Goal: Information Seeking & Learning: Learn about a topic

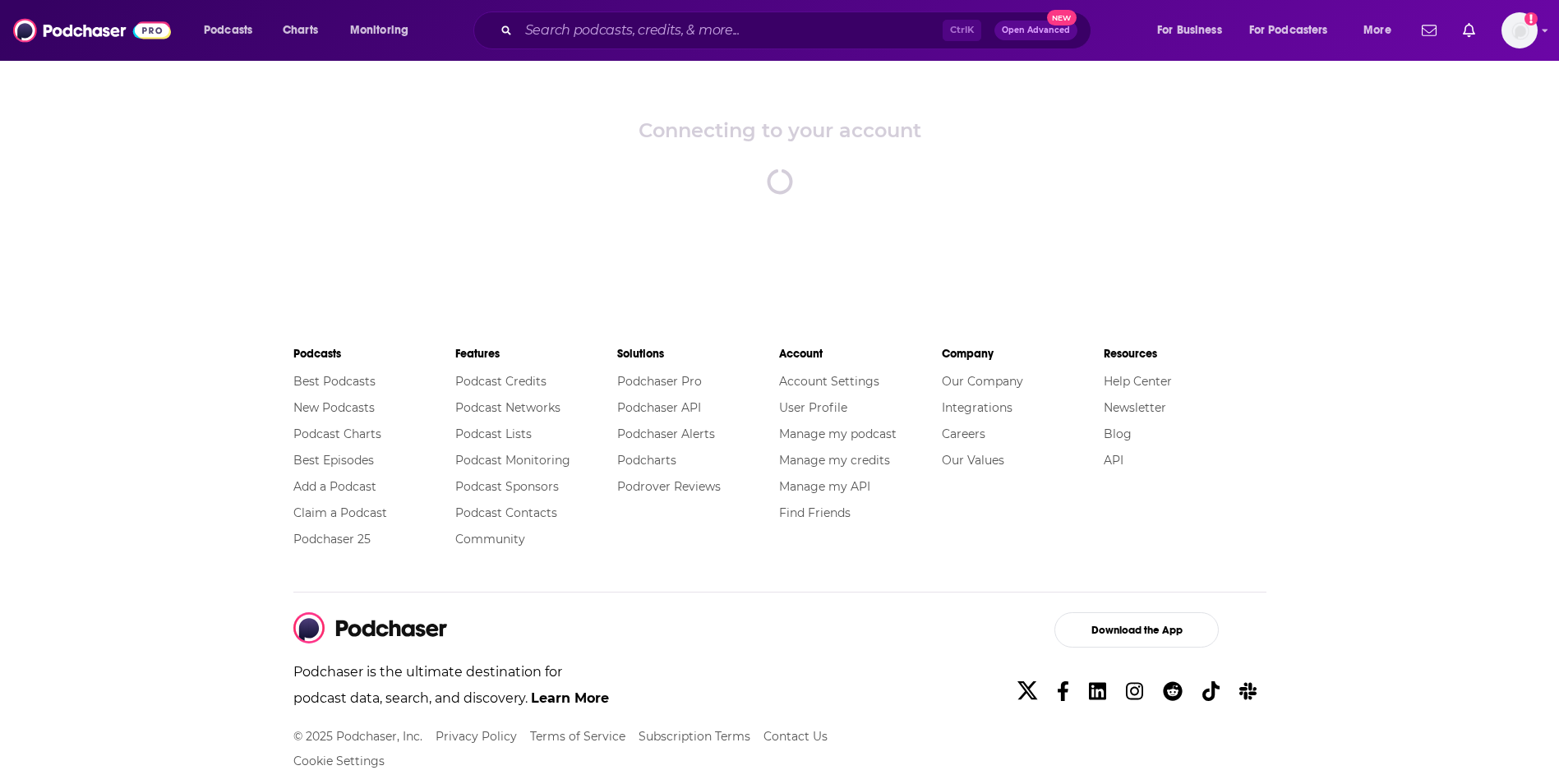
scroll to position [71, 0]
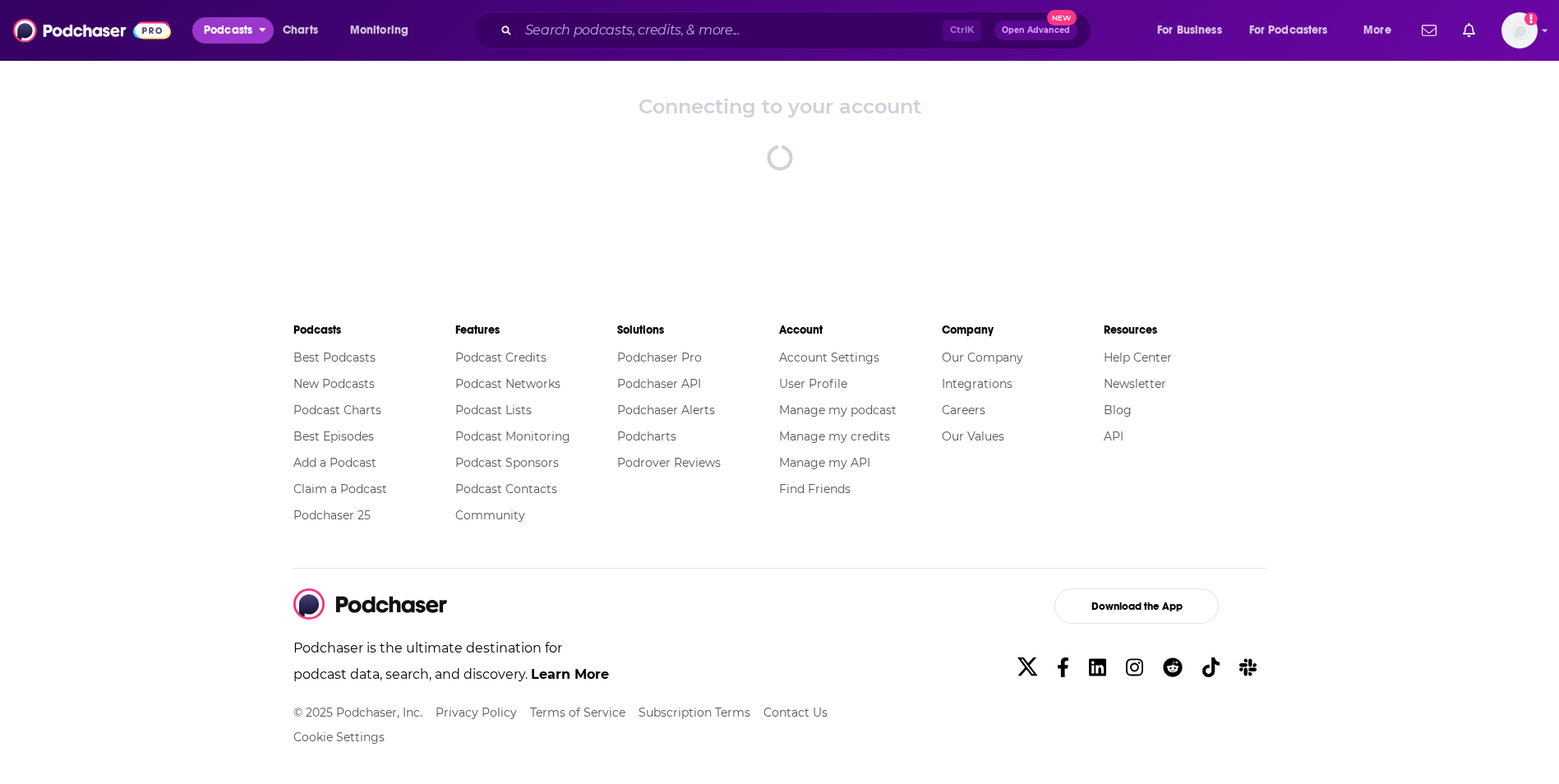
click at [224, 28] on span "Podcasts" at bounding box center [228, 30] width 49 height 23
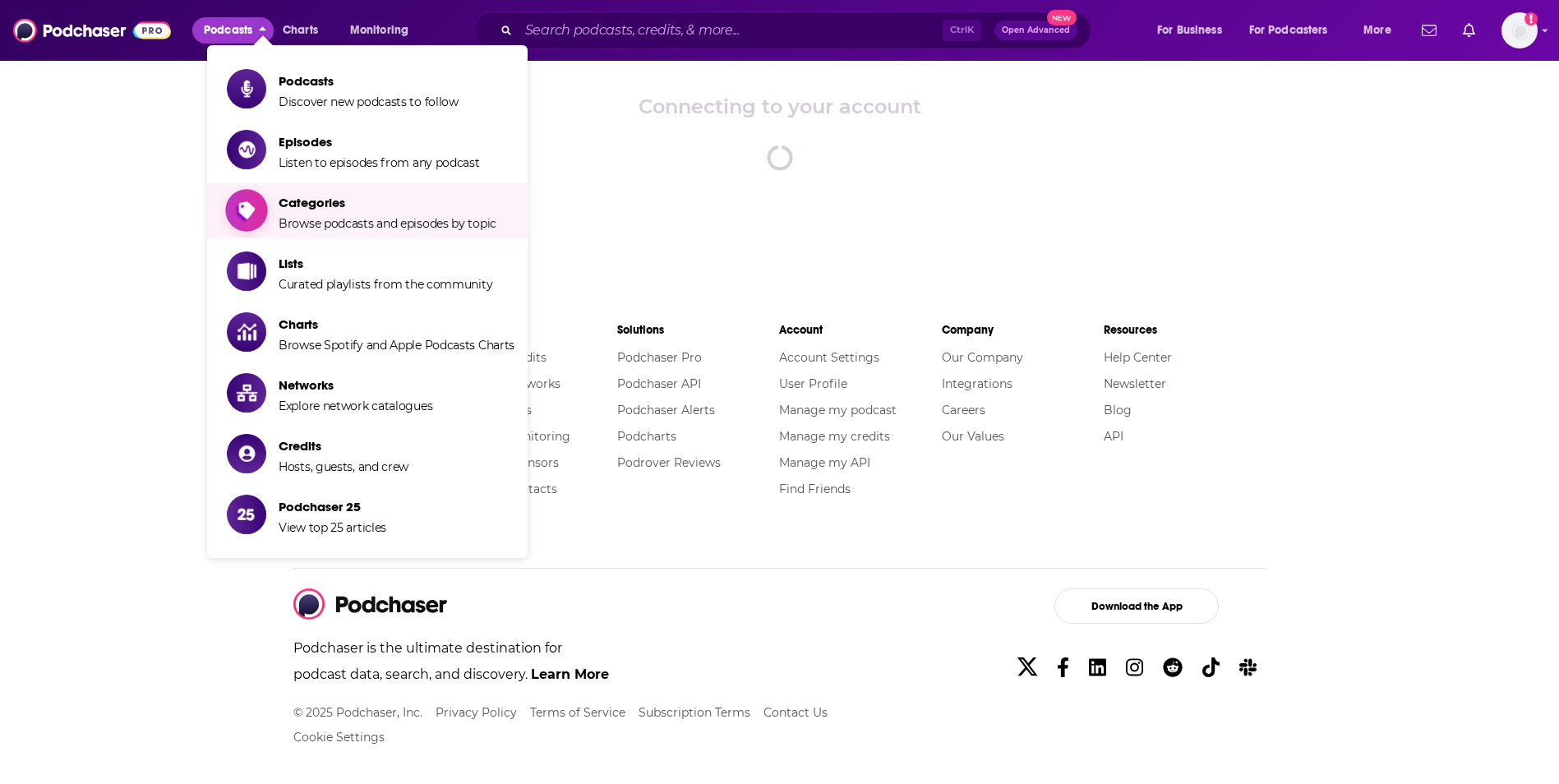
click at [355, 211] on span "Categories Browse podcasts and episodes by topic" at bounding box center [387, 211] width 218 height 41
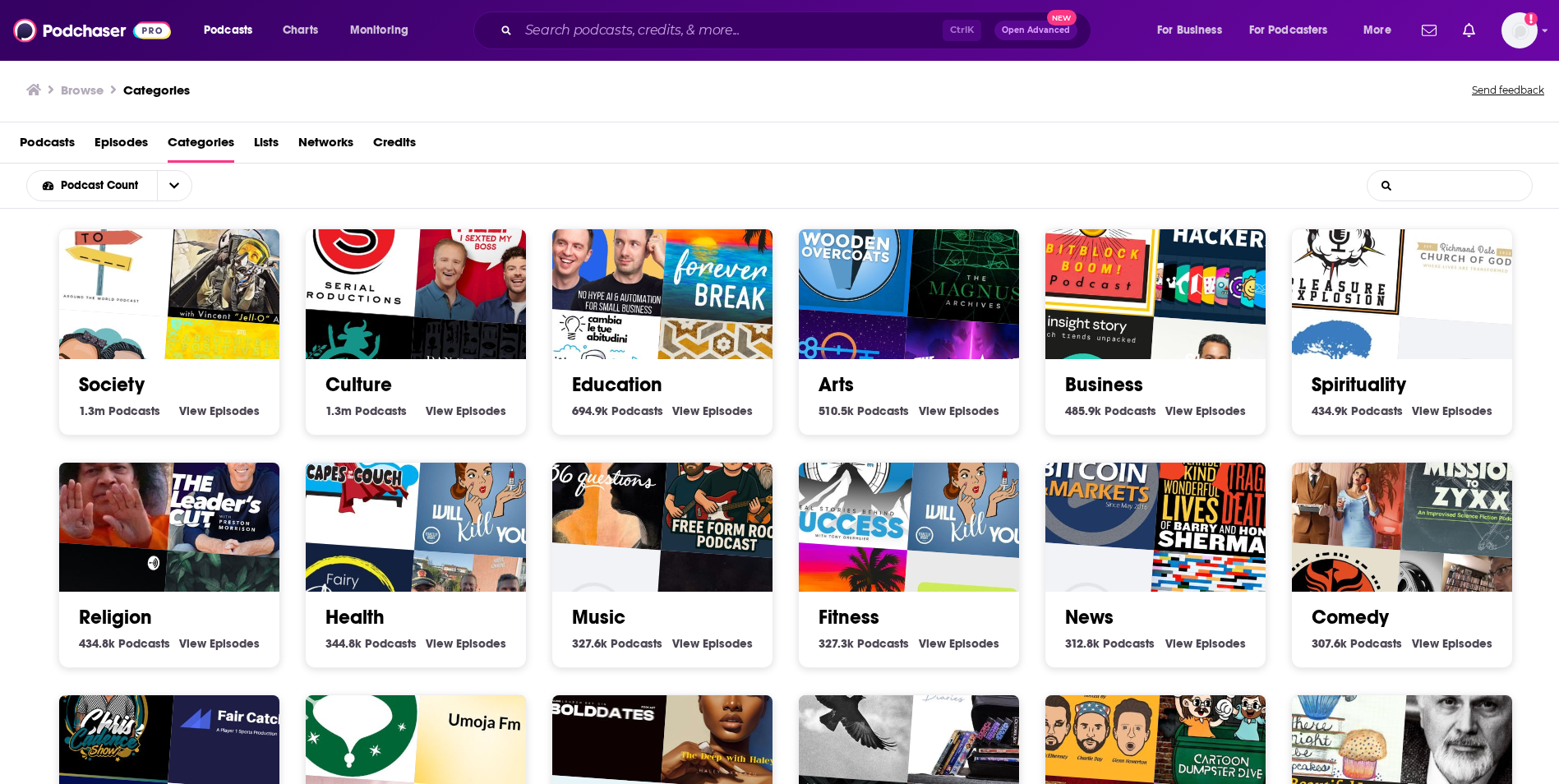
click at [1439, 186] on input "List Search Input" at bounding box center [1450, 186] width 165 height 30
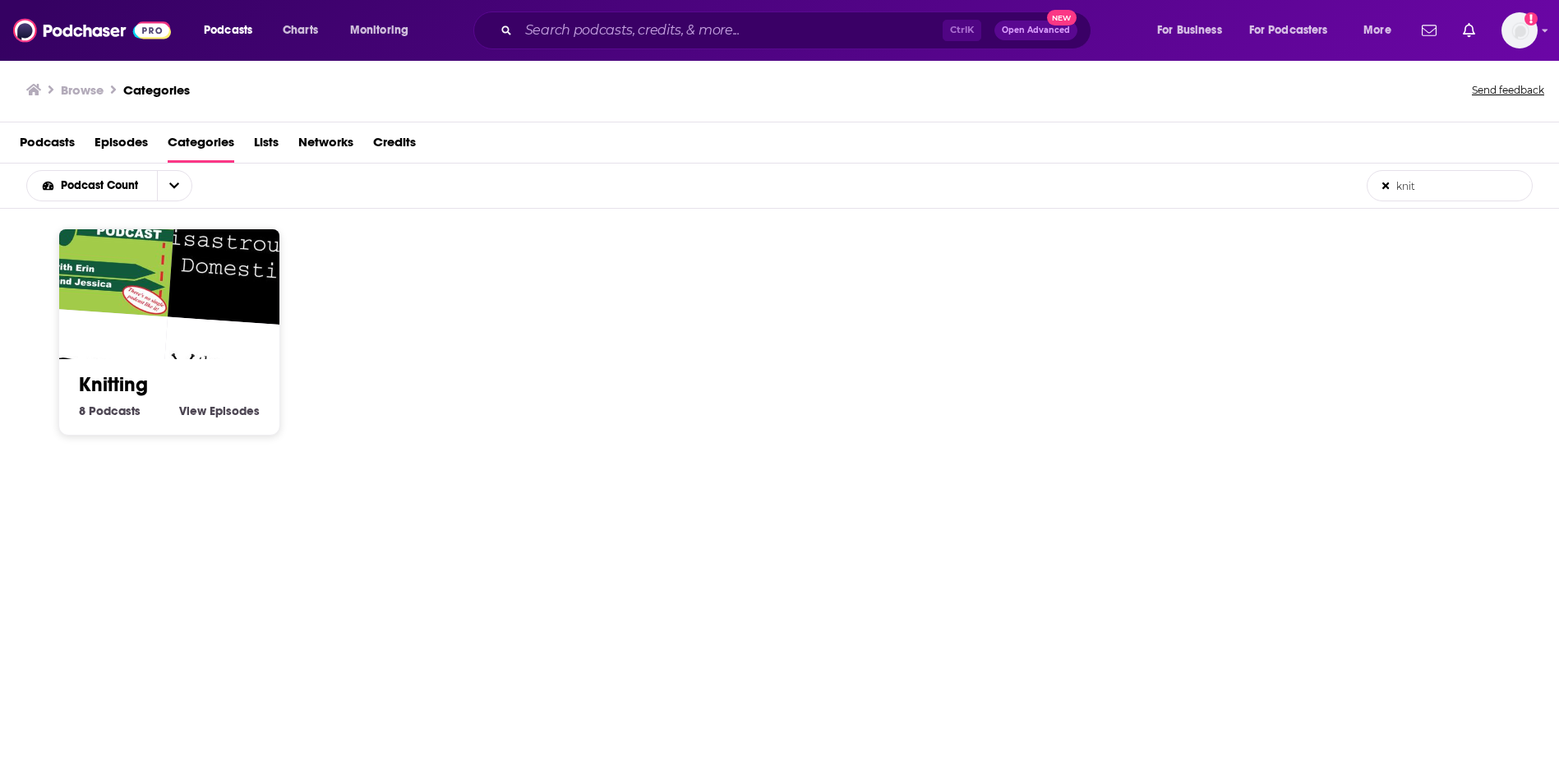
type input "knit"
click at [84, 380] on link "Knitting" at bounding box center [113, 385] width 69 height 24
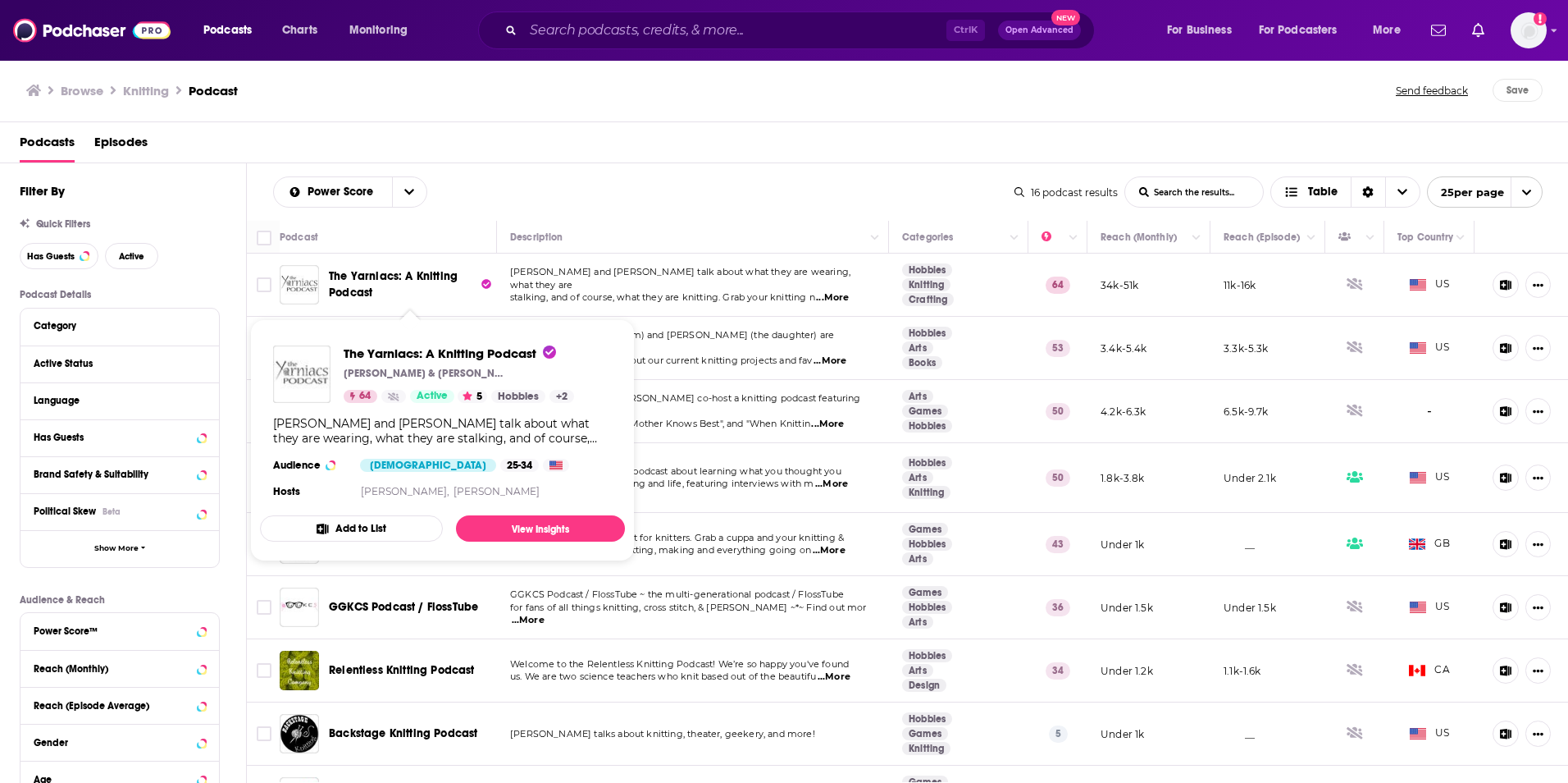
click at [393, 277] on span "The Yarniacs: A Knitting Podcast" at bounding box center [393, 284] width 129 height 30
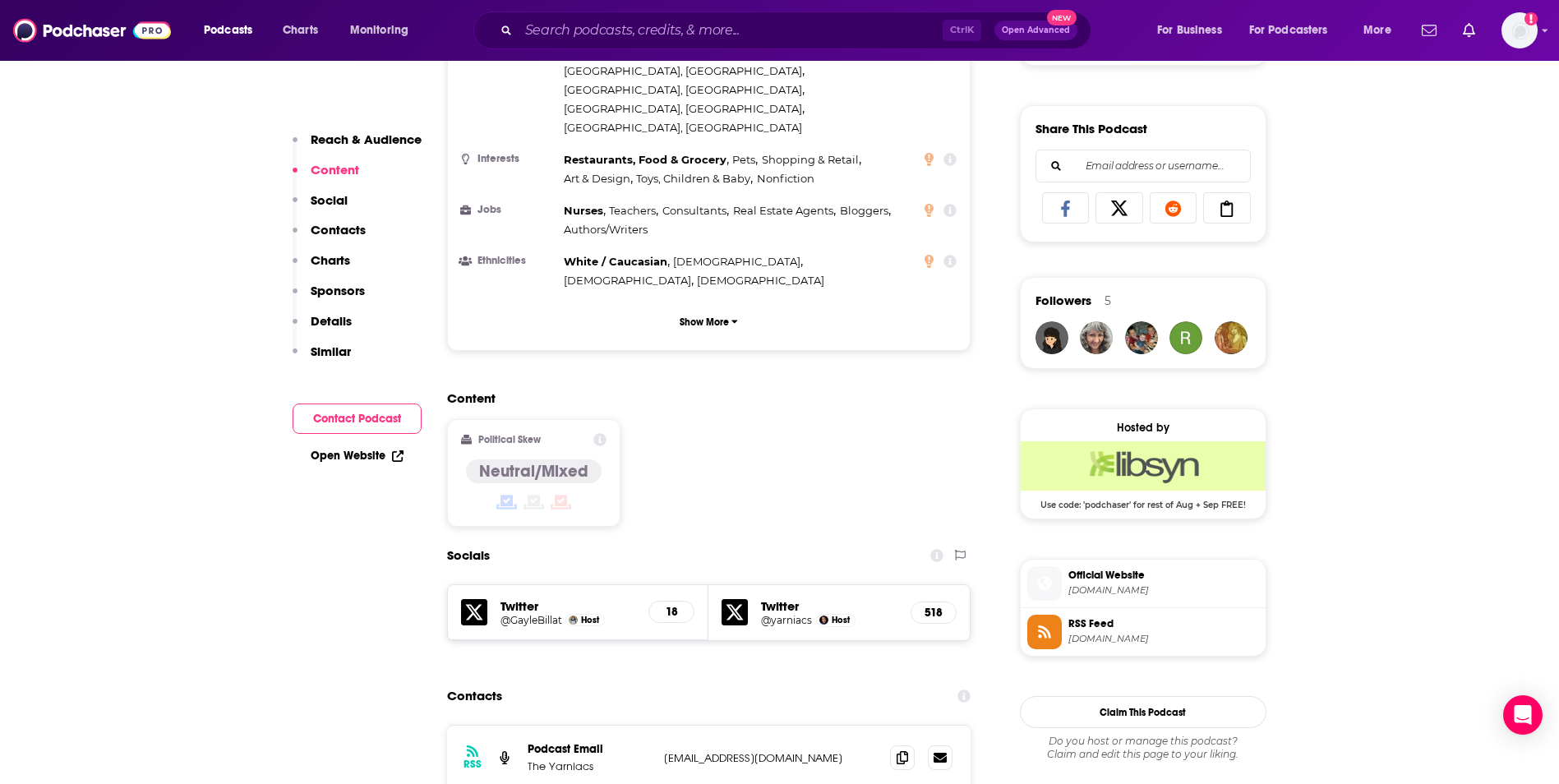
scroll to position [1068, 0]
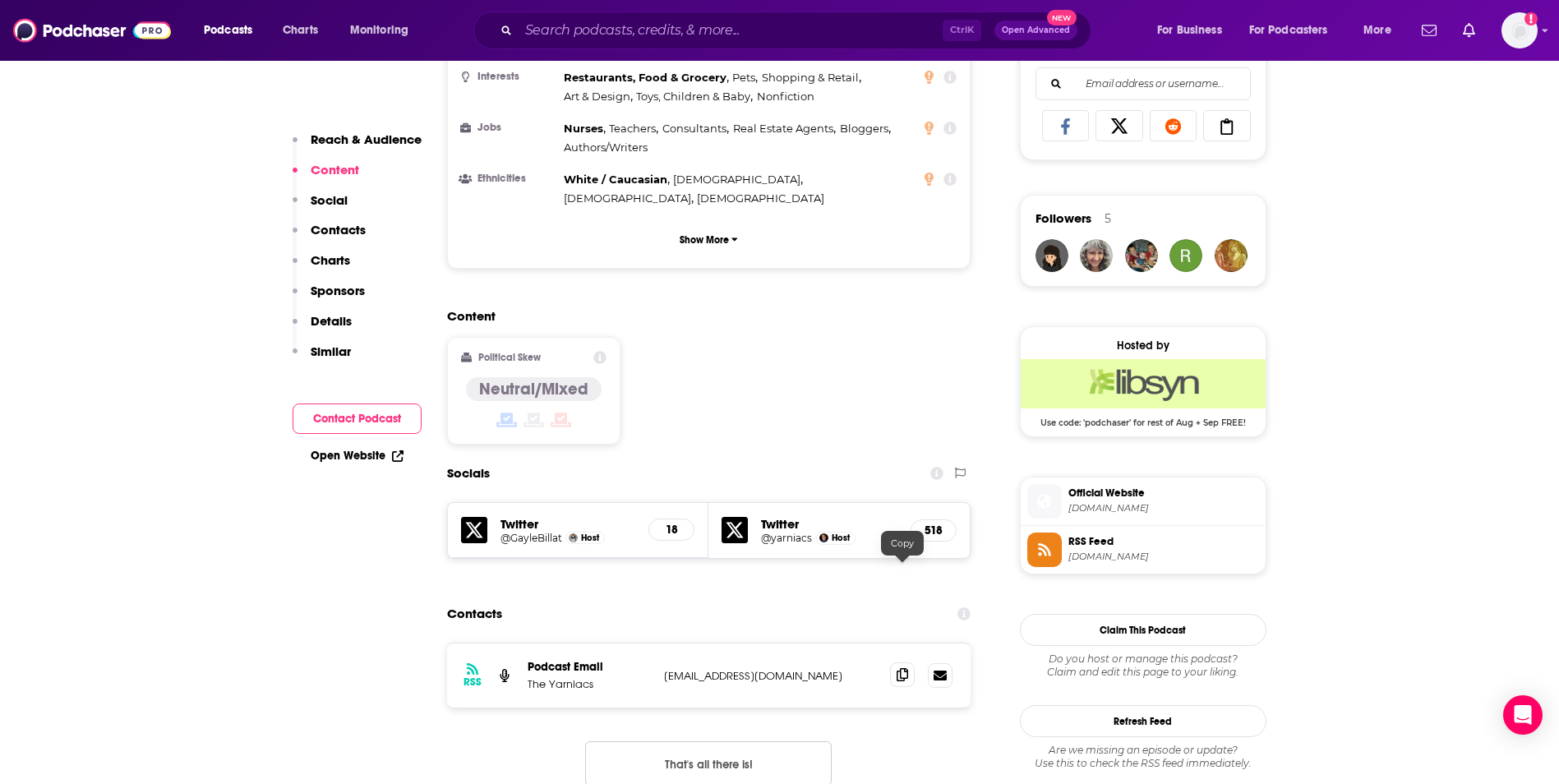
click at [900, 668] on icon at bounding box center [902, 675] width 11 height 13
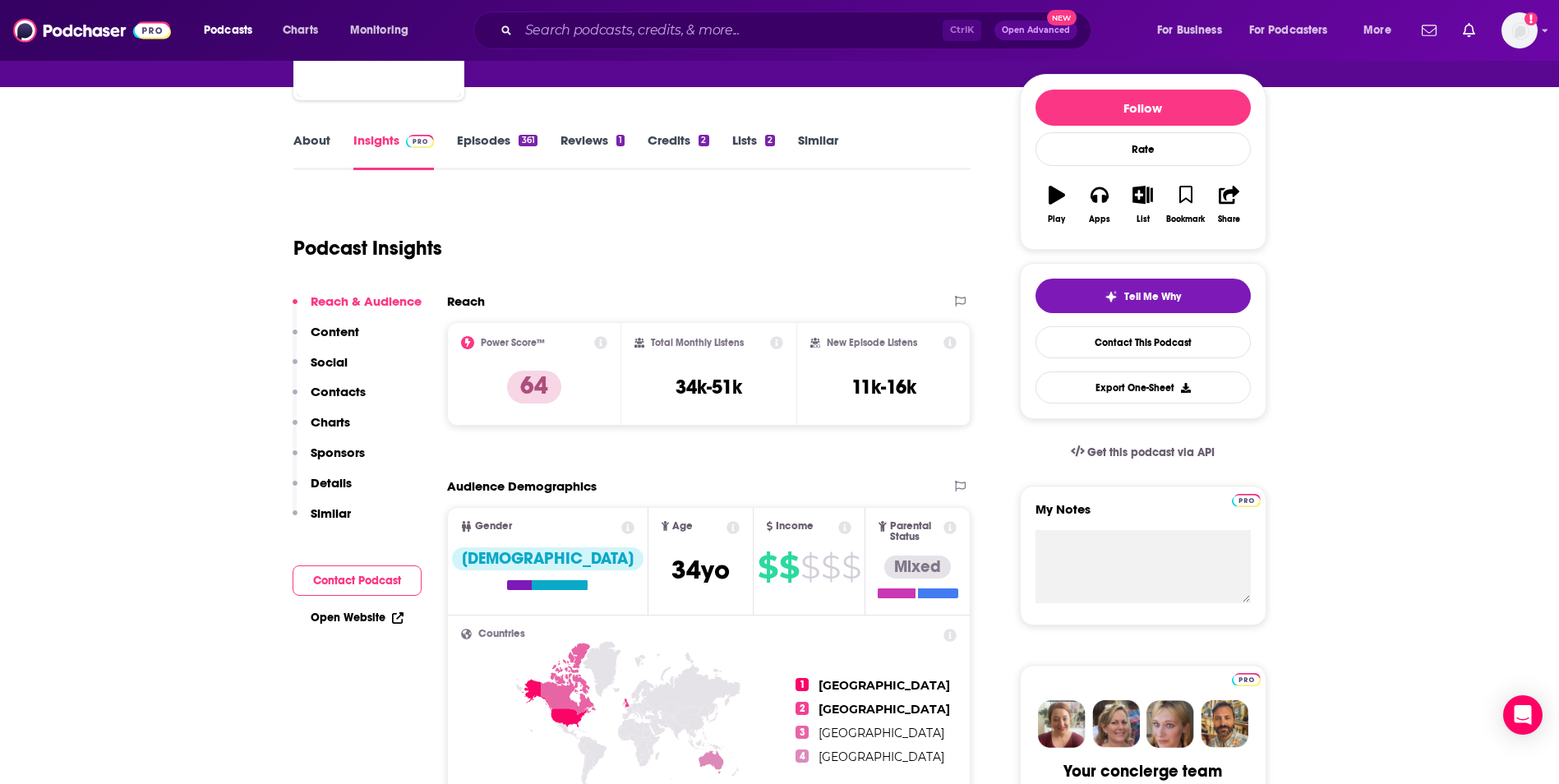
scroll to position [0, 0]
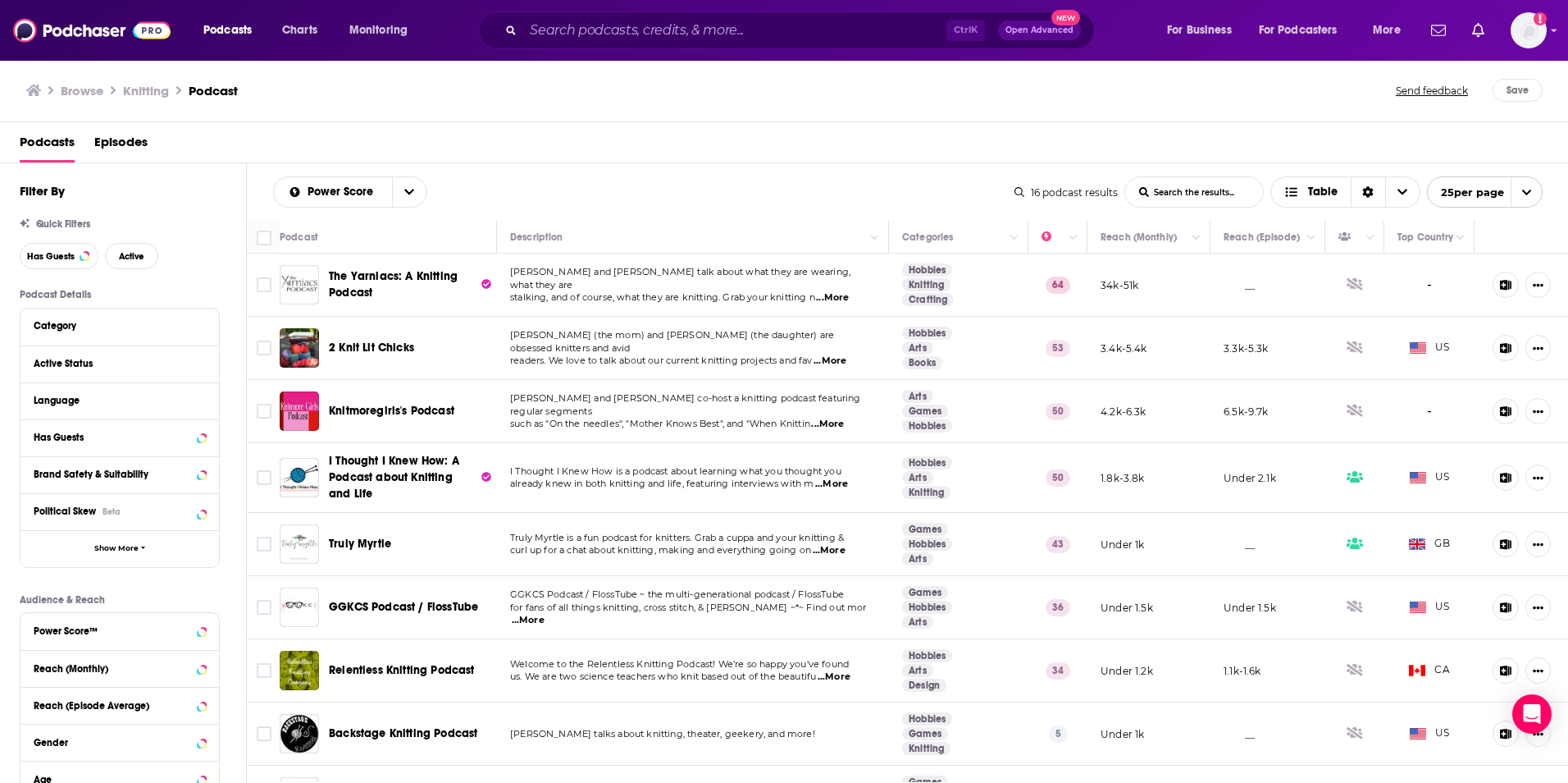
click at [843, 356] on span "...More" at bounding box center [829, 361] width 33 height 13
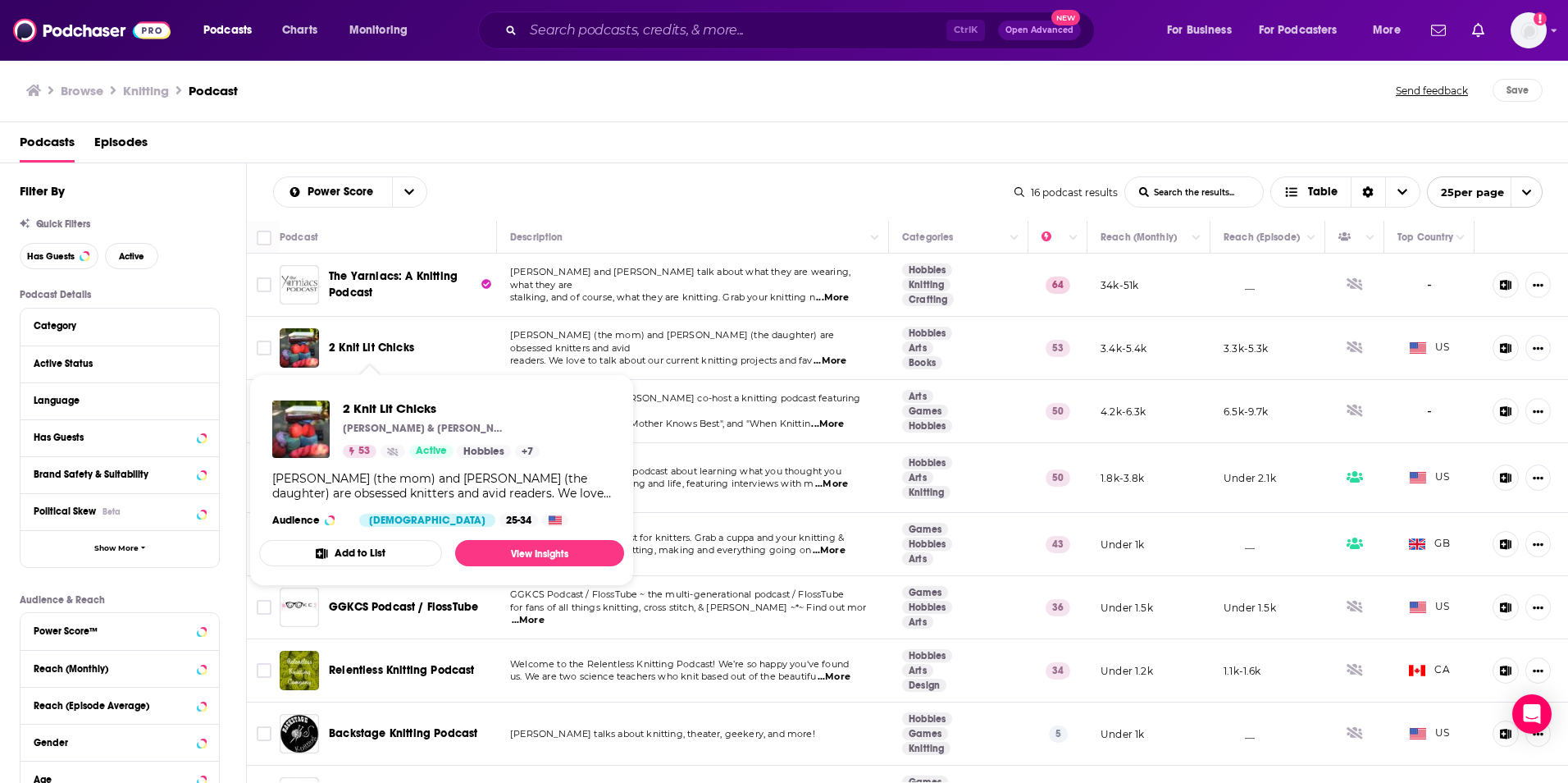
click at [388, 351] on span "2 Knit Lit Chicks" at bounding box center [371, 347] width 85 height 14
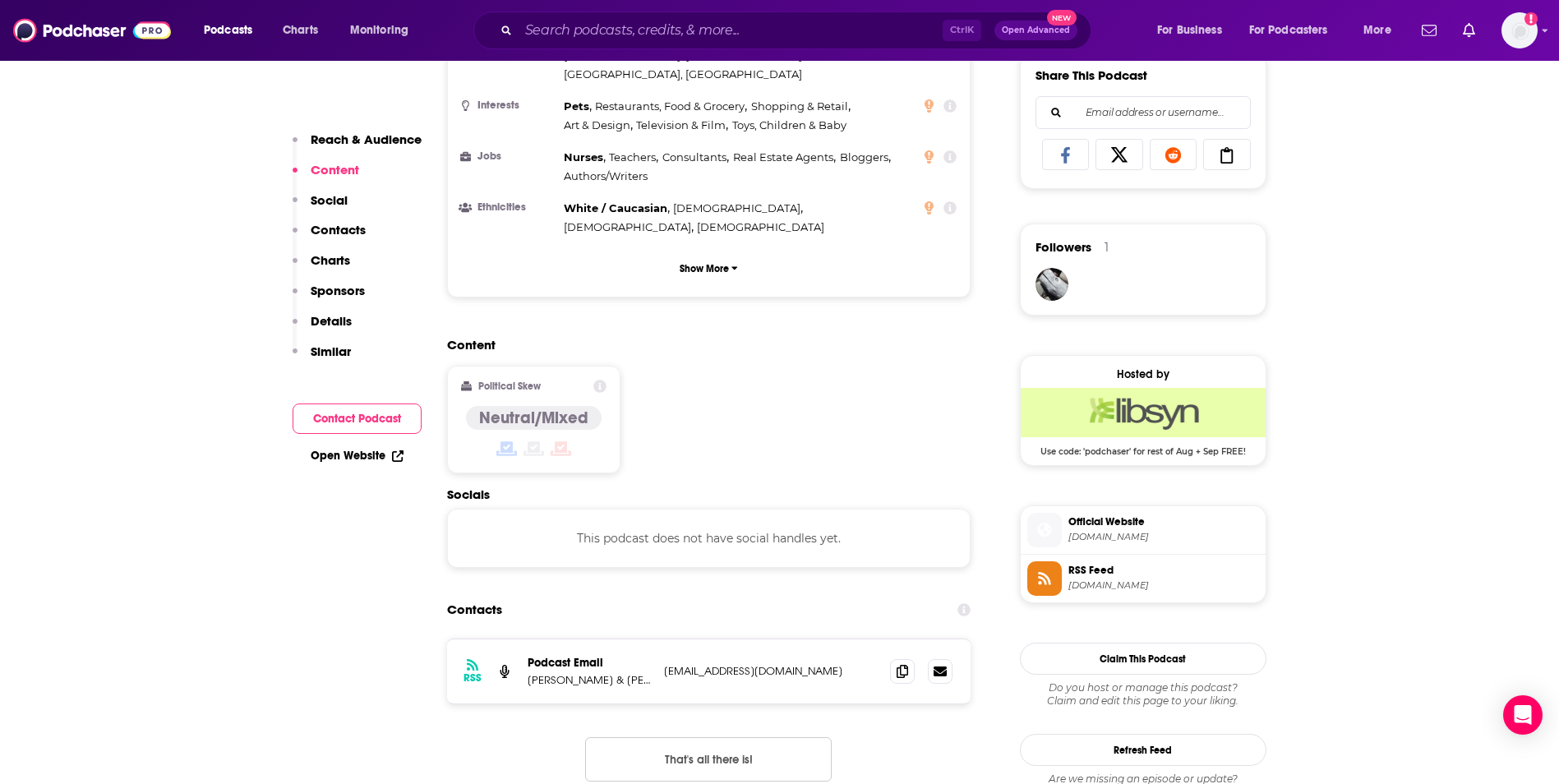
scroll to position [1068, 0]
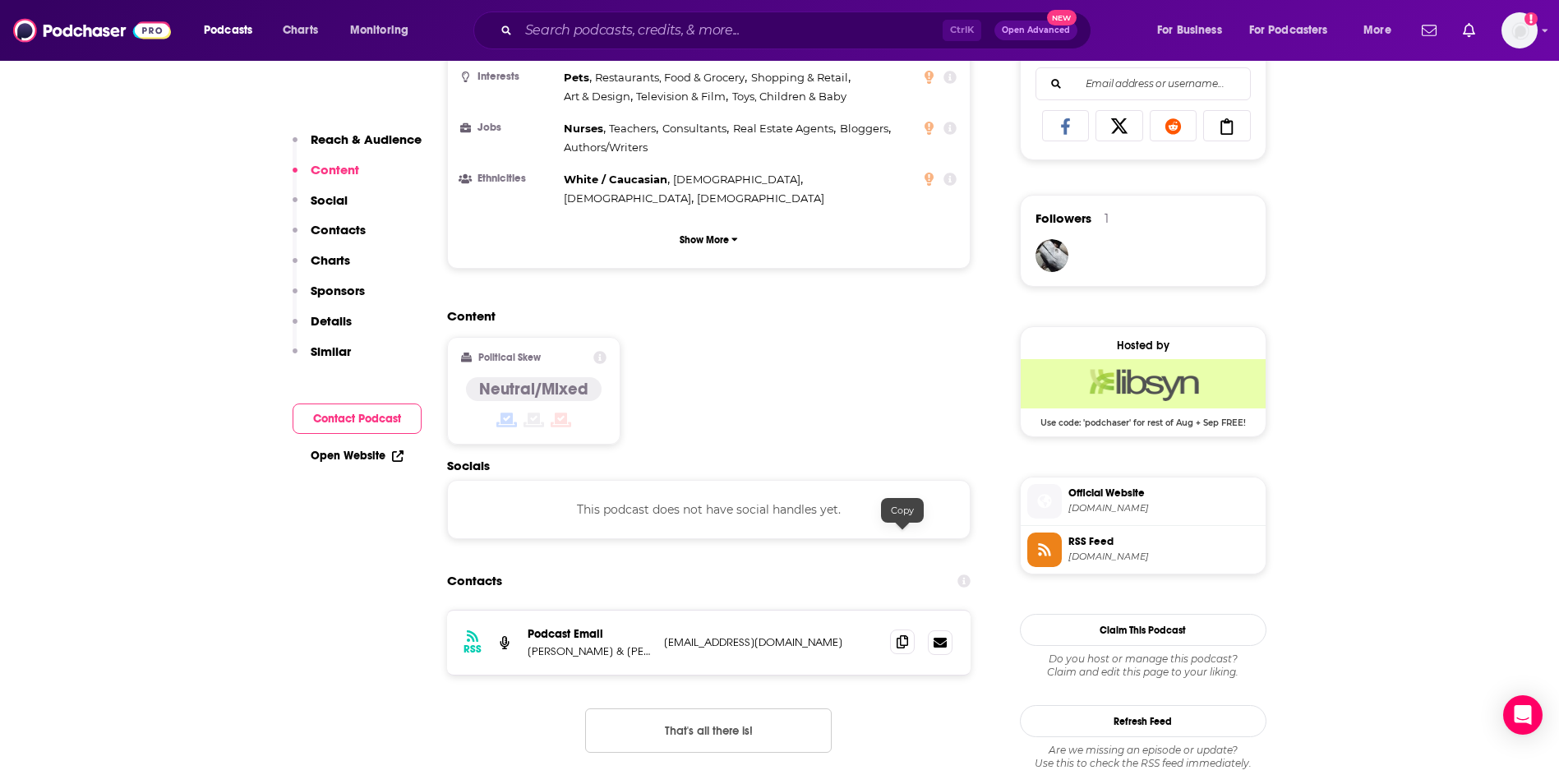
click at [900, 635] on icon at bounding box center [902, 642] width 11 height 13
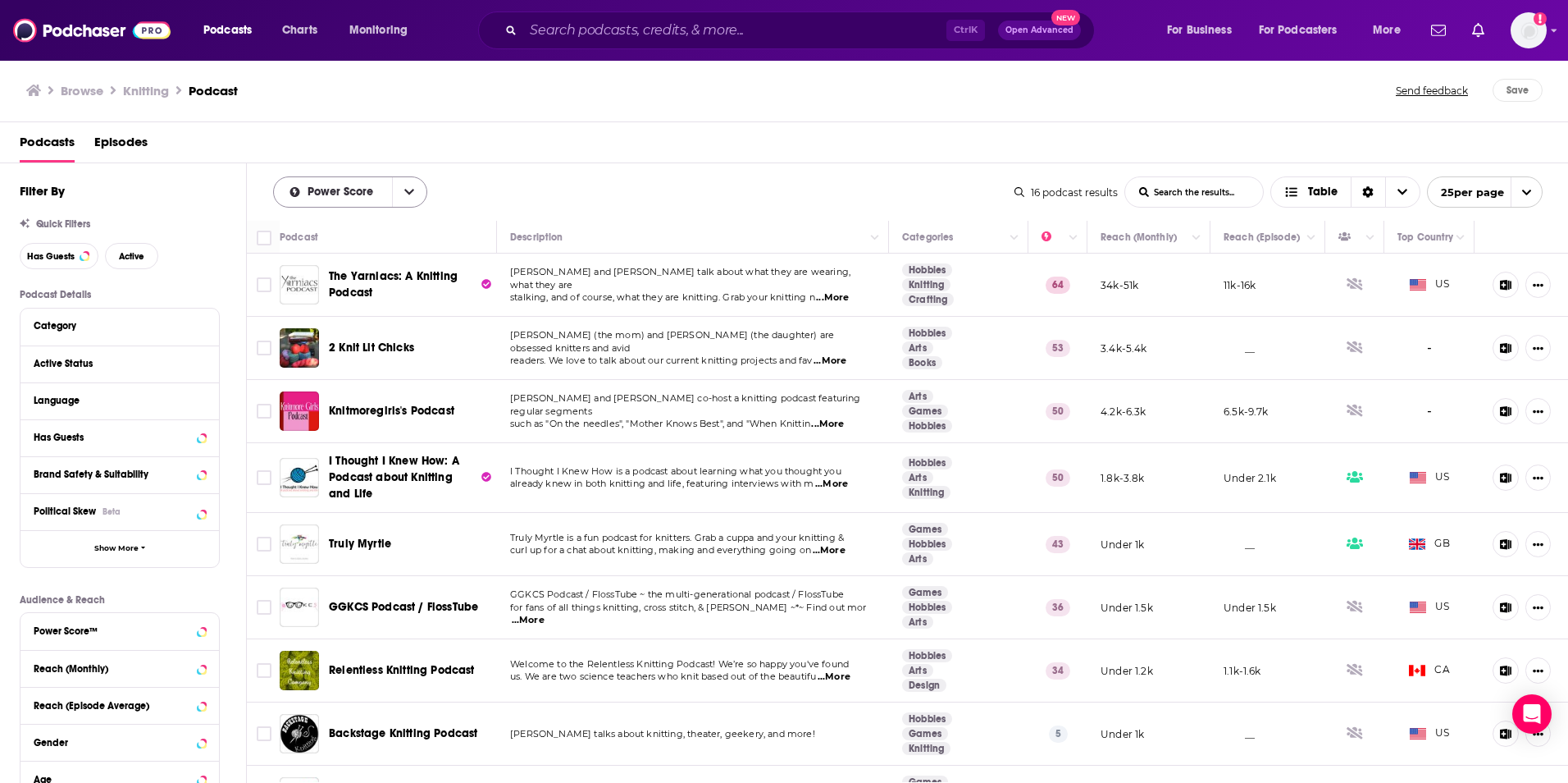
click at [409, 192] on icon "open menu" at bounding box center [409, 192] width 10 height 11
click at [409, 192] on icon "close menu" at bounding box center [409, 192] width 10 height 11
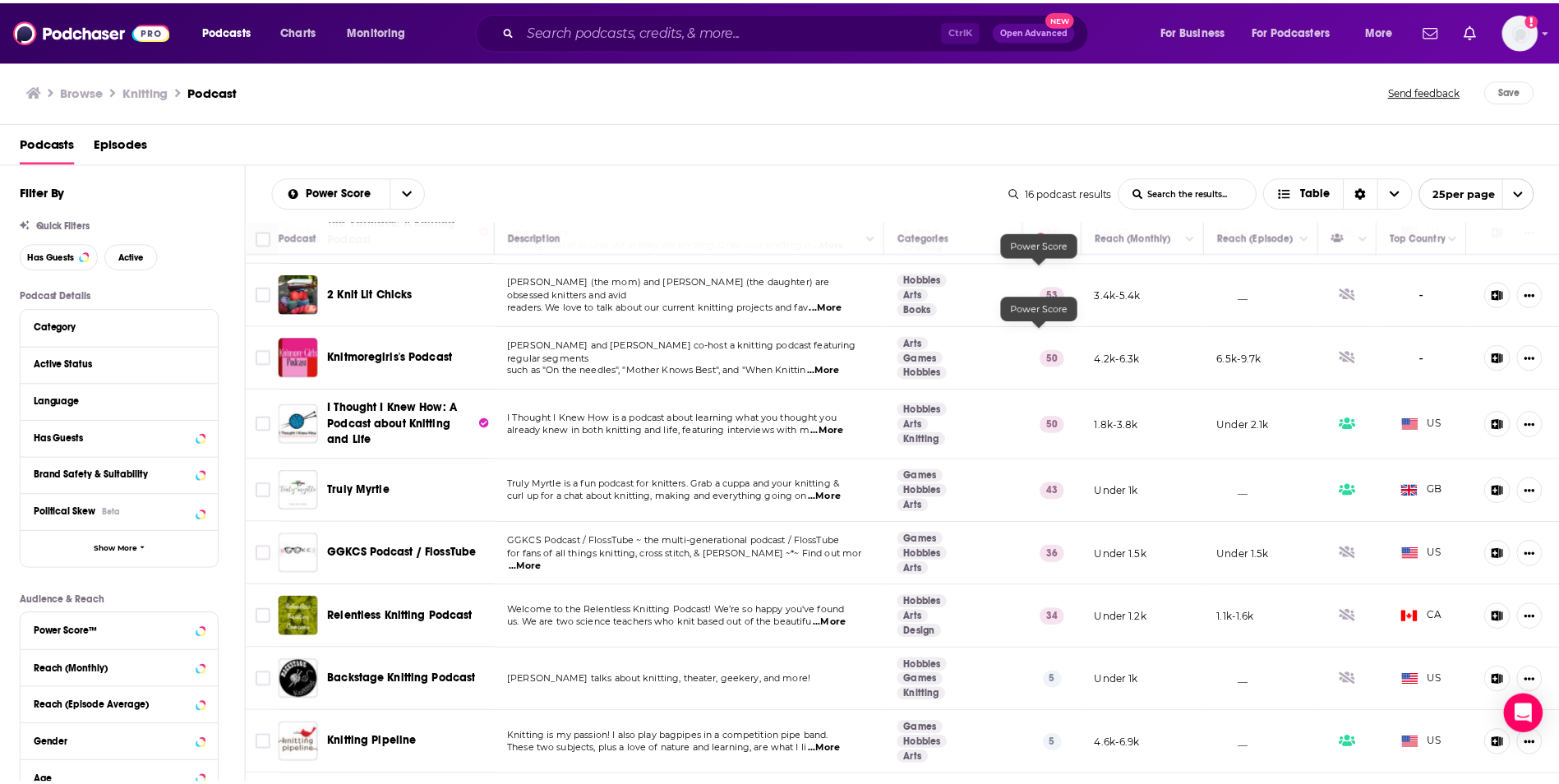
scroll to position [82, 0]
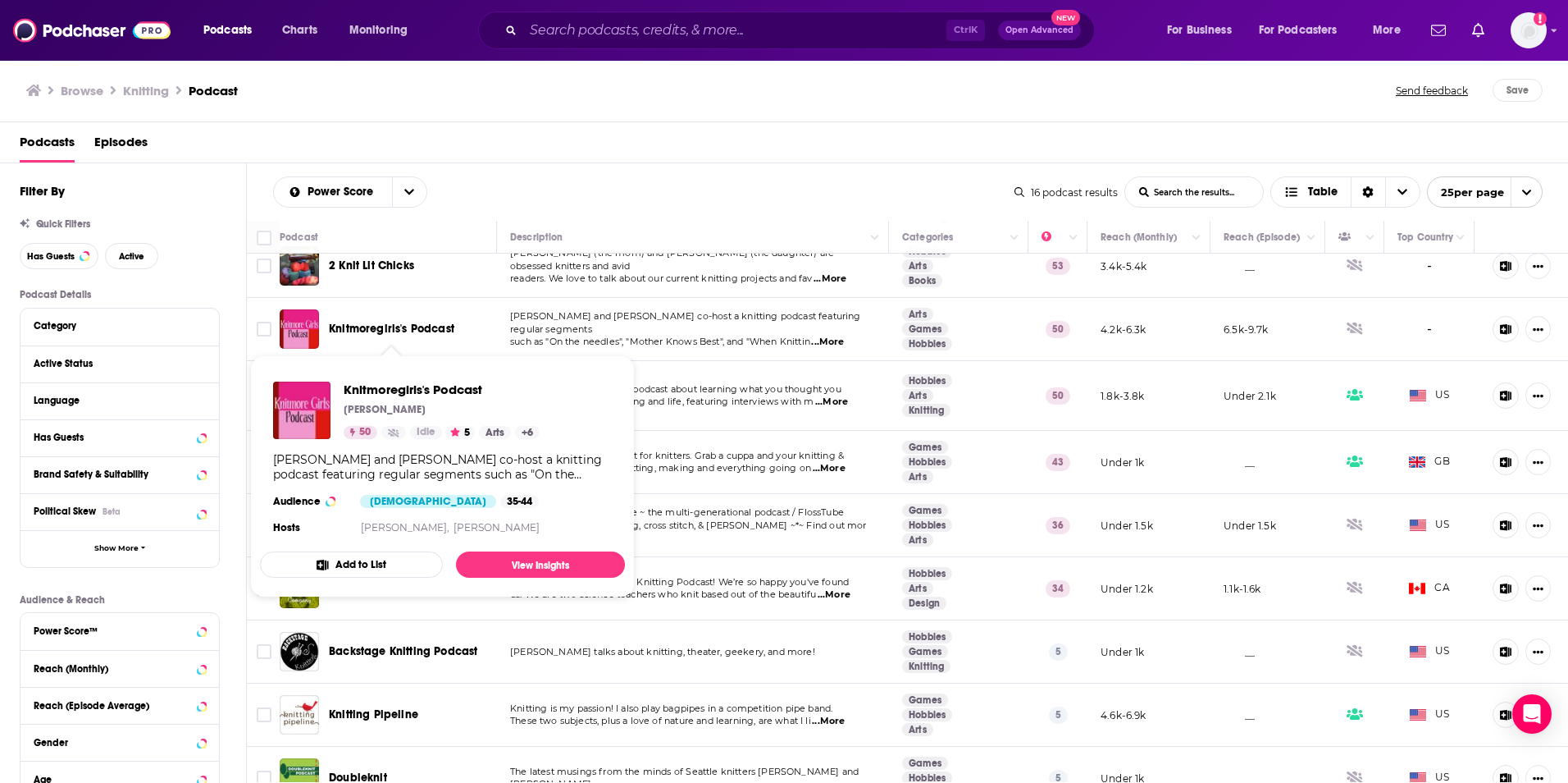
click at [423, 329] on span "Knitmoregirls's Podcast" at bounding box center [391, 328] width 125 height 14
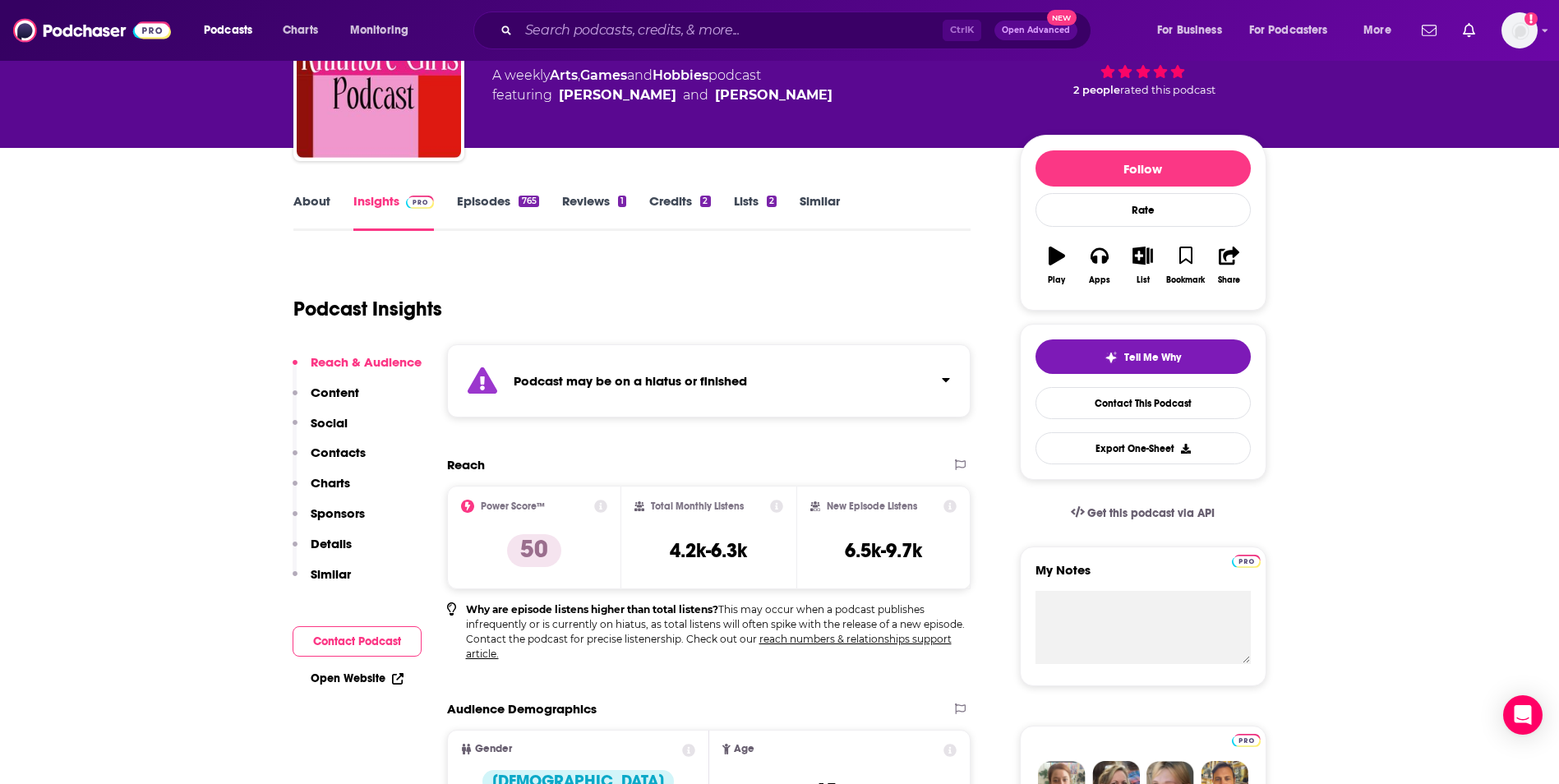
scroll to position [165, 0]
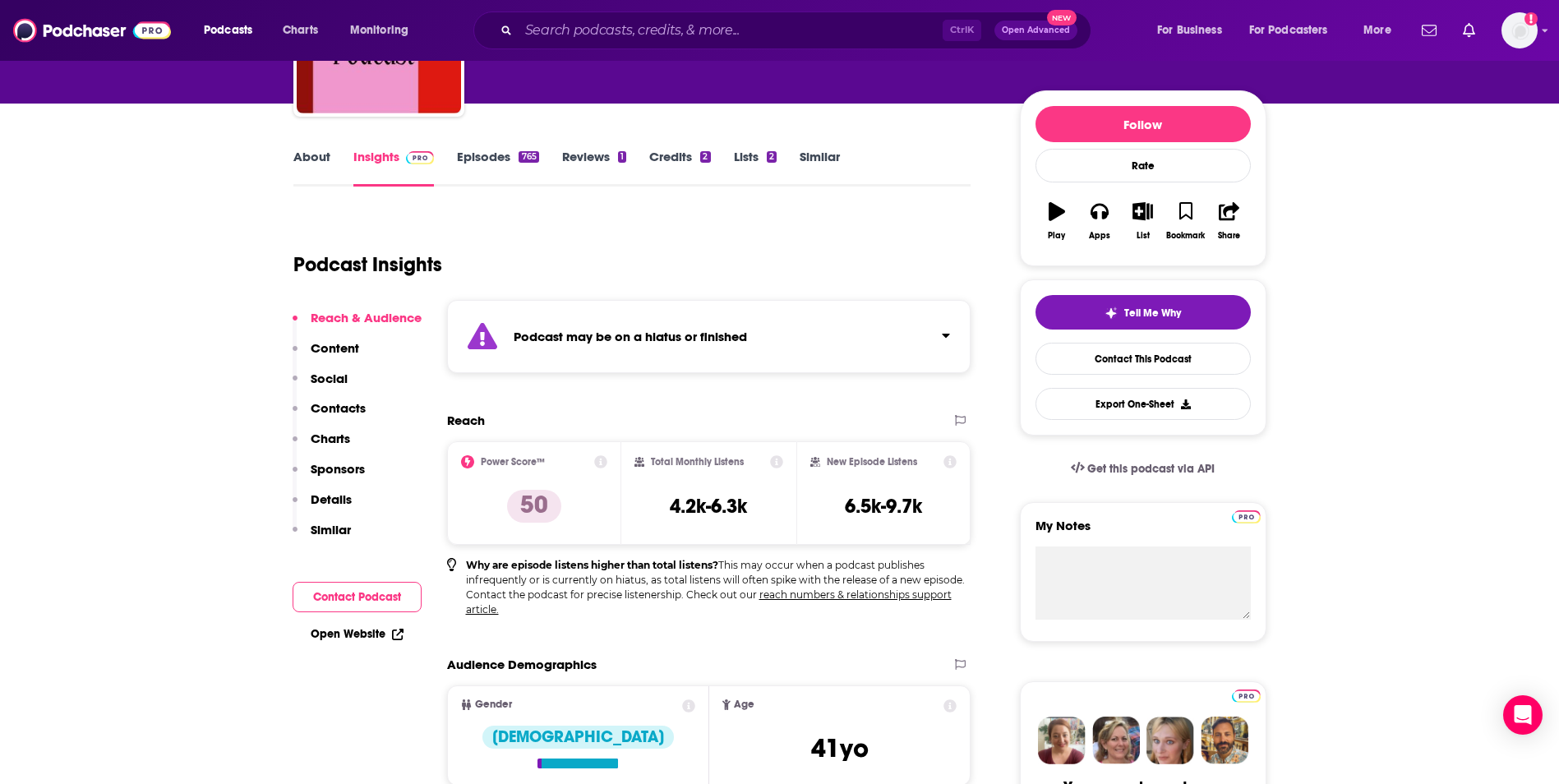
click at [949, 338] on icon "Click to expand status details" at bounding box center [945, 335] width 8 height 13
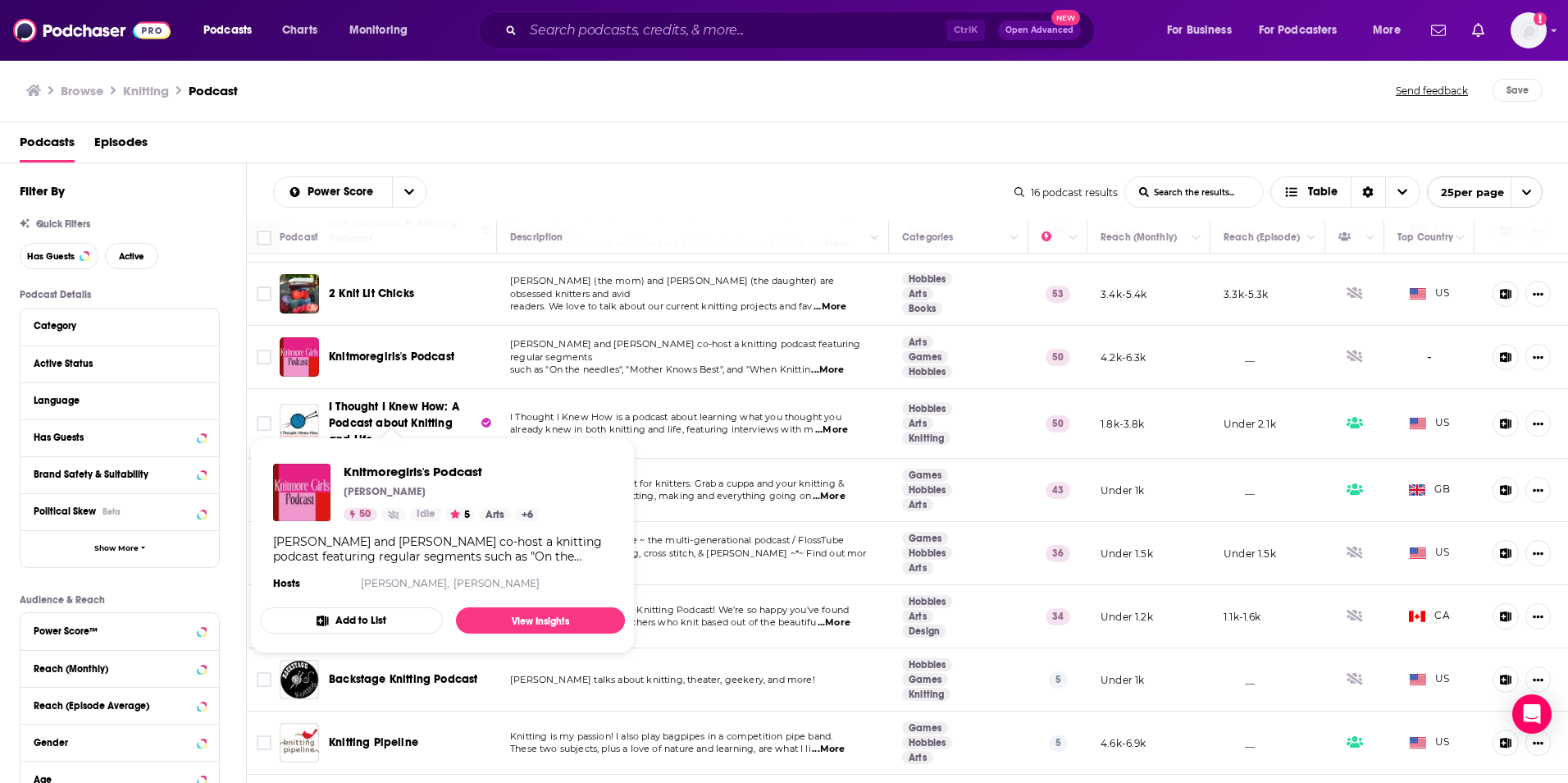
scroll to position [82, 0]
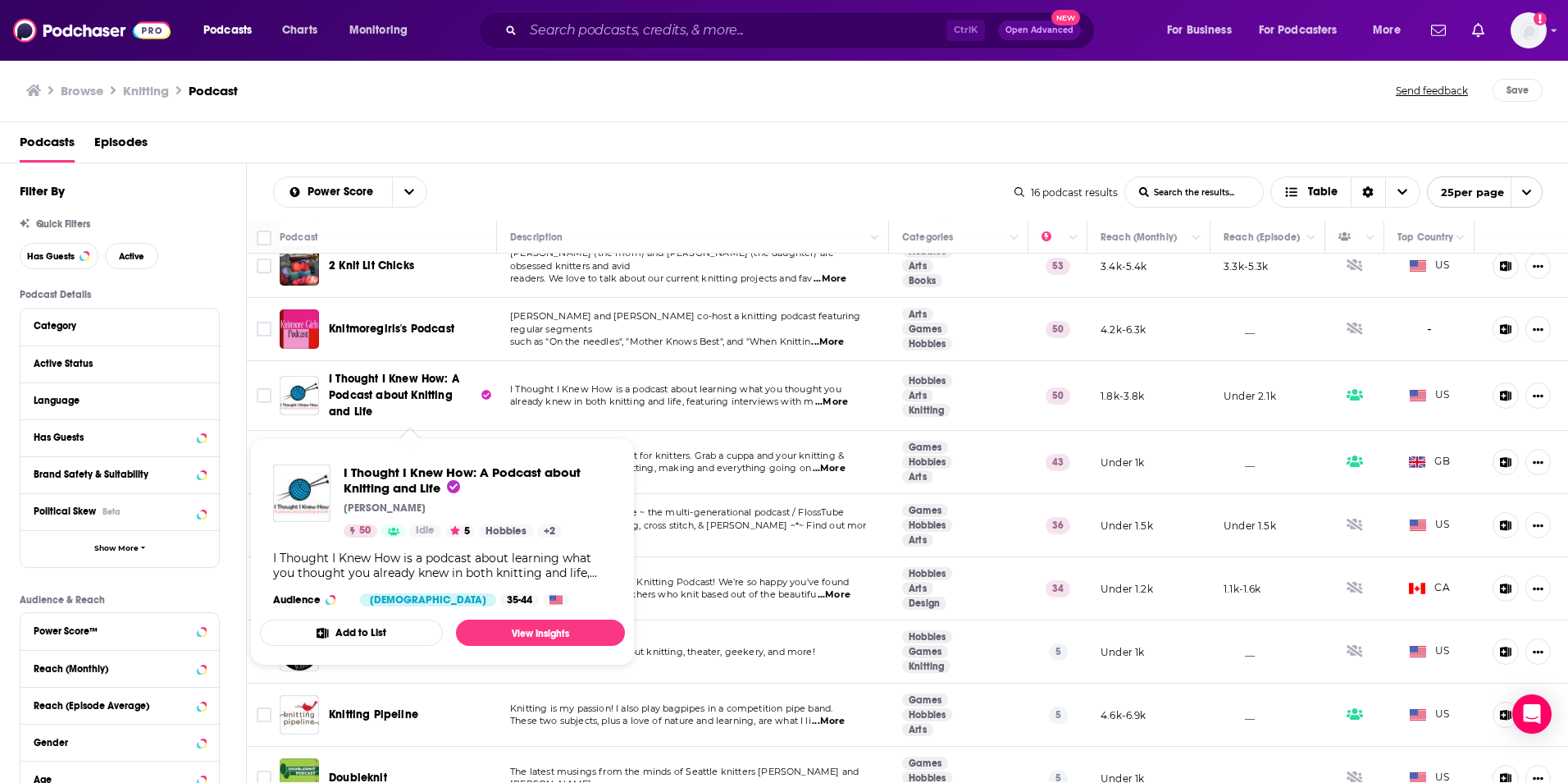
click at [417, 392] on span "I Thought I Knew How: A Podcast about Knitting and Life" at bounding box center [394, 395] width 131 height 47
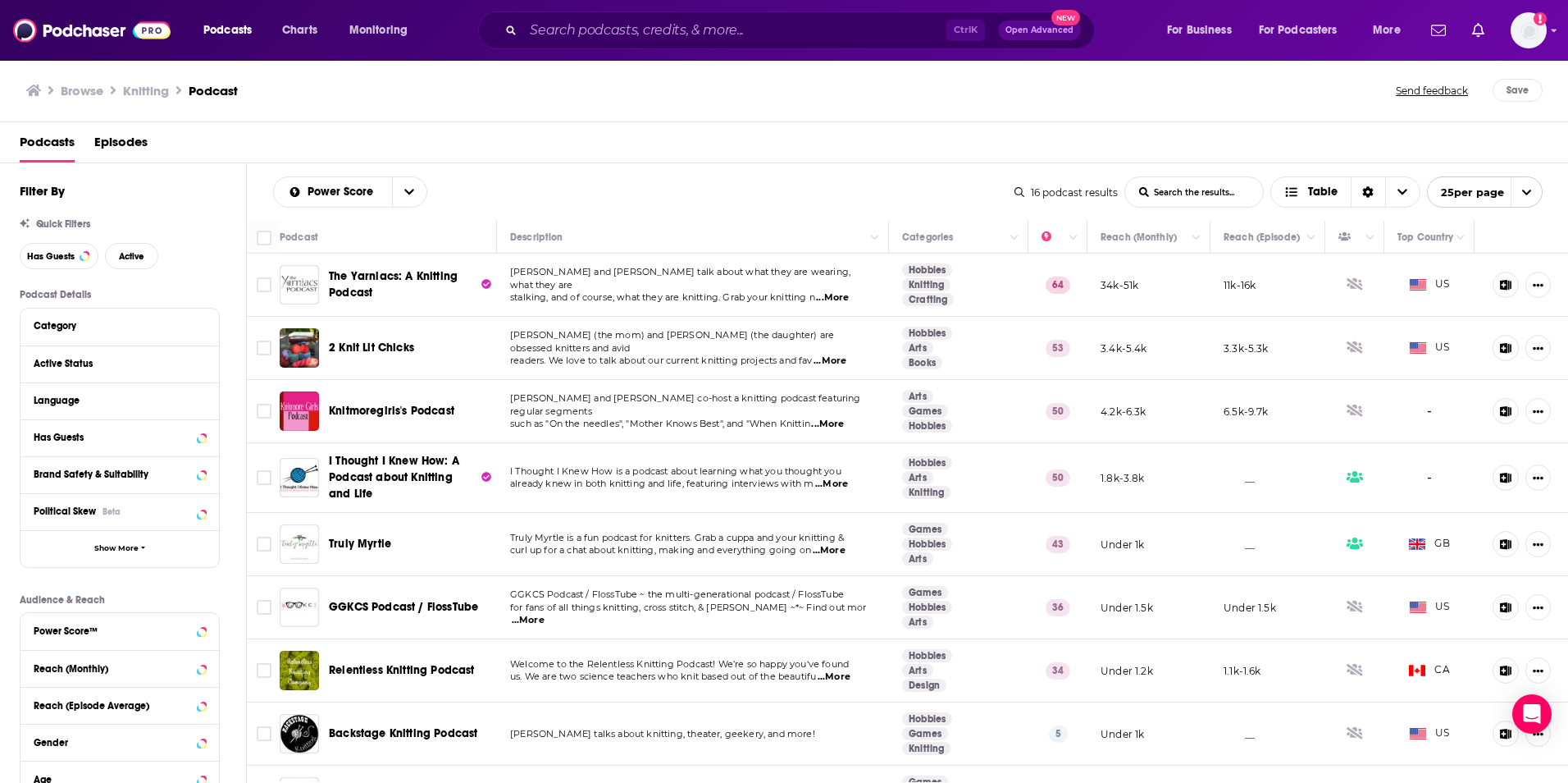
click at [363, 545] on span "Truly Myrtle" at bounding box center [360, 543] width 63 height 14
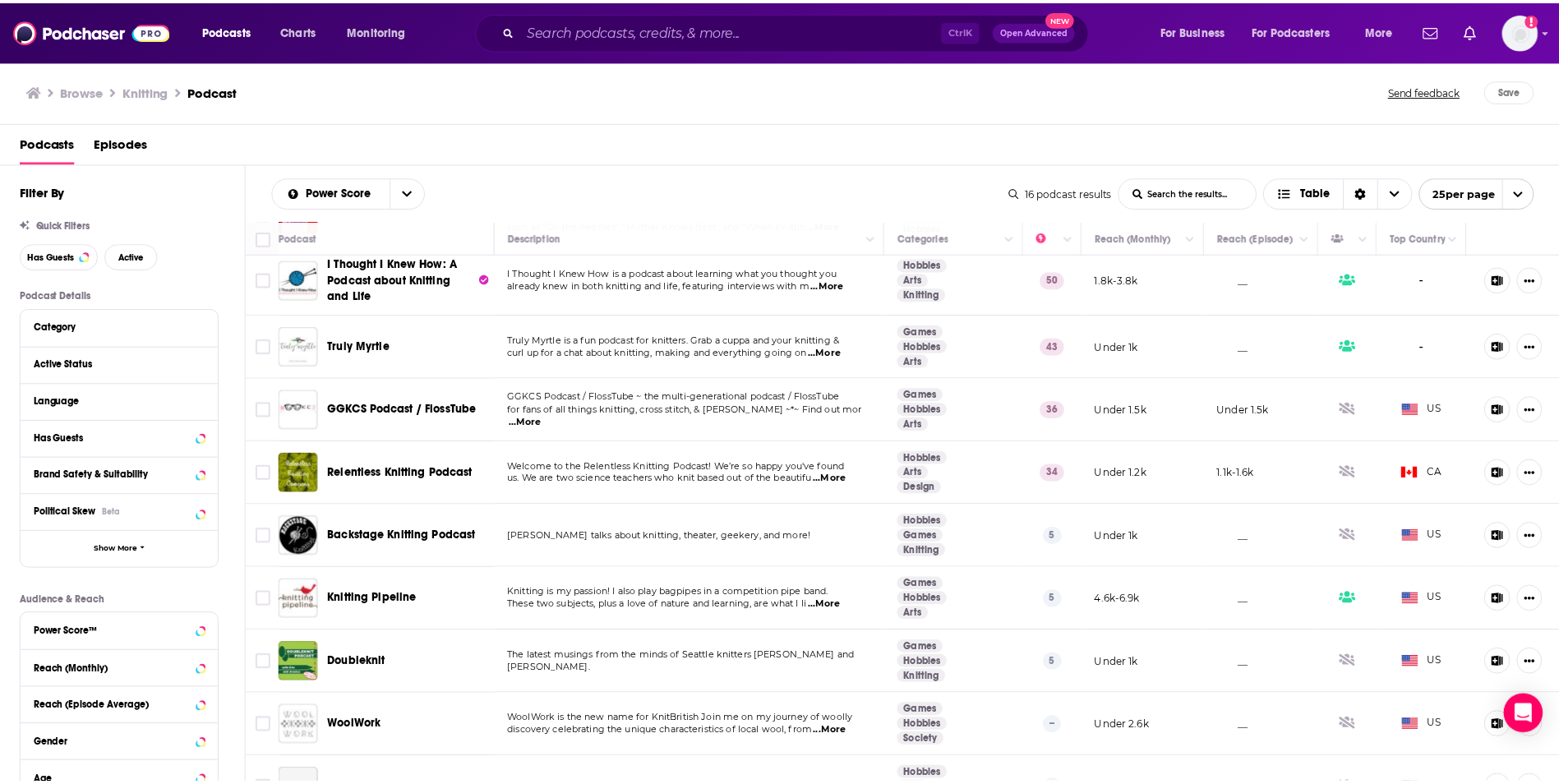
scroll to position [246, 0]
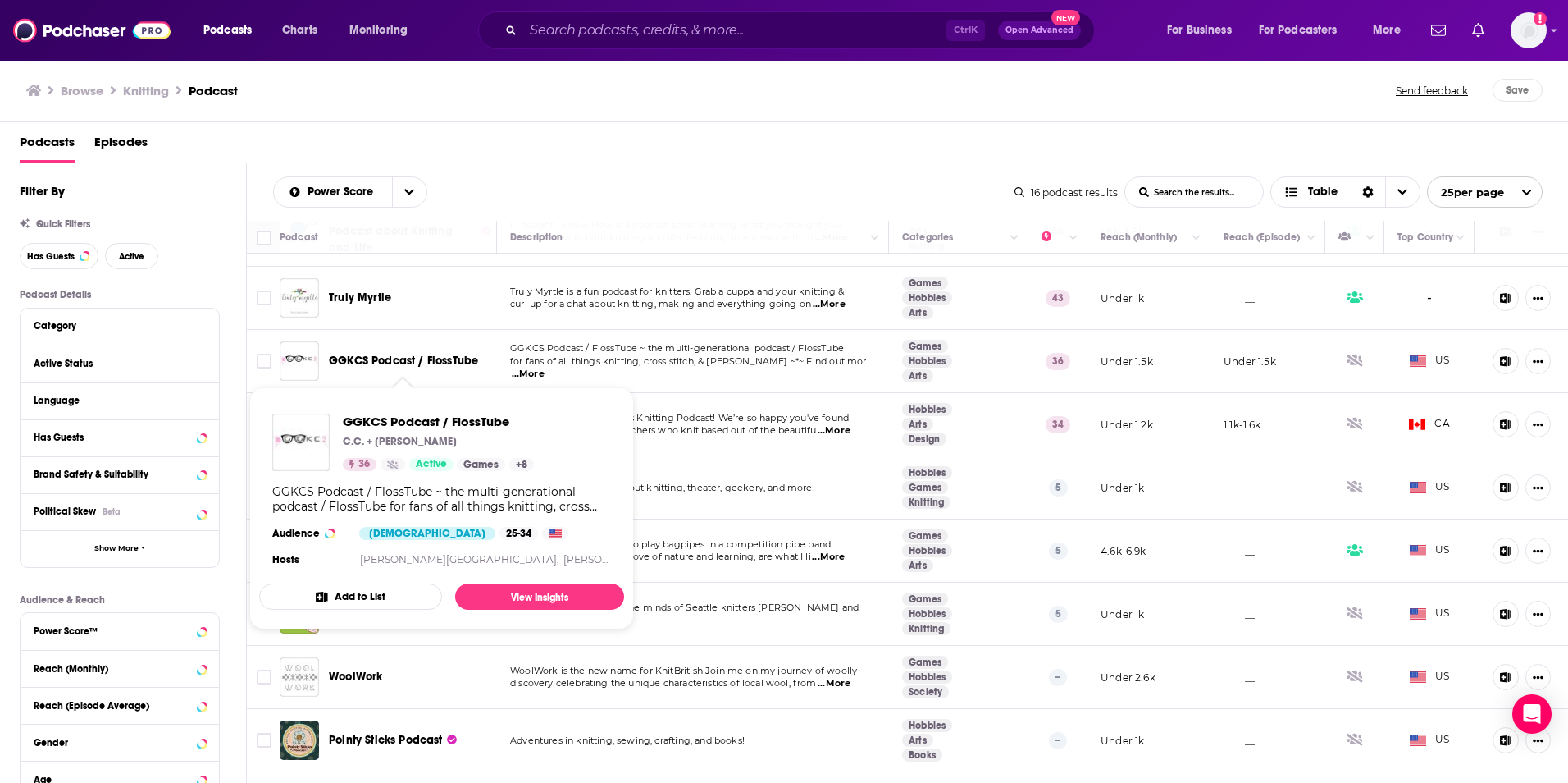
click at [384, 360] on span "GGKCS Podcast / FlossTube" at bounding box center [403, 360] width 149 height 14
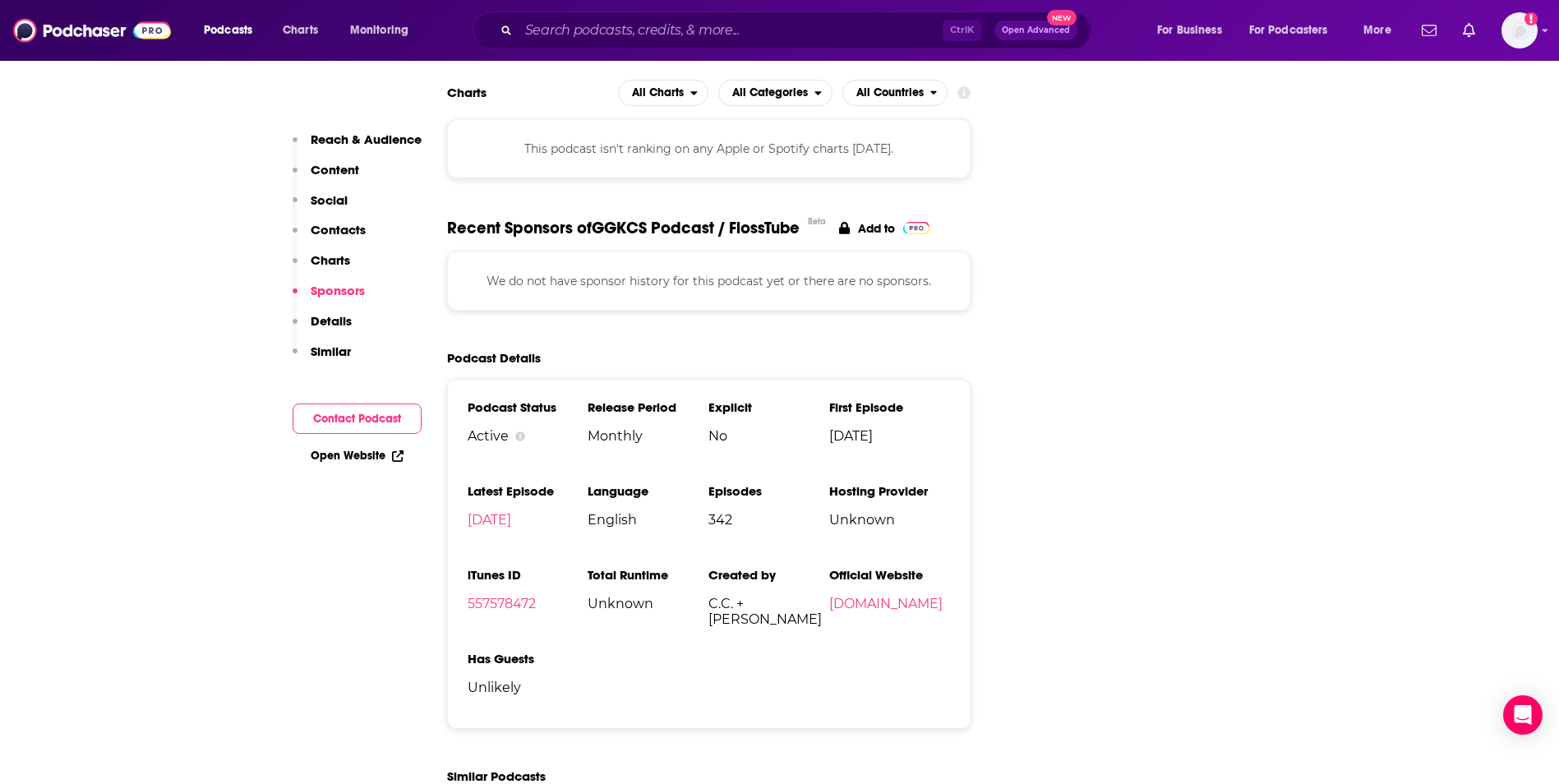
scroll to position [1808, 0]
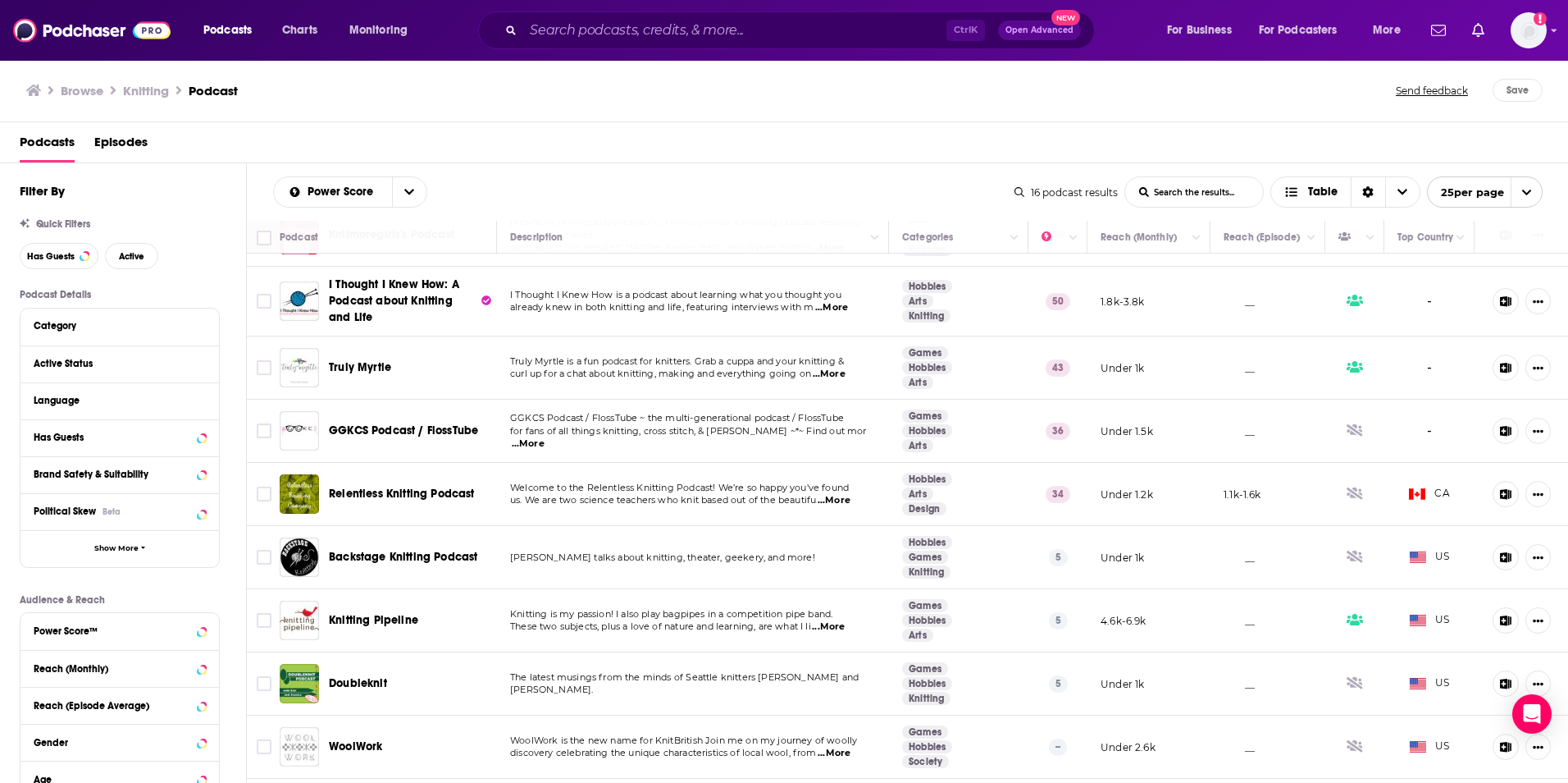
scroll to position [246, 0]
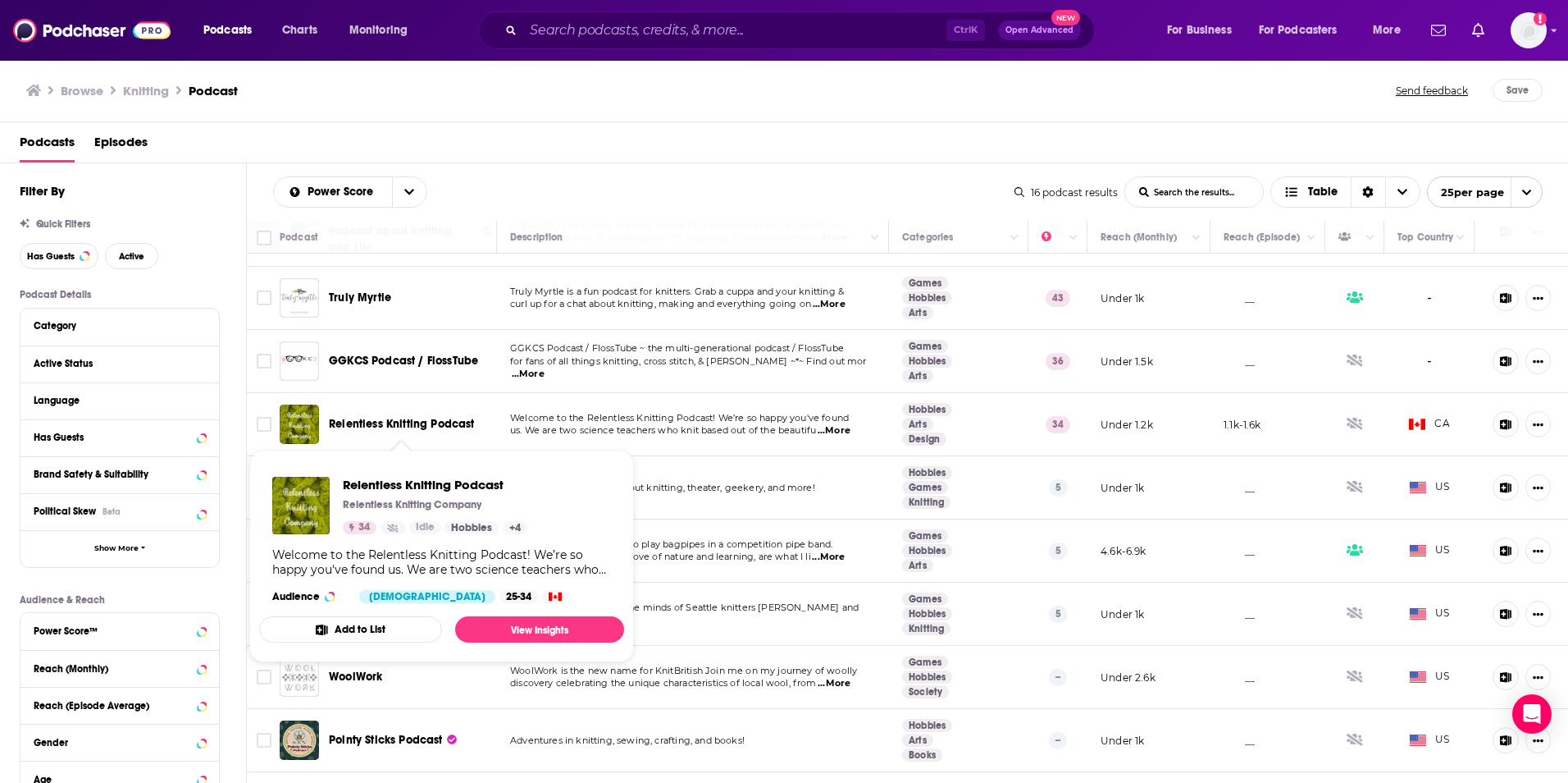
click at [403, 425] on span "Relentless Knitting Podcast" at bounding box center [402, 423] width 146 height 14
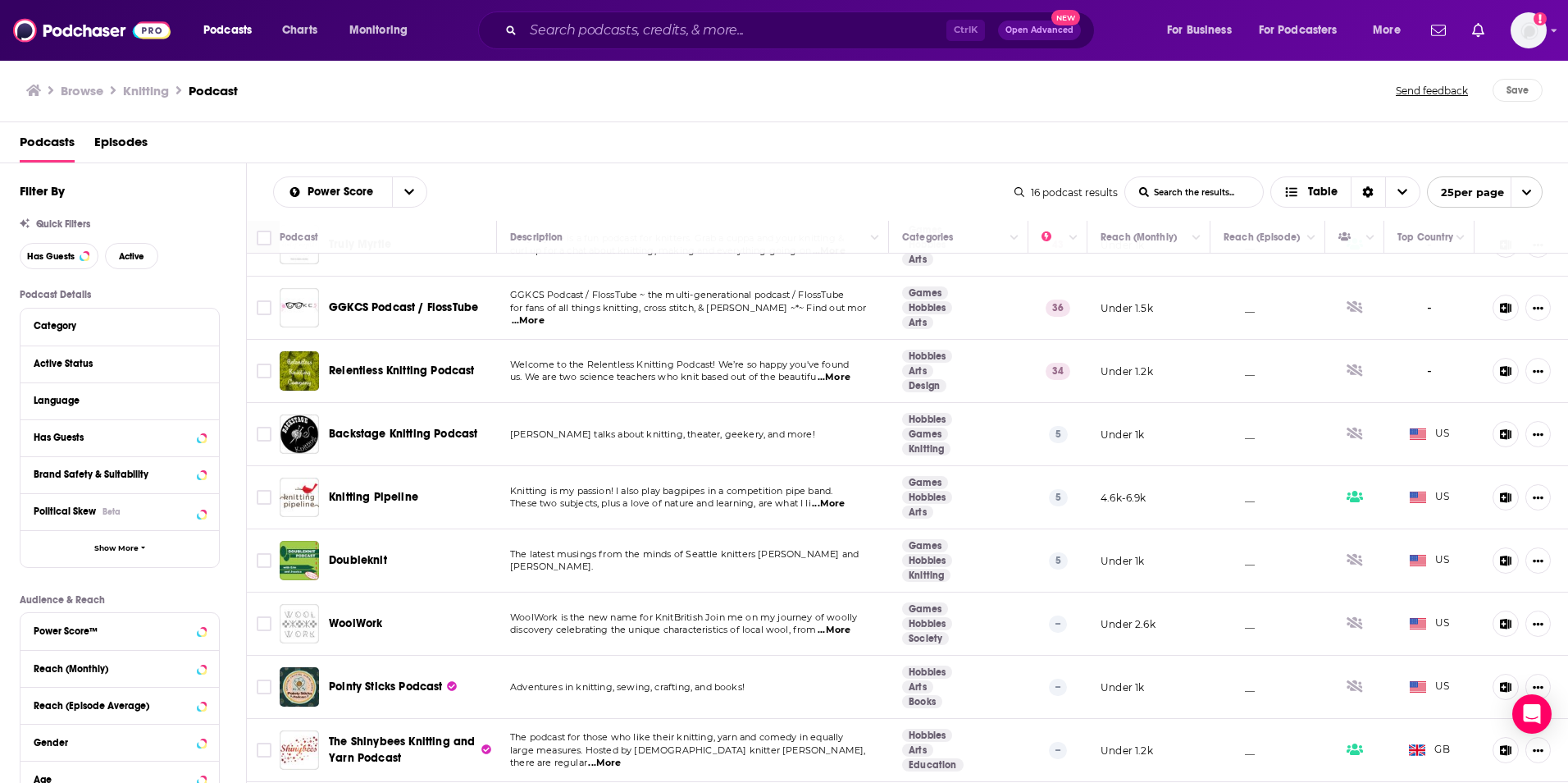
scroll to position [328, 0]
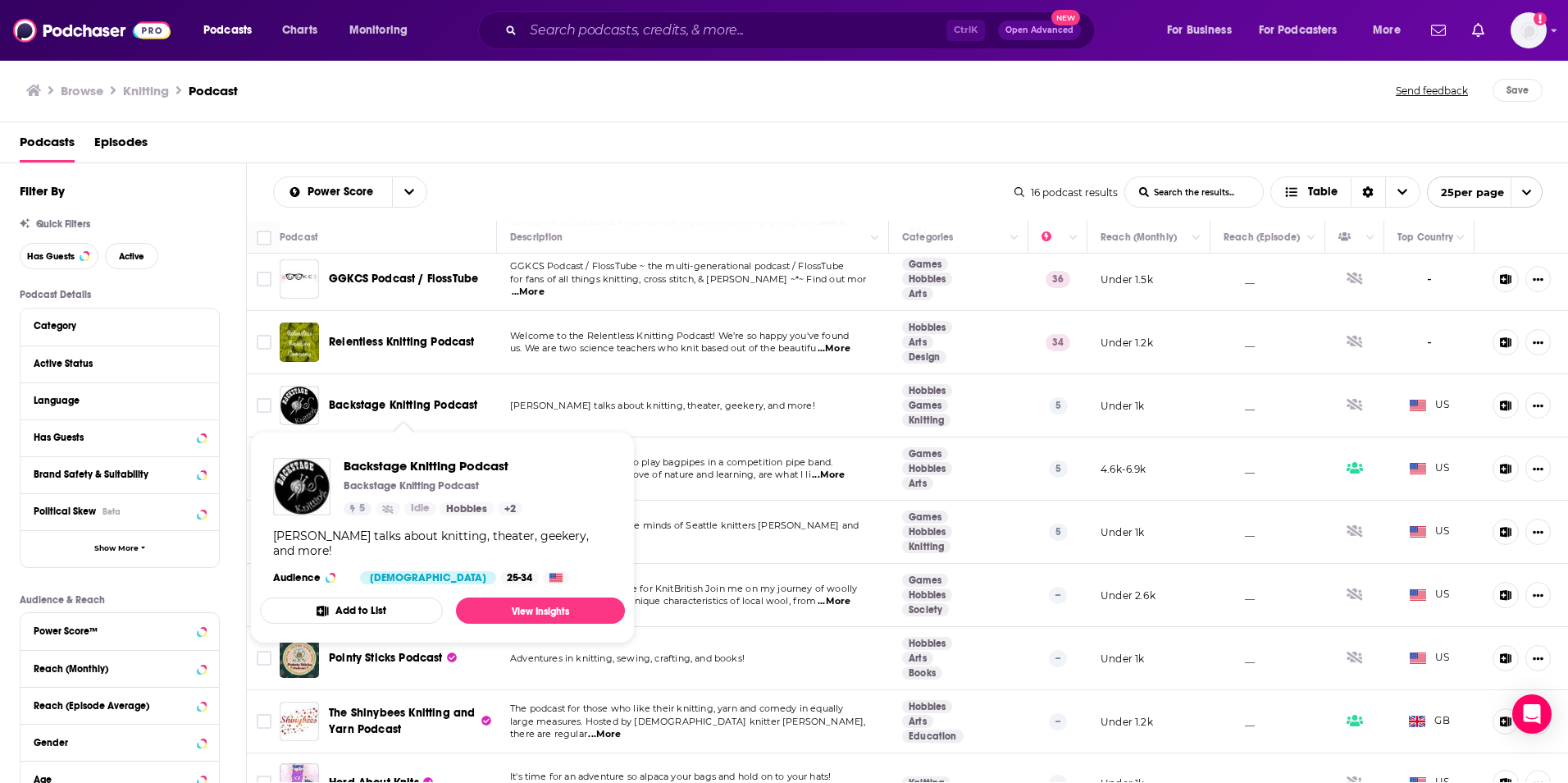
click at [376, 405] on span "Backstage Knitting Podcast" at bounding box center [403, 405] width 148 height 14
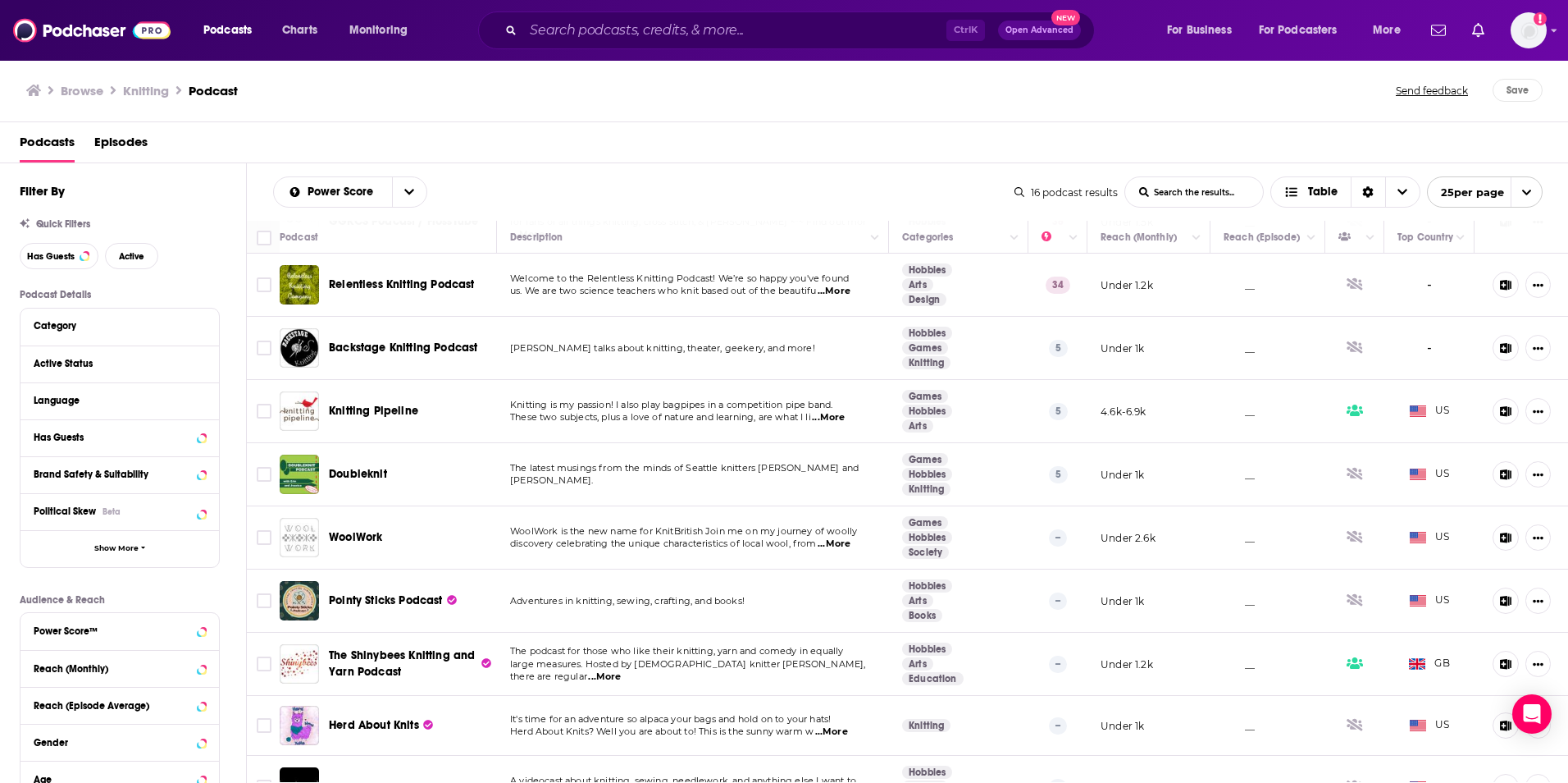
scroll to position [410, 0]
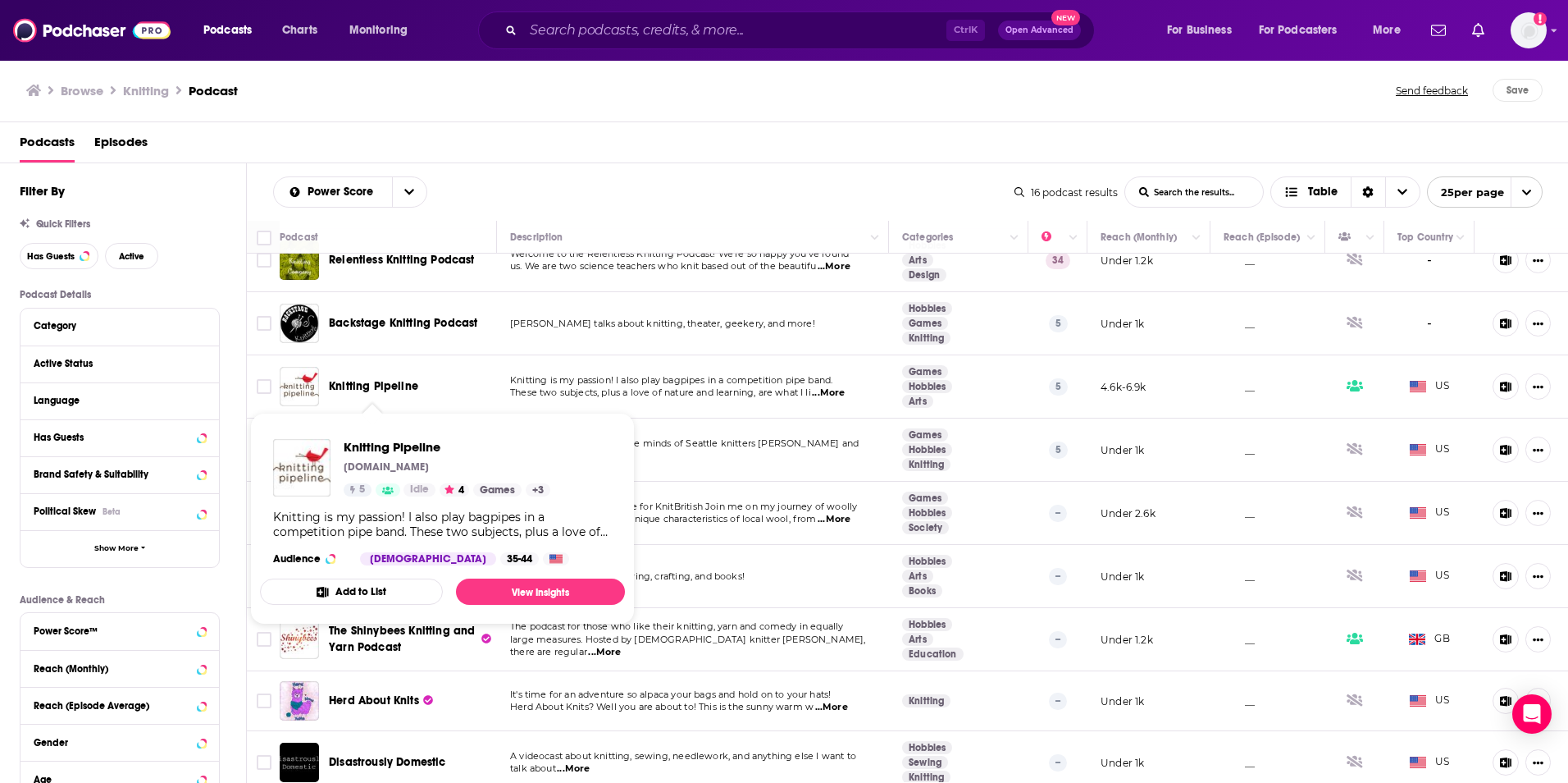
click at [351, 387] on span "Knitting Pipeline" at bounding box center [374, 386] width 90 height 14
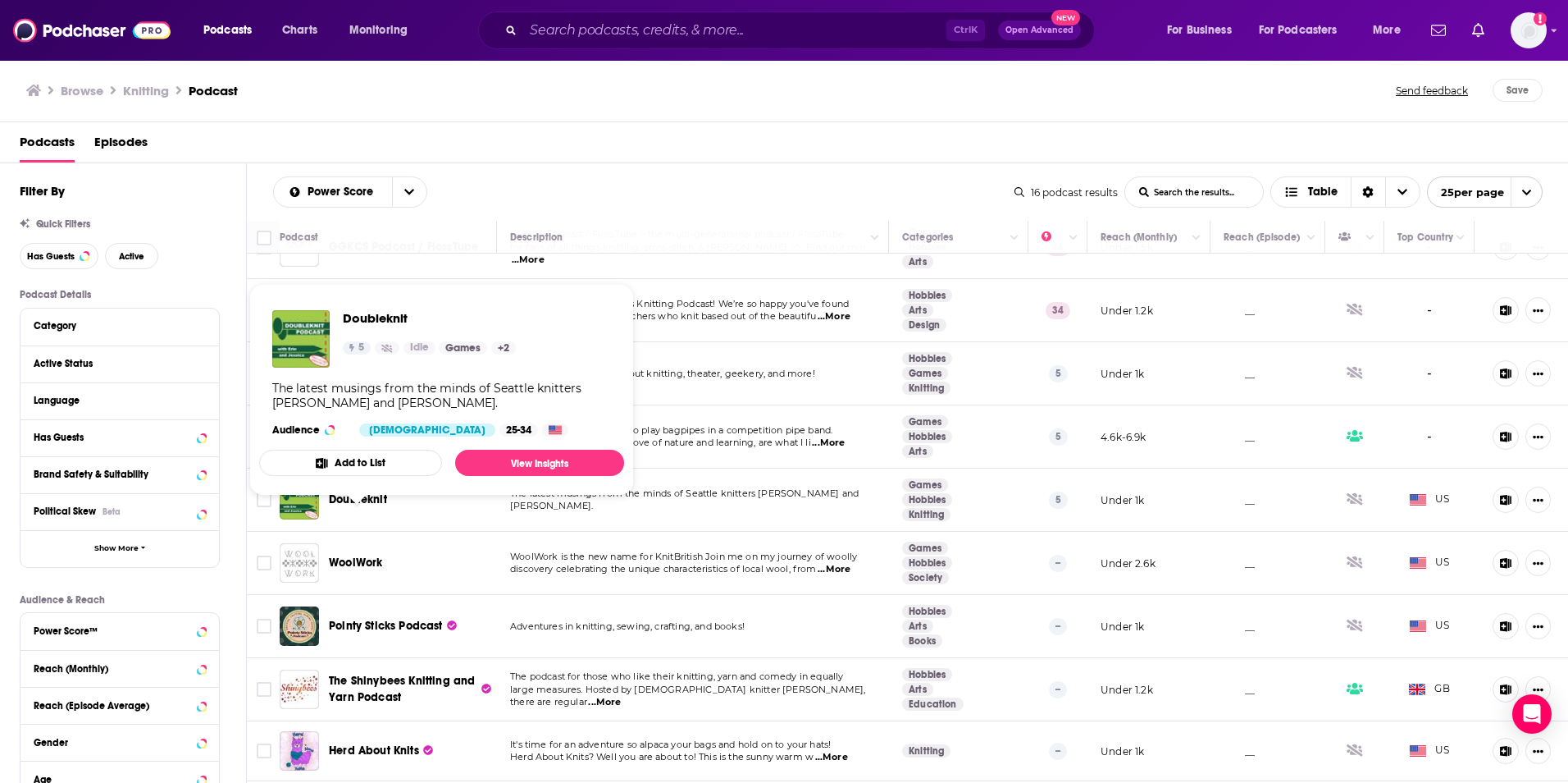
scroll to position [410, 0]
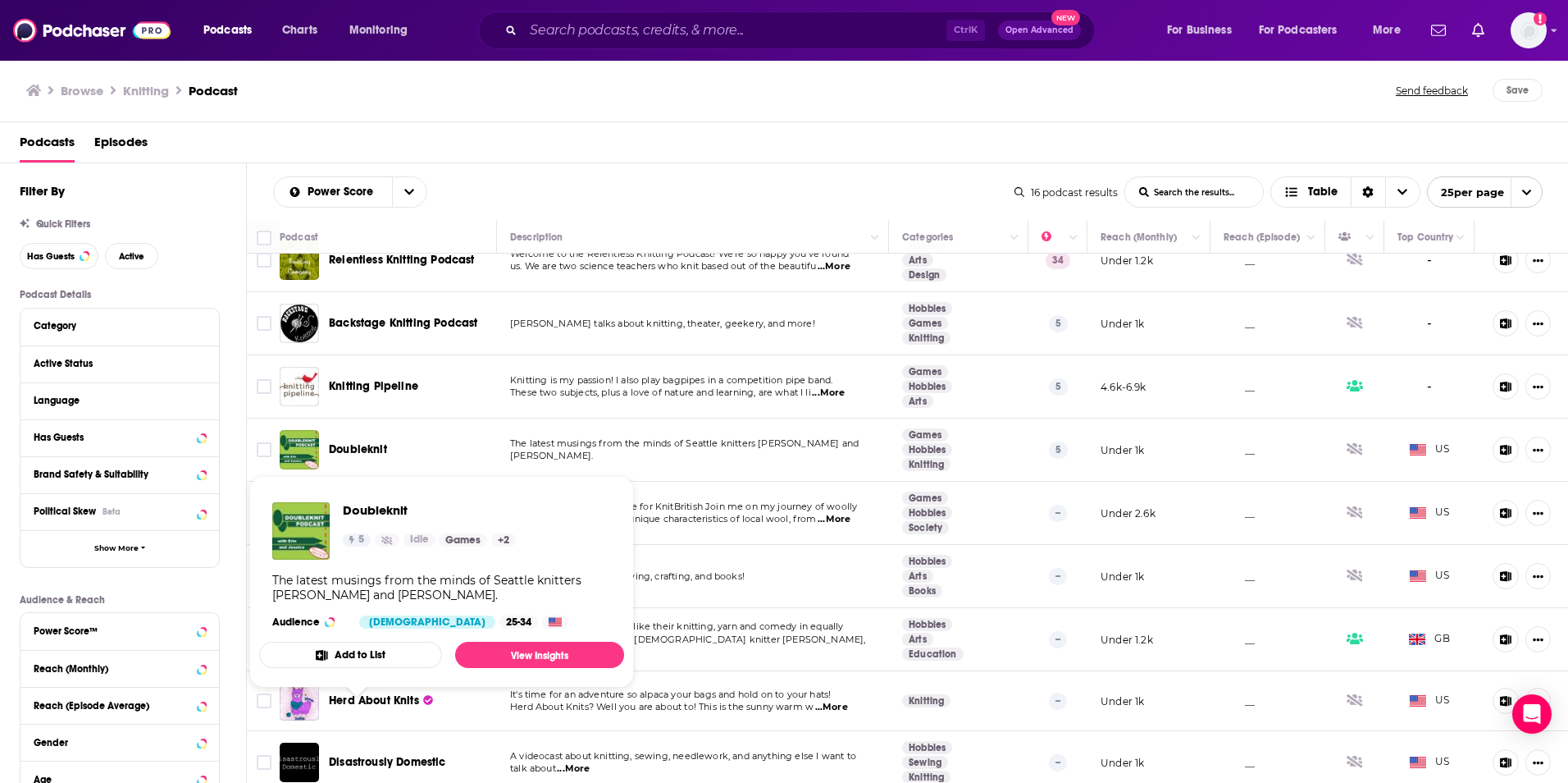
click at [356, 448] on span "Doubleknit" at bounding box center [358, 448] width 58 height 14
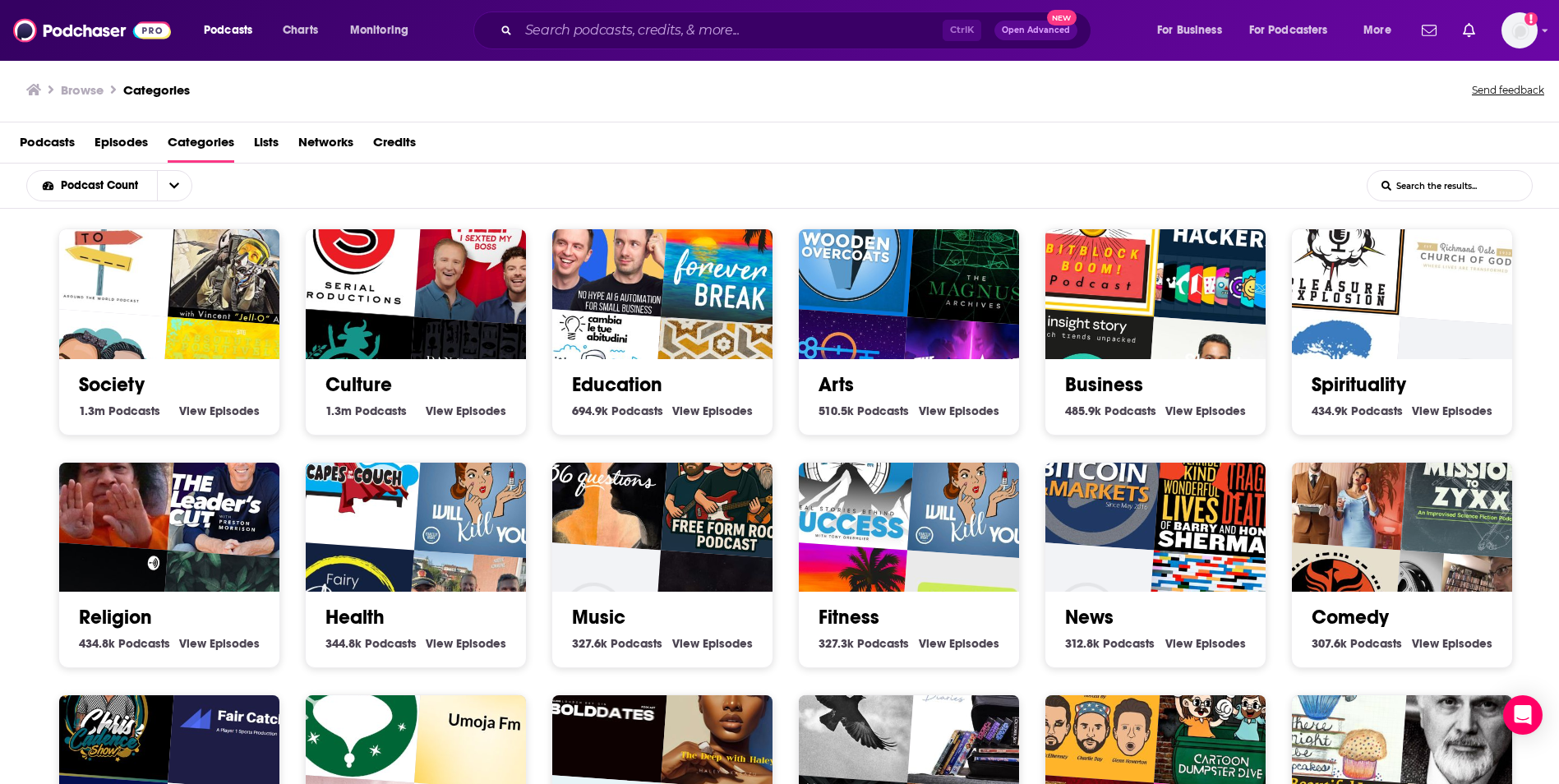
click at [51, 144] on span "Podcasts" at bounding box center [47, 146] width 55 height 34
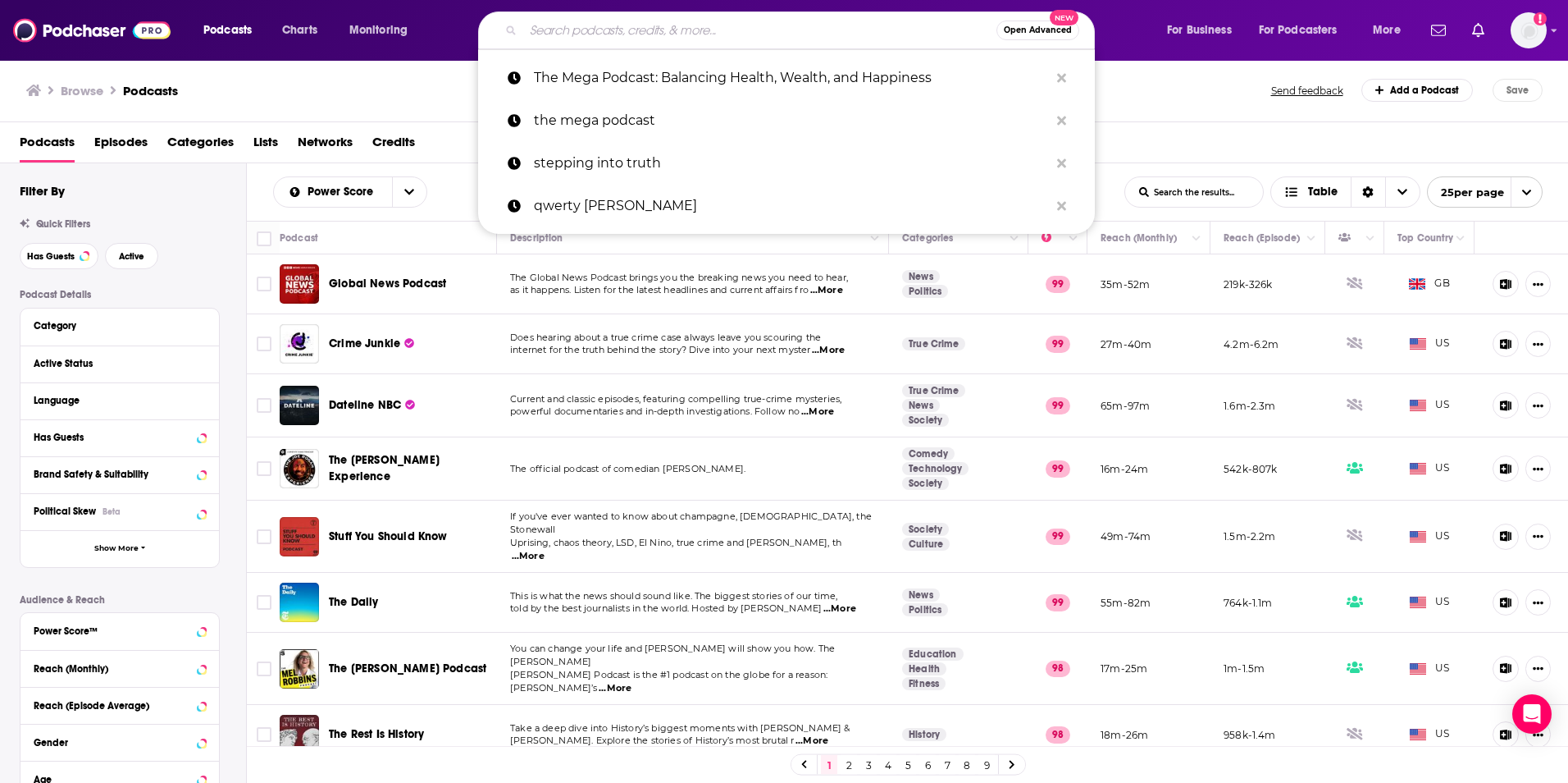
click at [721, 30] on input "Search podcasts, credits, & more..." at bounding box center [759, 30] width 473 height 26
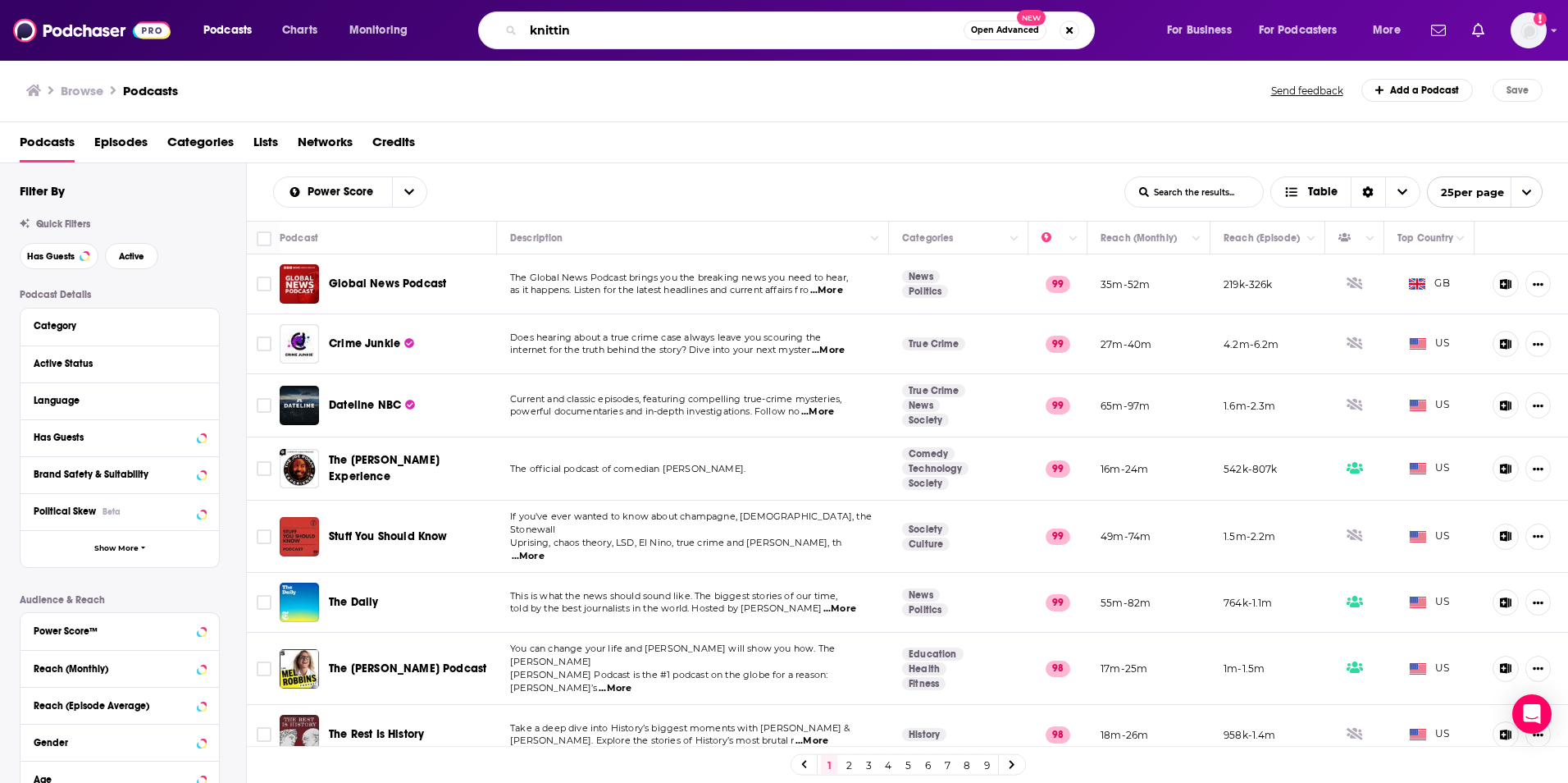
type input "knitting"
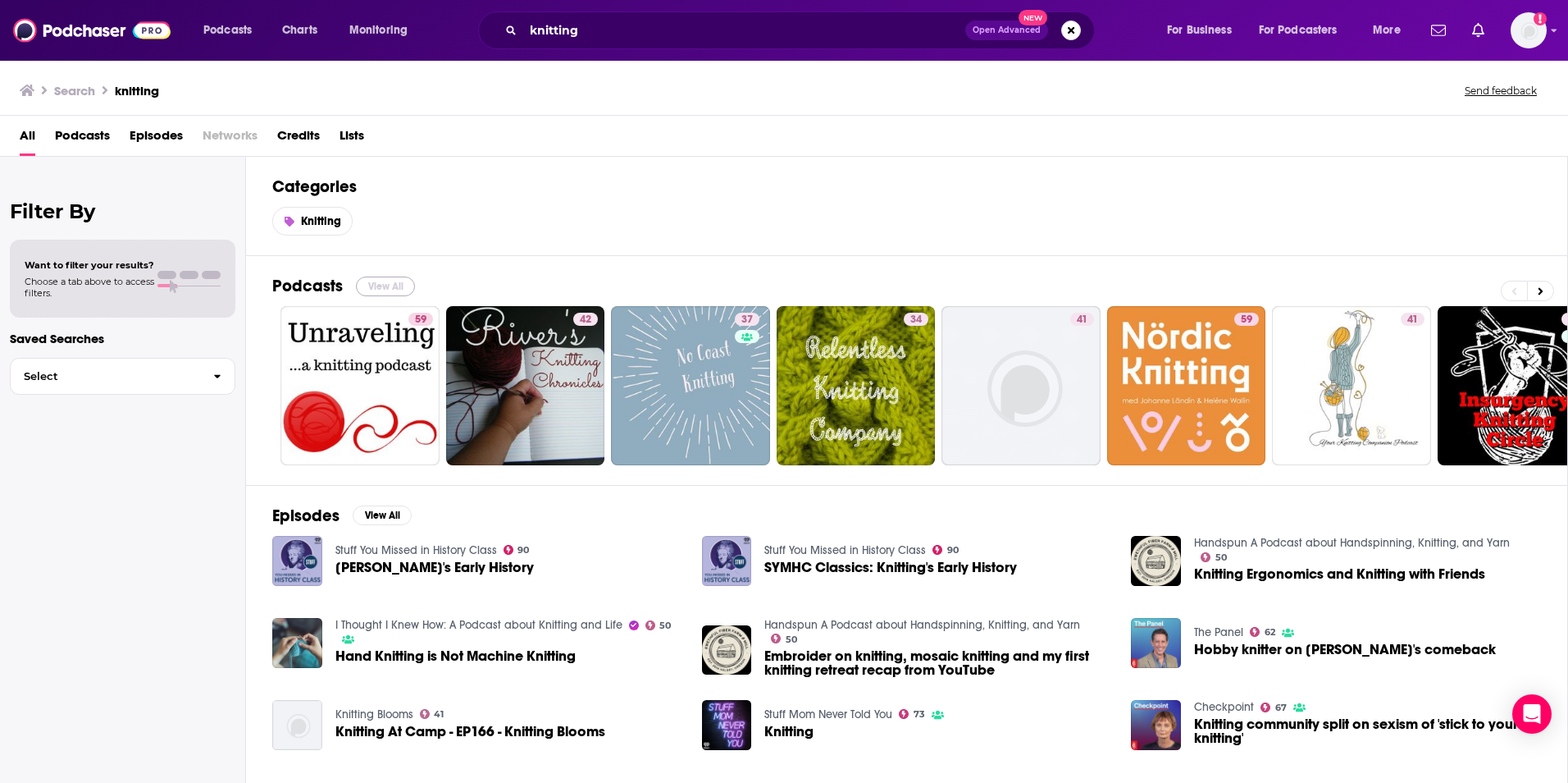
click at [384, 290] on button "View All" at bounding box center [385, 286] width 59 height 20
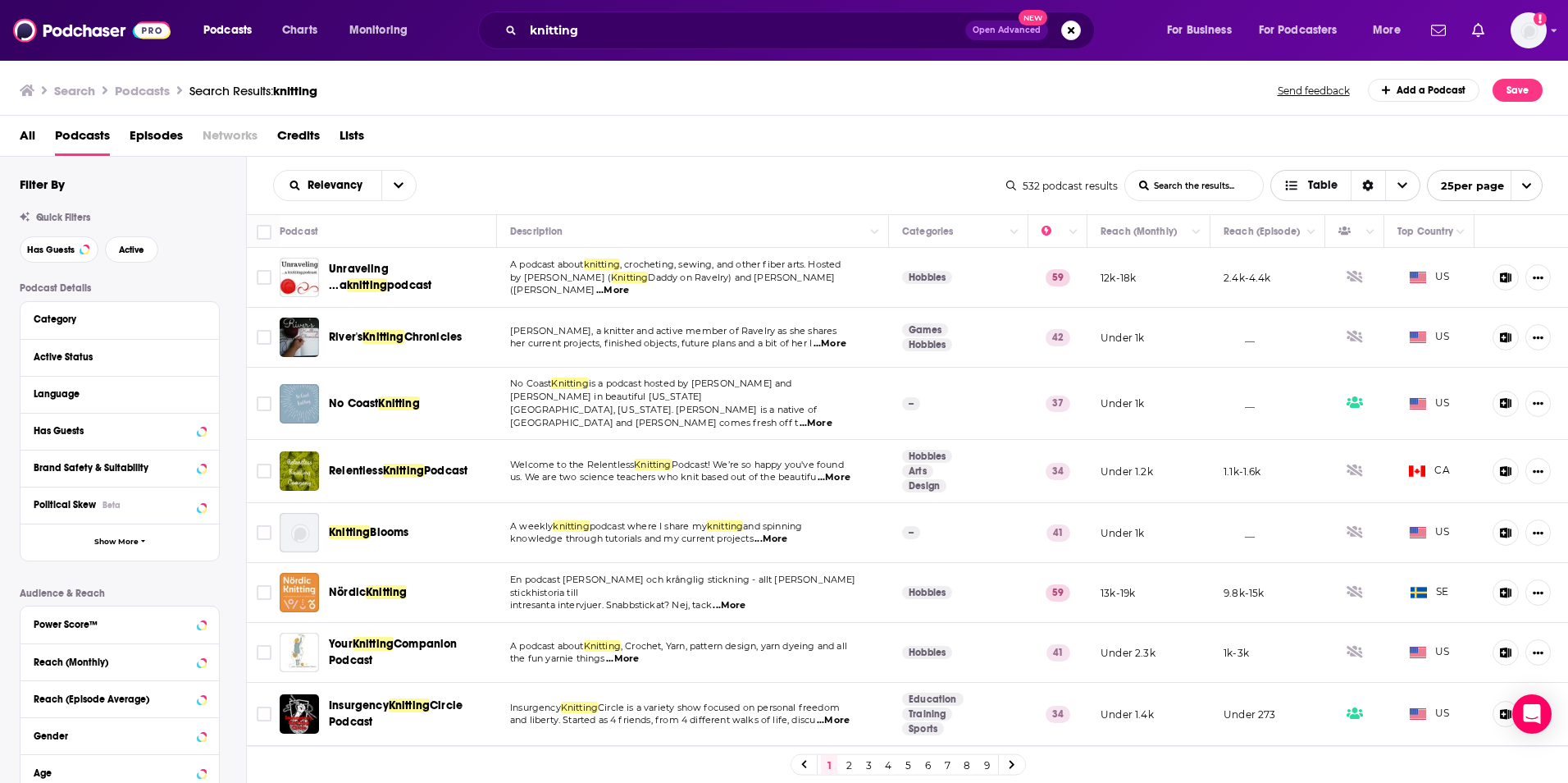
click at [1403, 188] on icon "Choose View" at bounding box center [1402, 185] width 10 height 11
click at [399, 185] on icon "open menu" at bounding box center [398, 185] width 10 height 11
click at [563, 163] on div "Relevancy Relevancy By Rating Trending New Power Score List Search Input Search…" at bounding box center [908, 185] width 1322 height 57
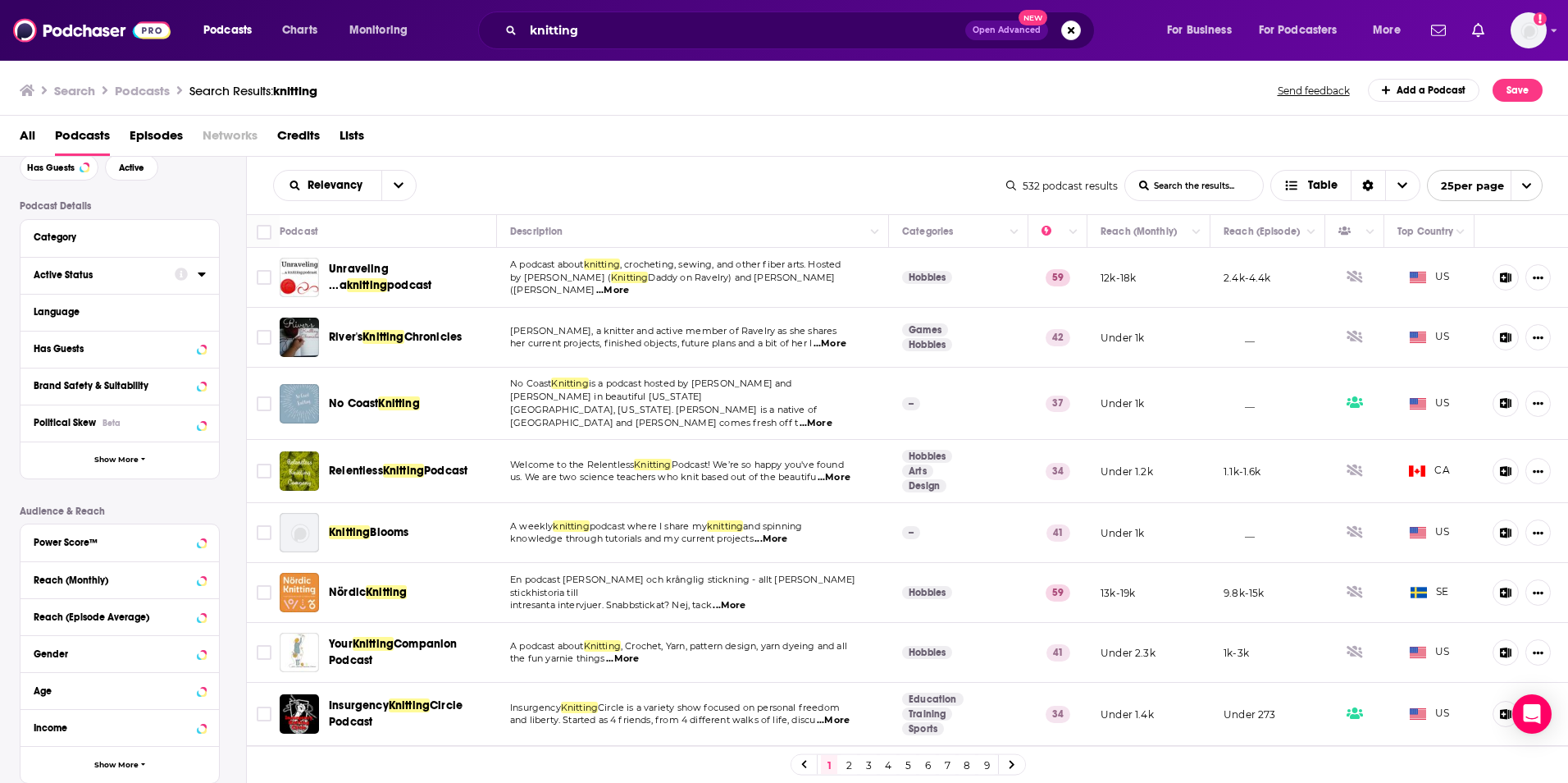
click at [113, 279] on div "Active Status" at bounding box center [99, 275] width 131 height 11
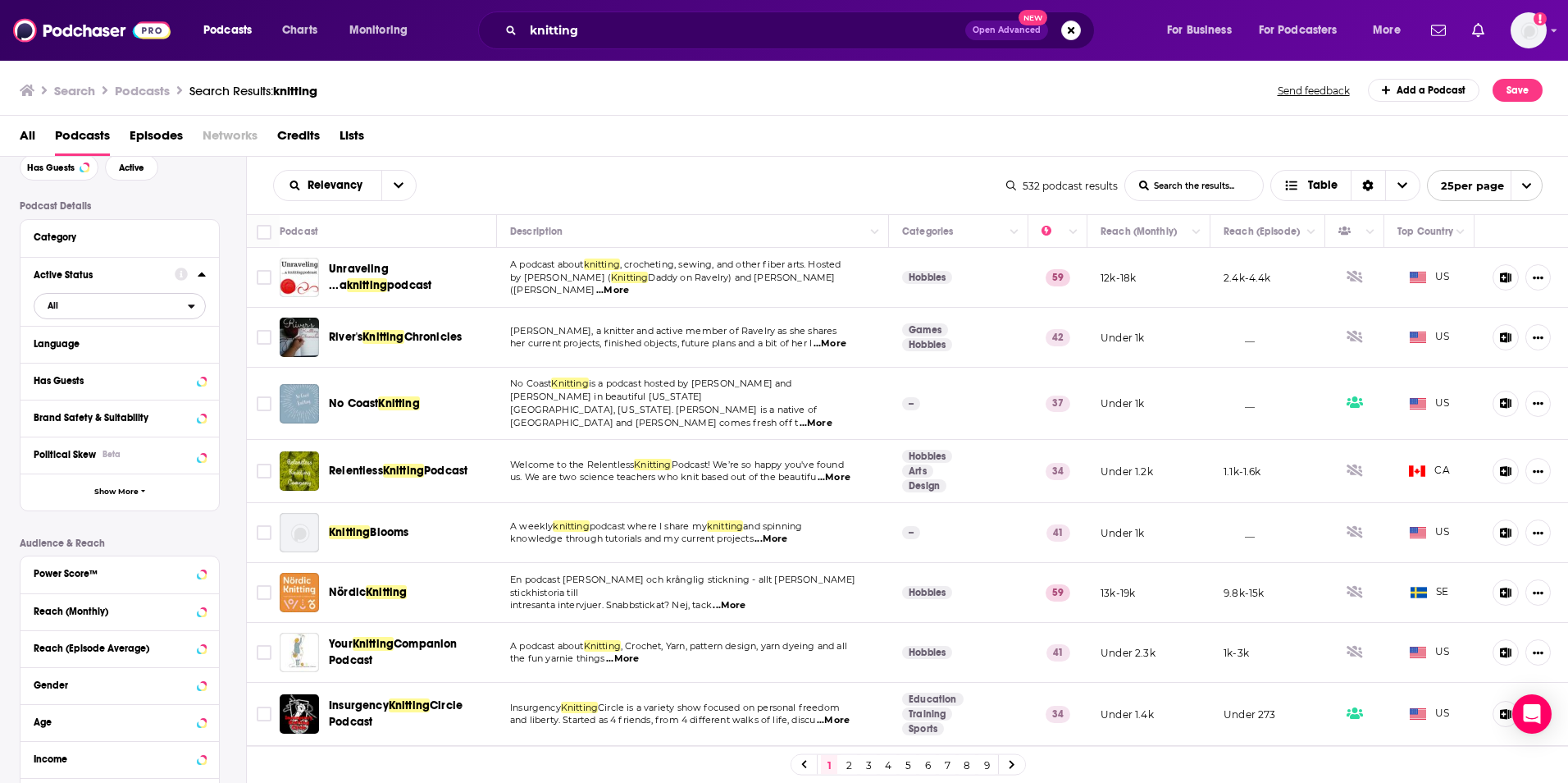
click at [192, 311] on icon "open menu" at bounding box center [191, 306] width 7 height 11
click at [67, 364] on span "Active" at bounding box center [86, 360] width 88 height 9
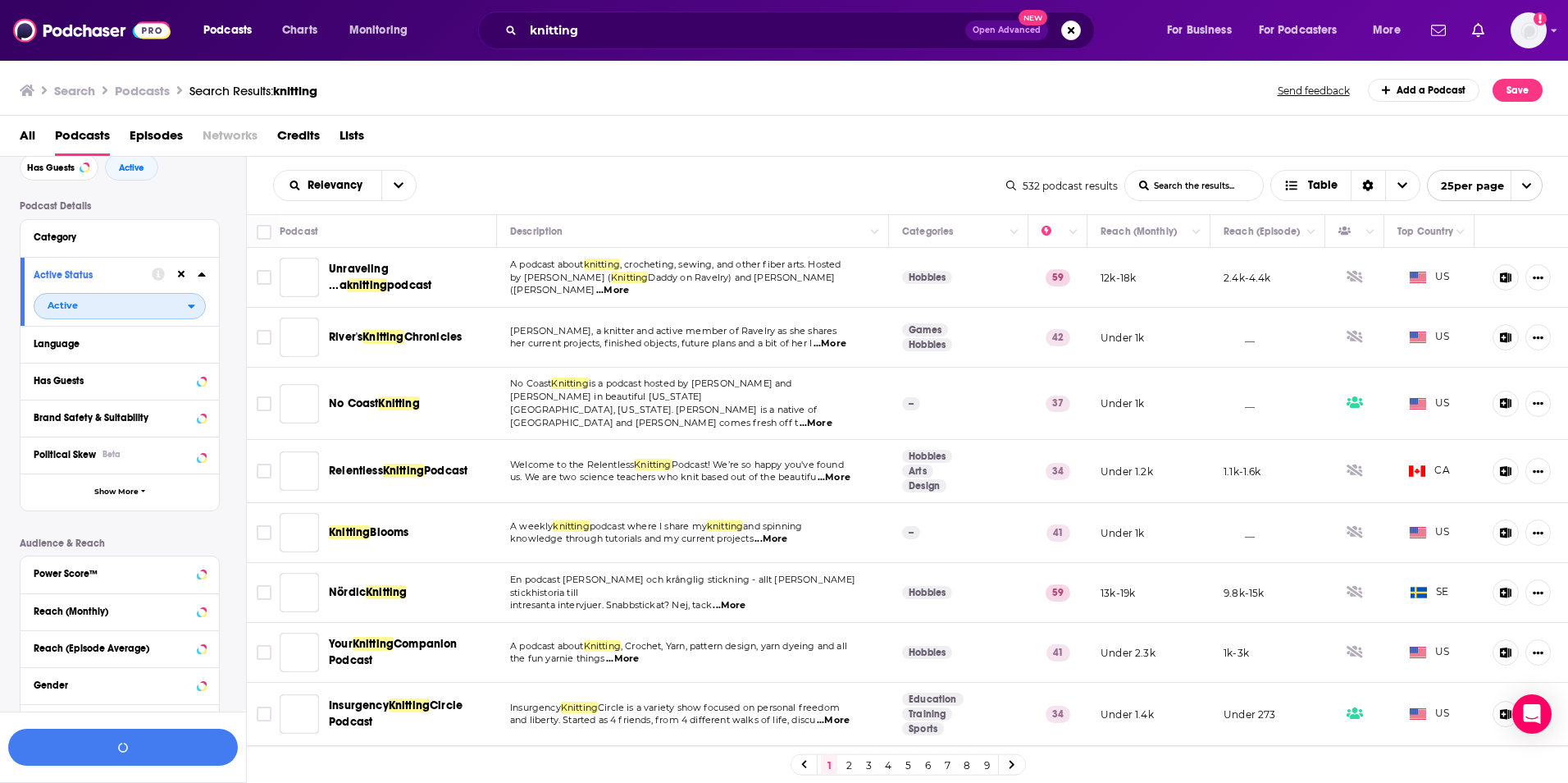
scroll to position [123, 0]
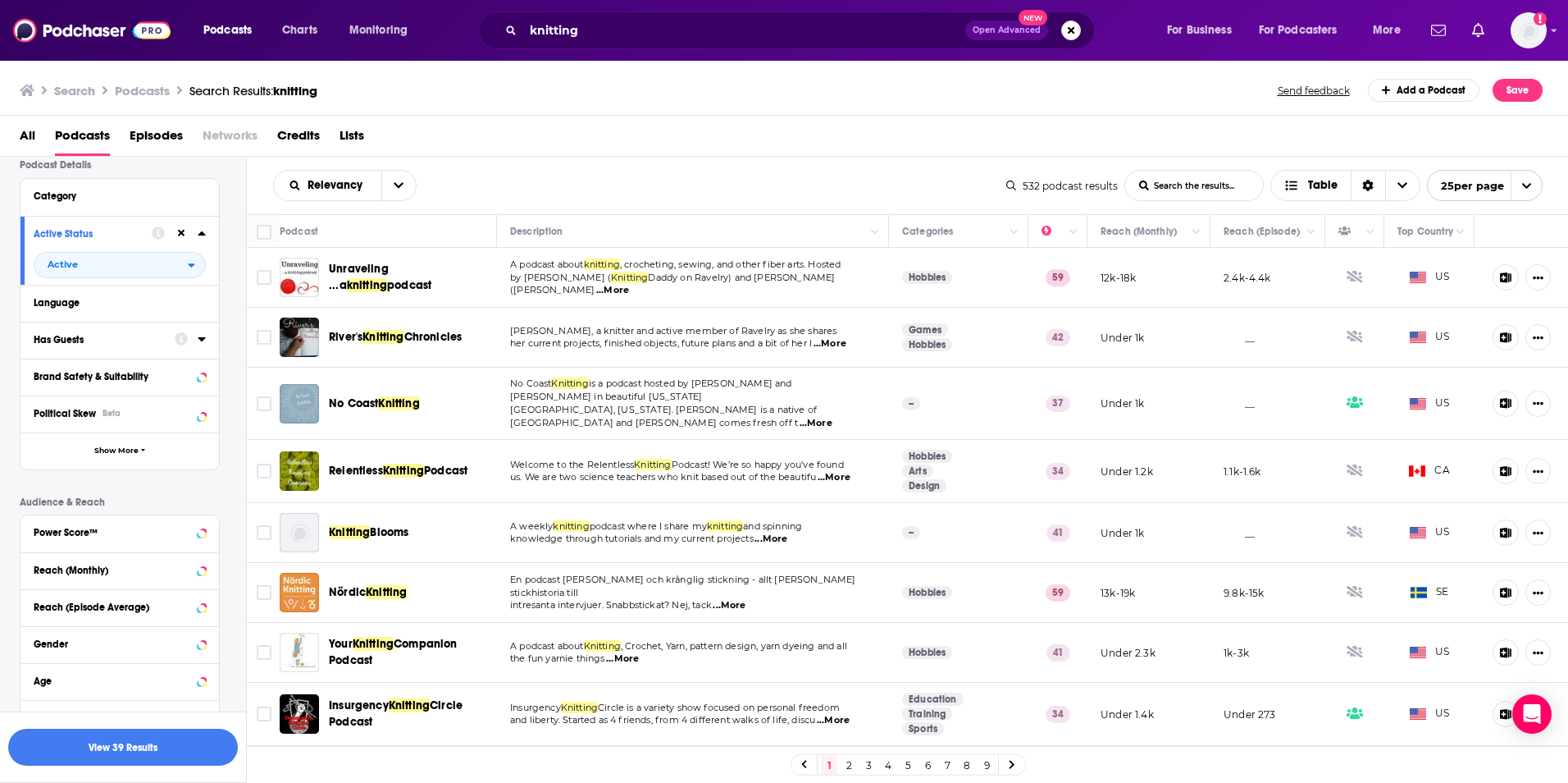
click at [196, 335] on div at bounding box center [190, 339] width 31 height 21
click at [196, 340] on div at bounding box center [190, 339] width 31 height 21
click at [204, 340] on icon at bounding box center [202, 339] width 8 height 13
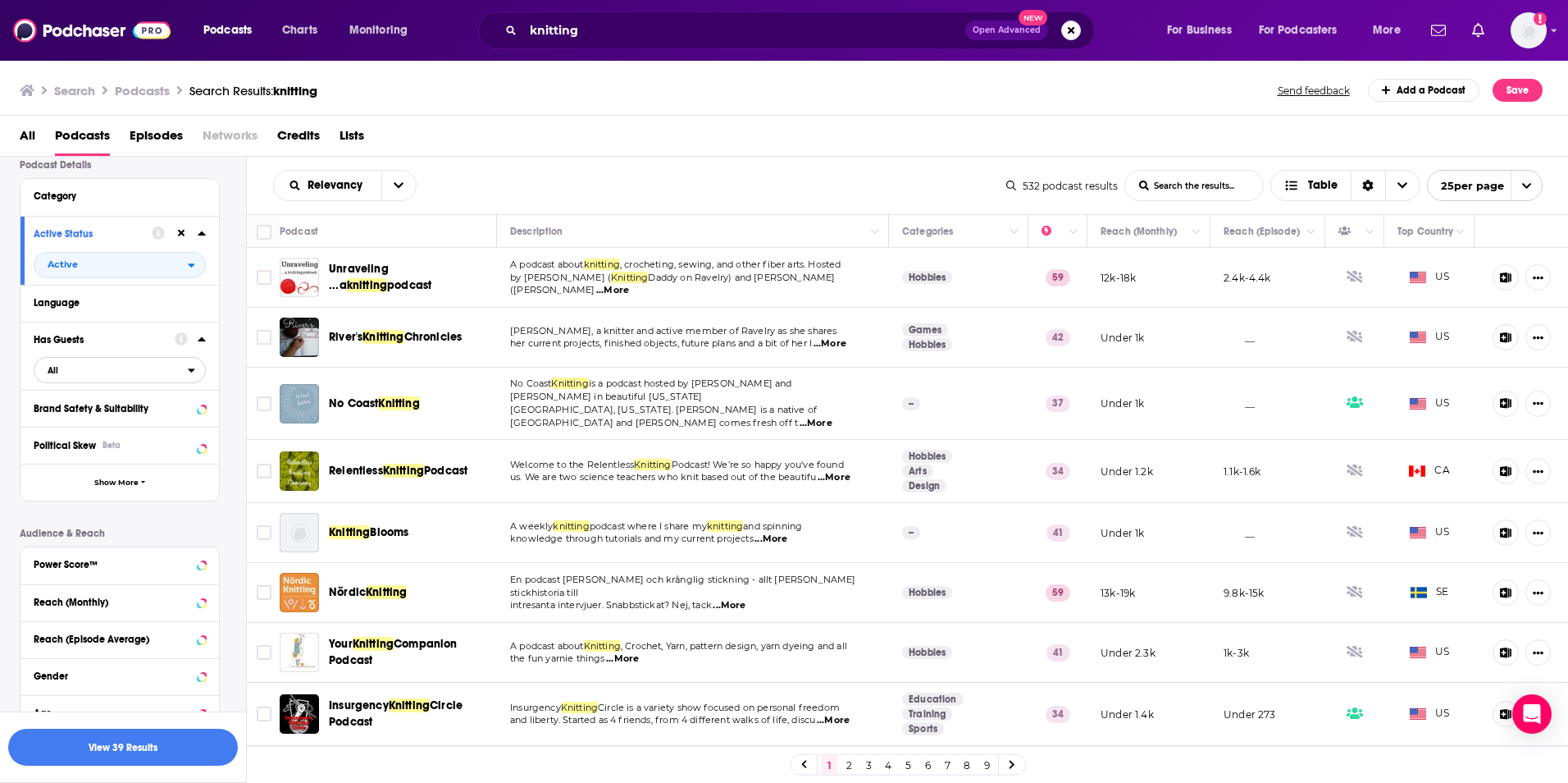
click at [191, 371] on icon "open menu" at bounding box center [191, 371] width 7 height 4
click at [105, 422] on span "Has guests" at bounding box center [91, 424] width 98 height 9
click at [134, 754] on button "View 12 Results" at bounding box center [123, 747] width 230 height 37
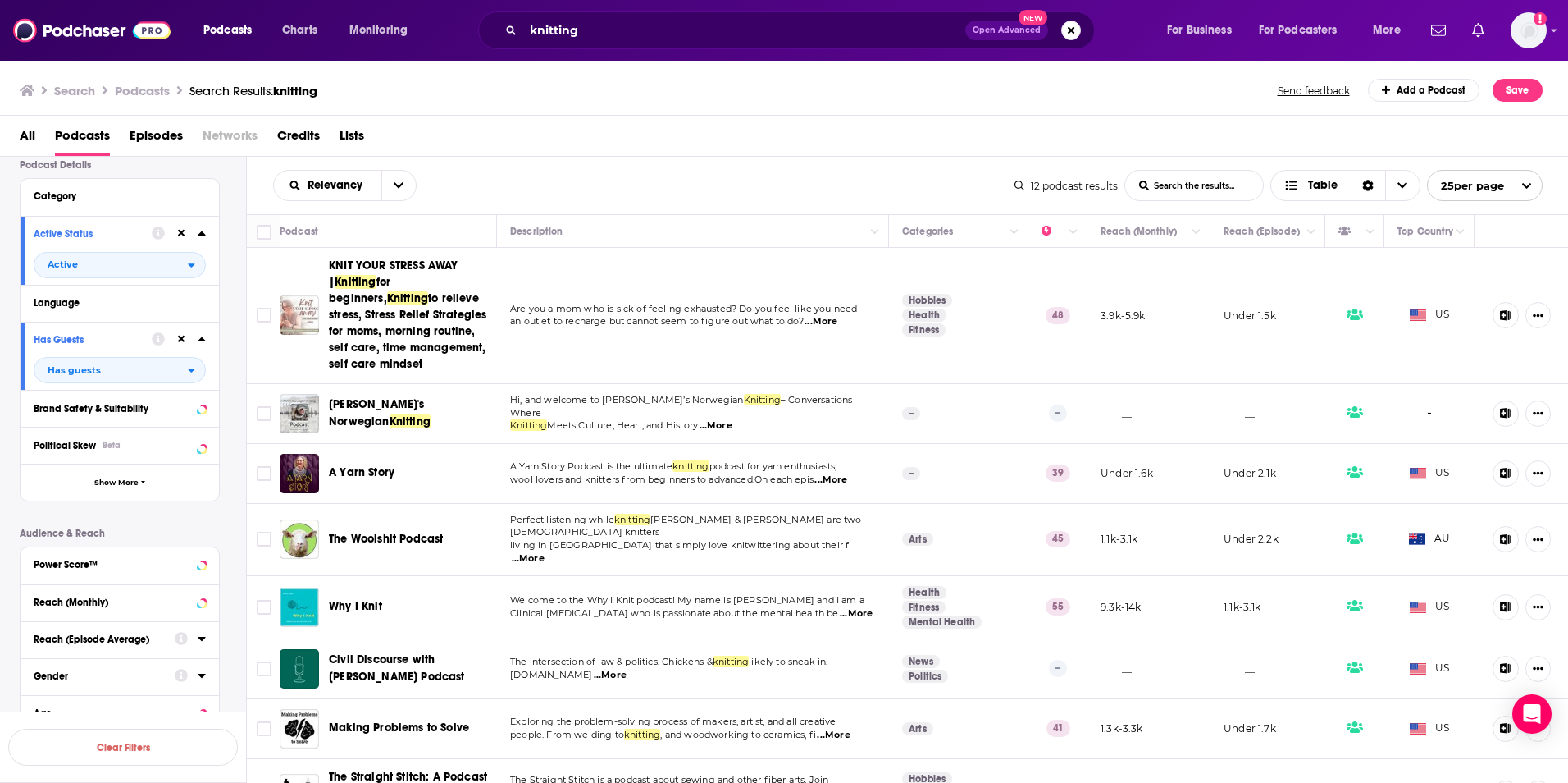
click at [179, 342] on icon at bounding box center [182, 338] width 7 height 10
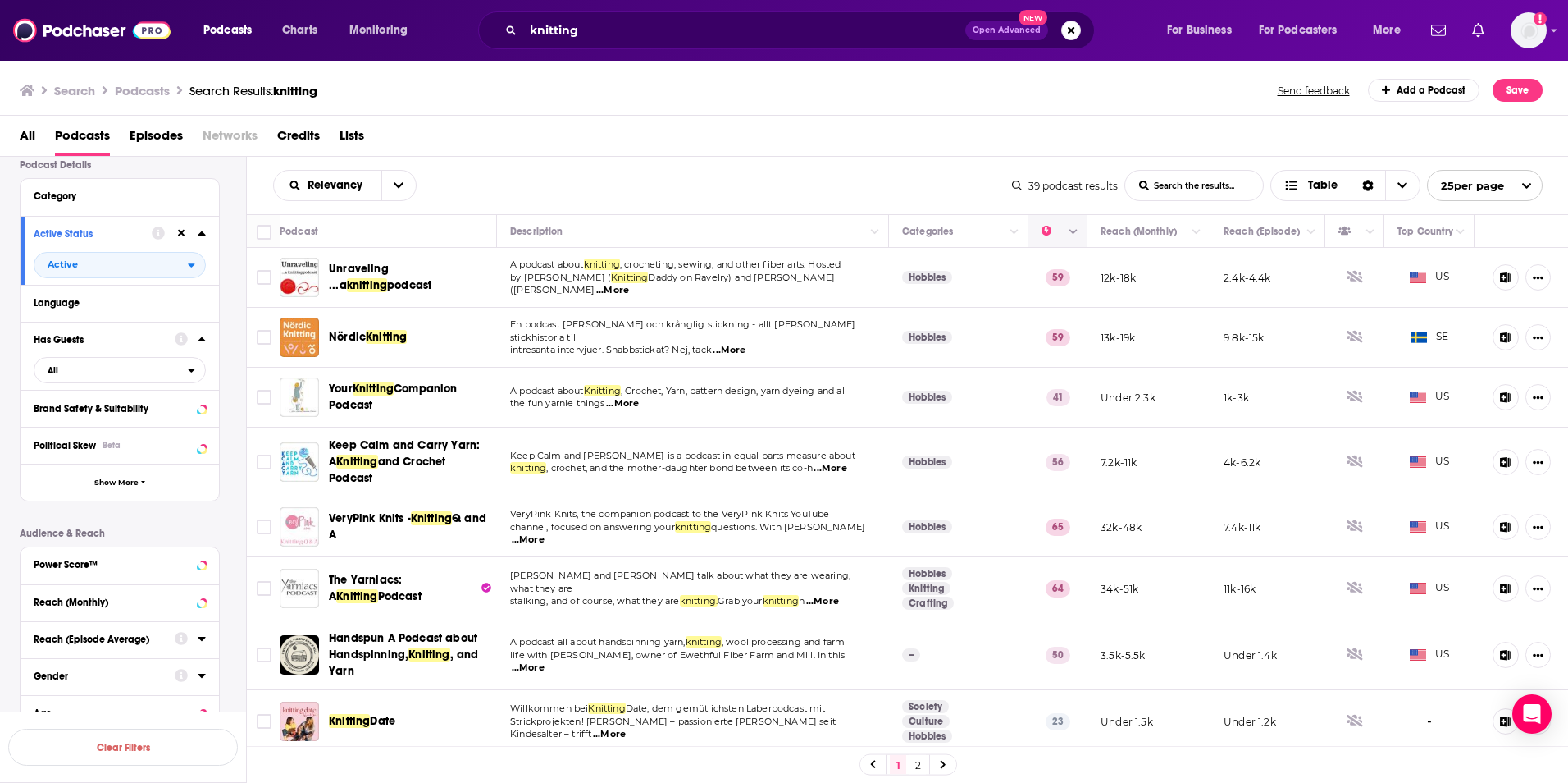
click at [1069, 234] on icon "Column Actions" at bounding box center [1073, 232] width 8 height 5
click at [1038, 229] on div at bounding box center [784, 392] width 1568 height 783
click at [1039, 233] on button "Move" at bounding box center [1055, 231] width 32 height 20
click at [348, 267] on span "Unraveling ...a" at bounding box center [359, 277] width 60 height 30
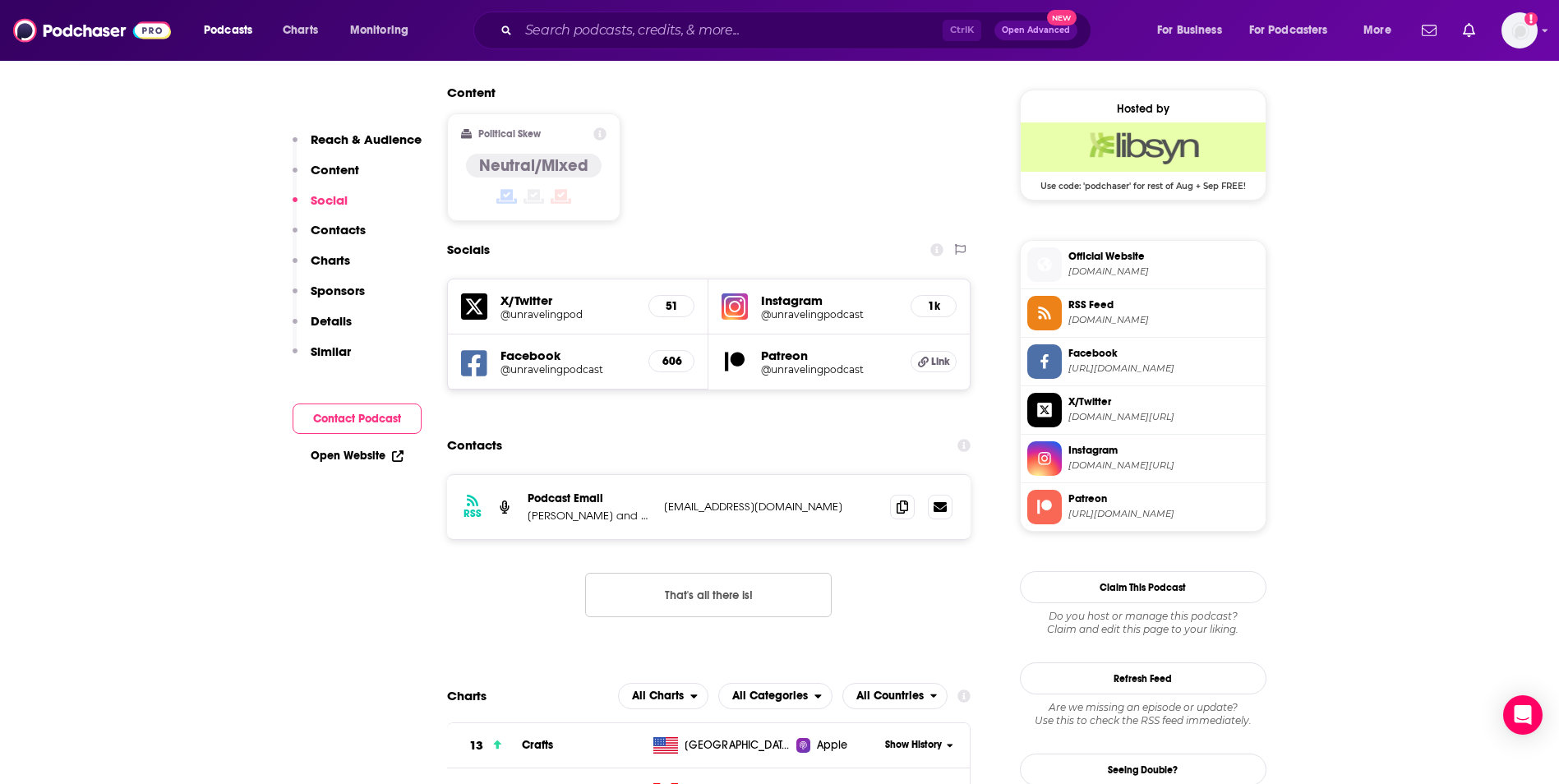
scroll to position [1314, 0]
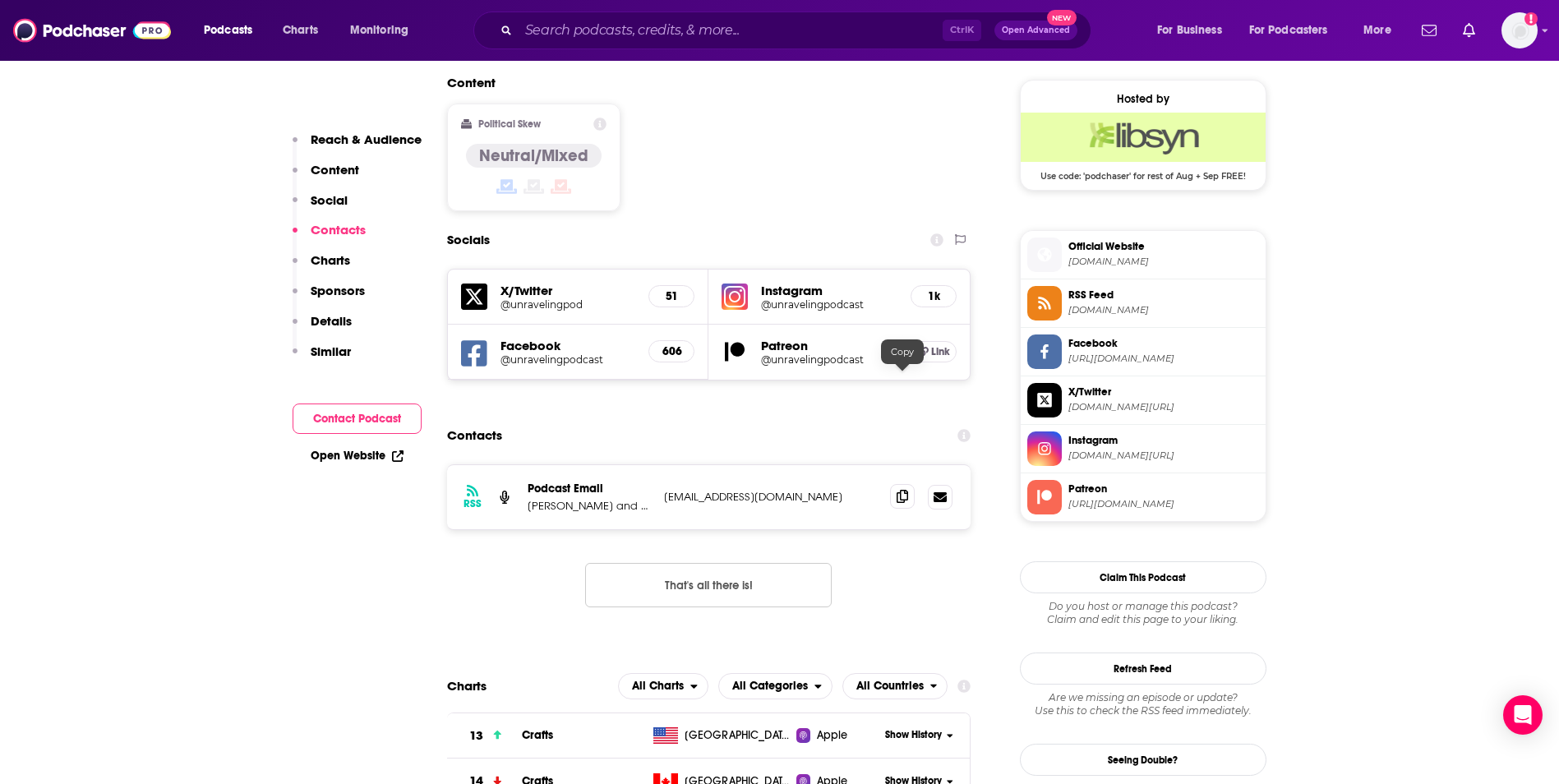
click at [904, 484] on span at bounding box center [902, 496] width 24 height 24
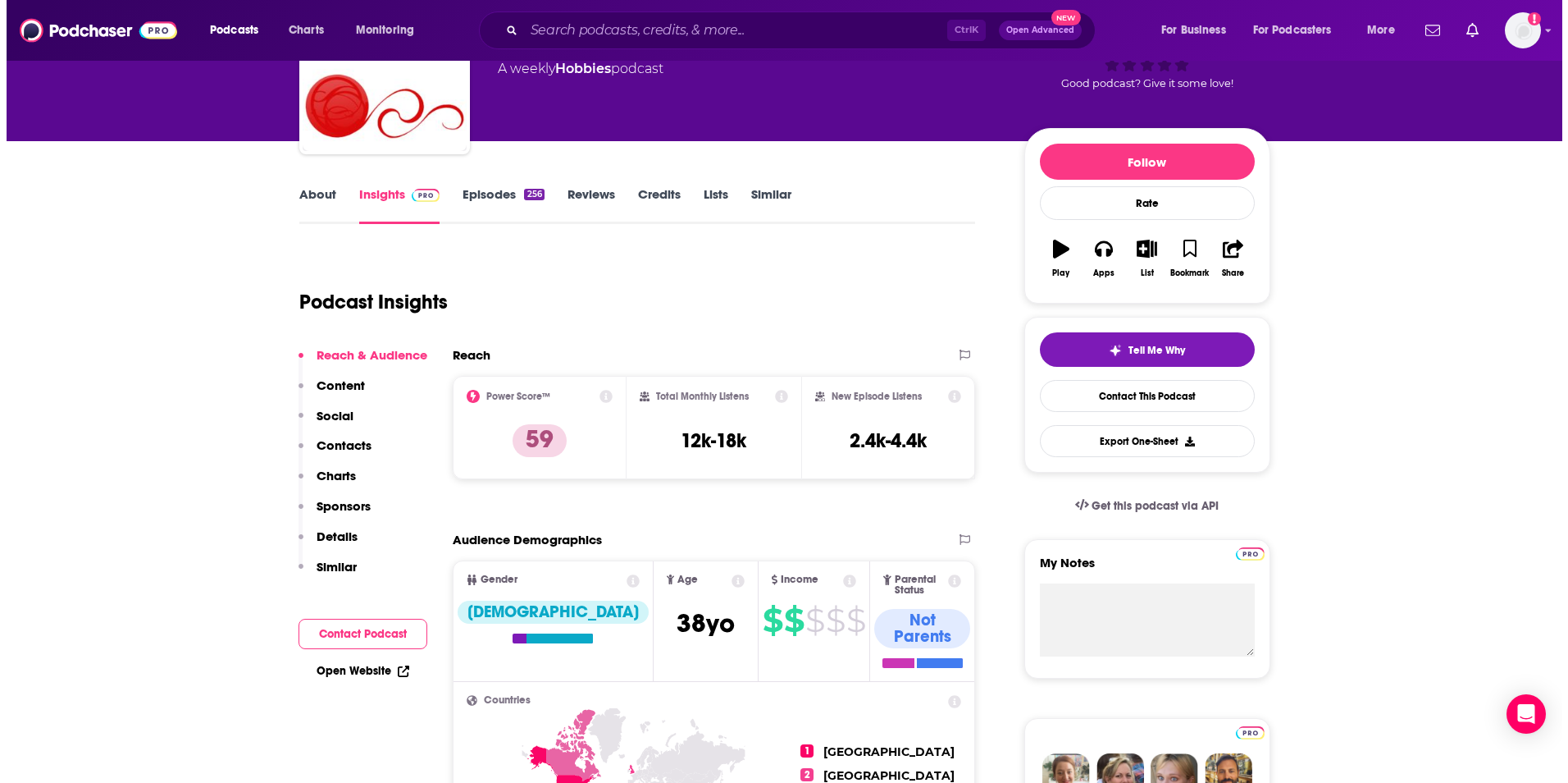
scroll to position [0, 0]
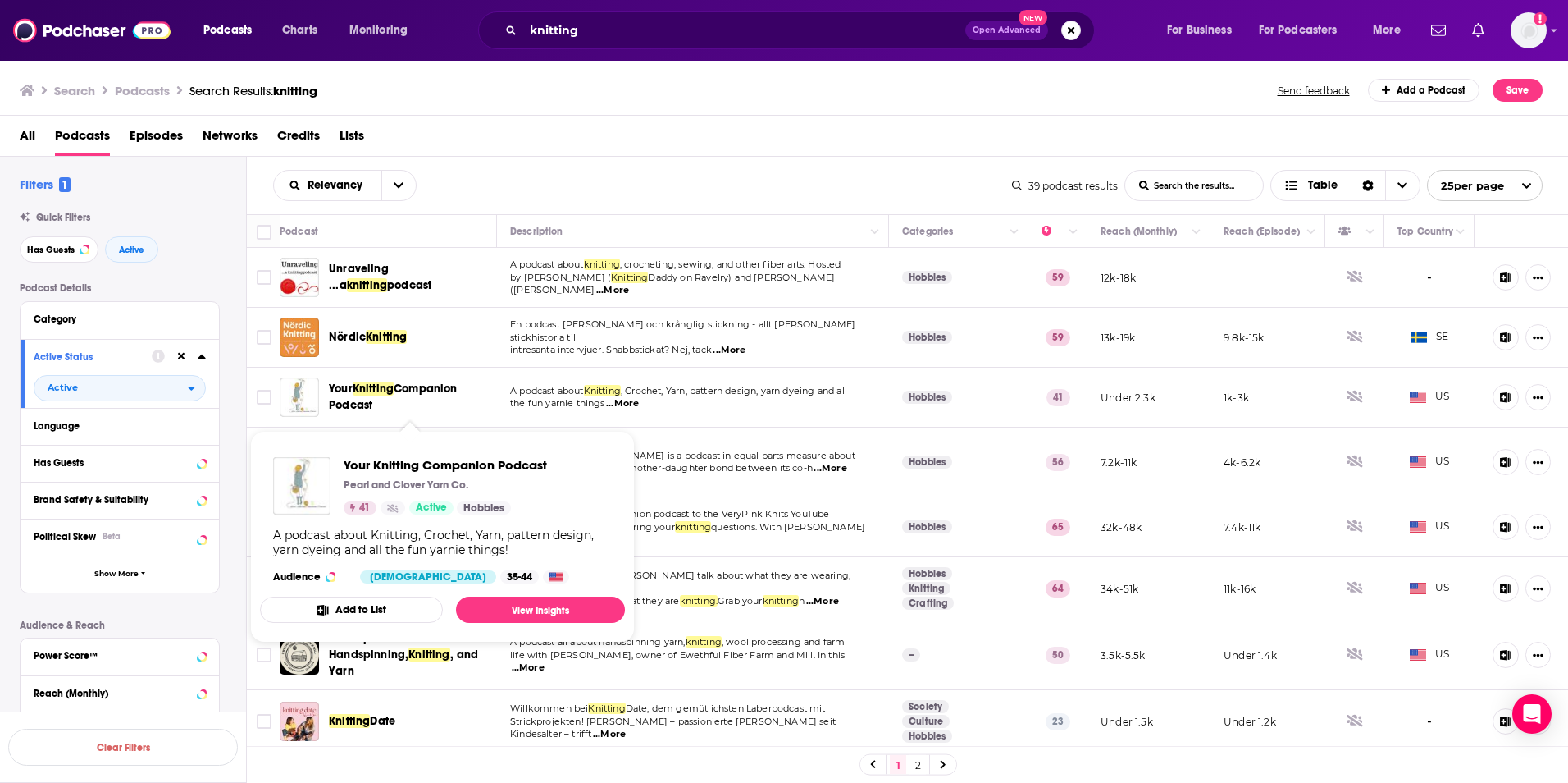
click at [431, 387] on span "Companion Podcast" at bounding box center [393, 396] width 129 height 30
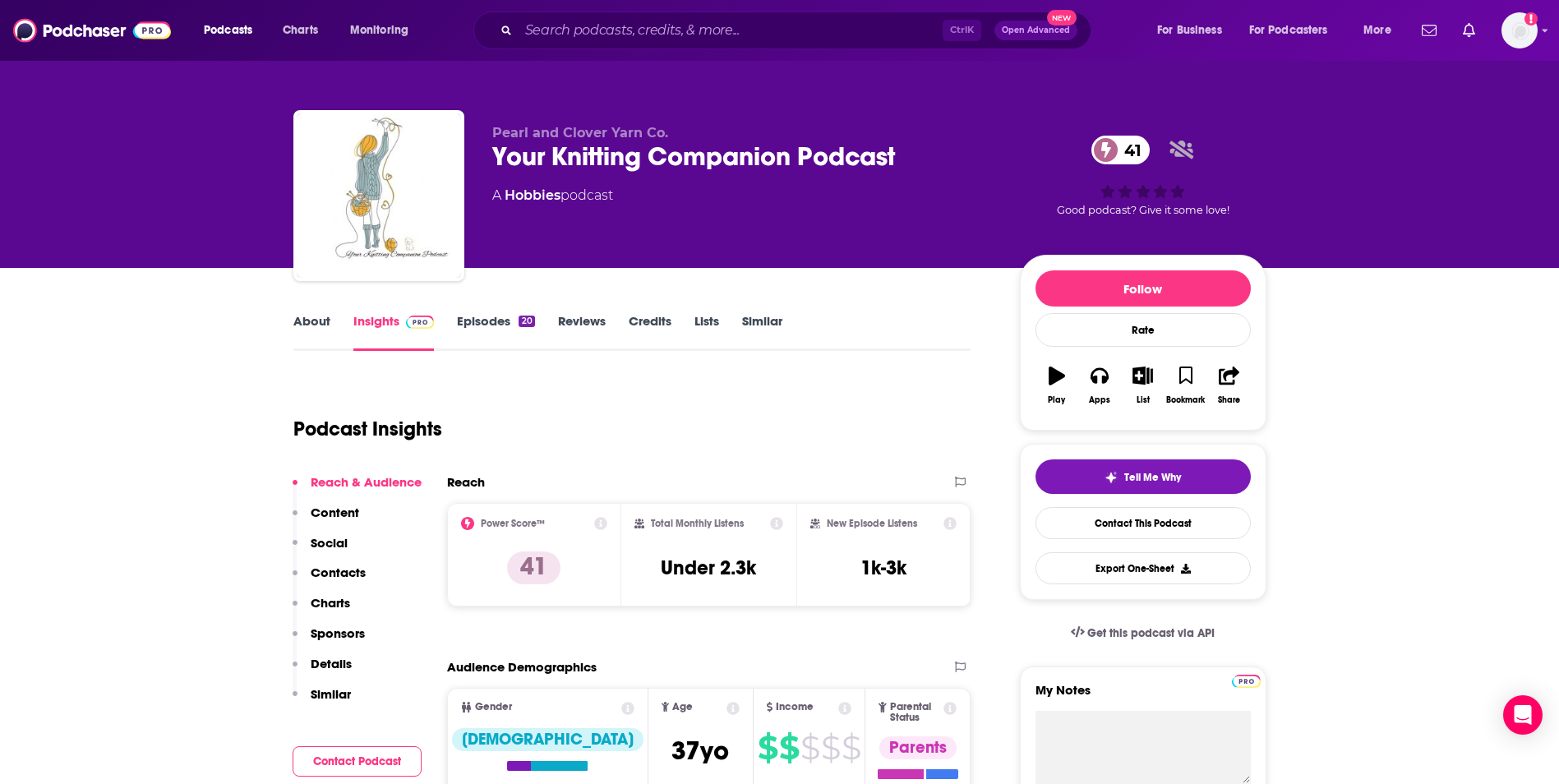
click at [489, 323] on link "Episodes 20" at bounding box center [495, 332] width 78 height 37
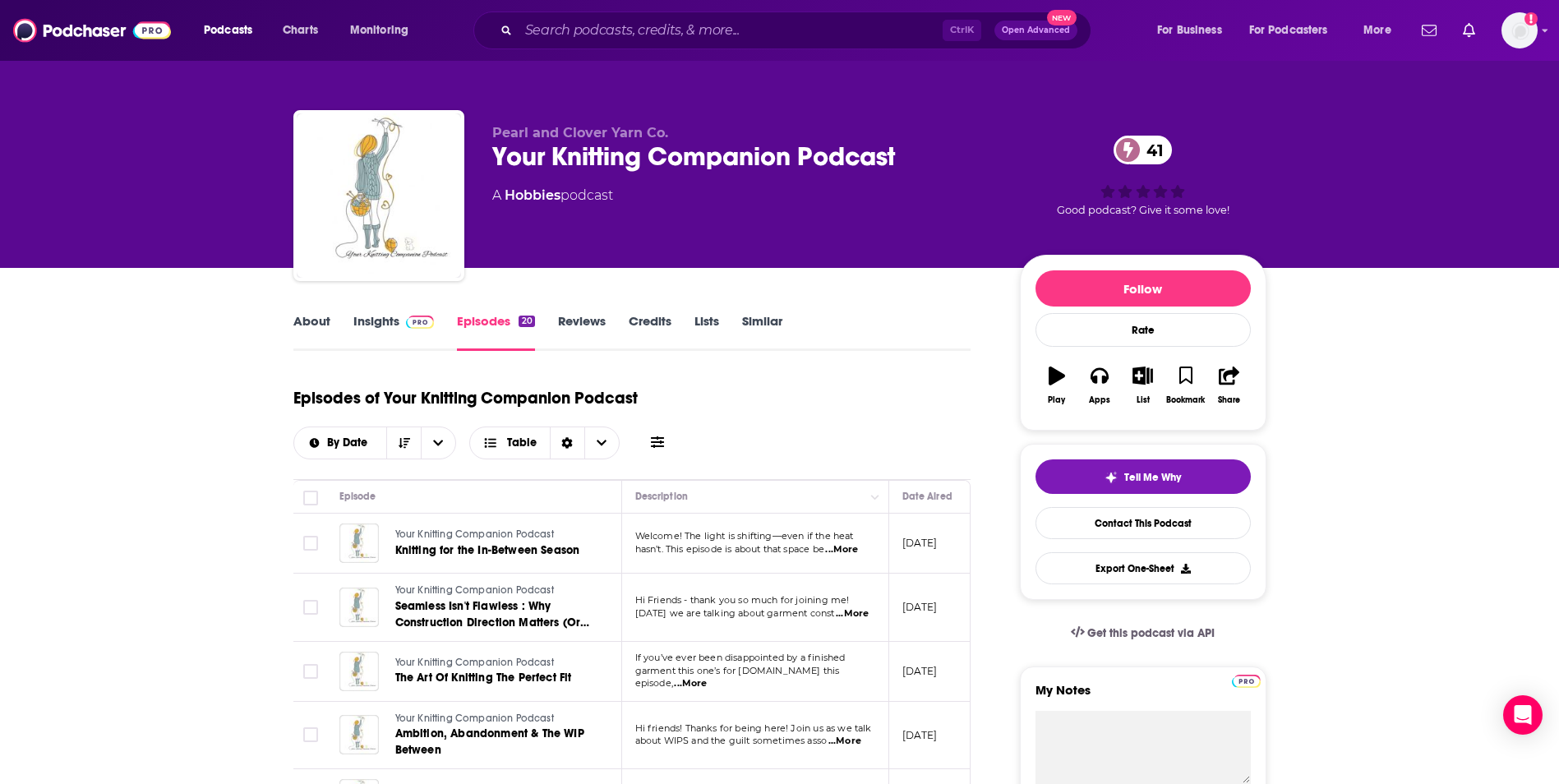
click at [374, 323] on link "Insights" at bounding box center [394, 332] width 81 height 37
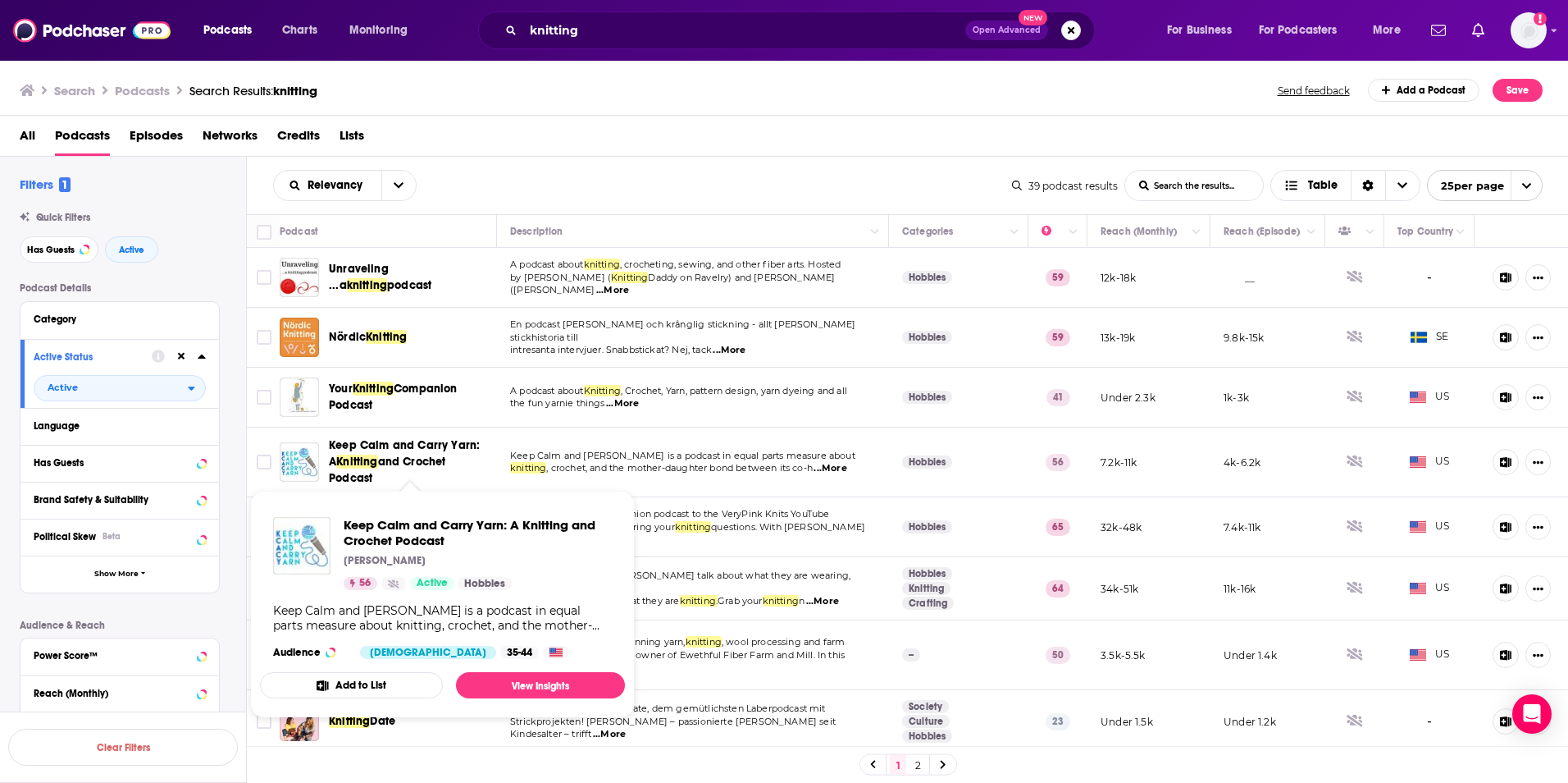
click at [393, 448] on span "Keep Calm and Carry Yarn: A" at bounding box center [404, 453] width 151 height 30
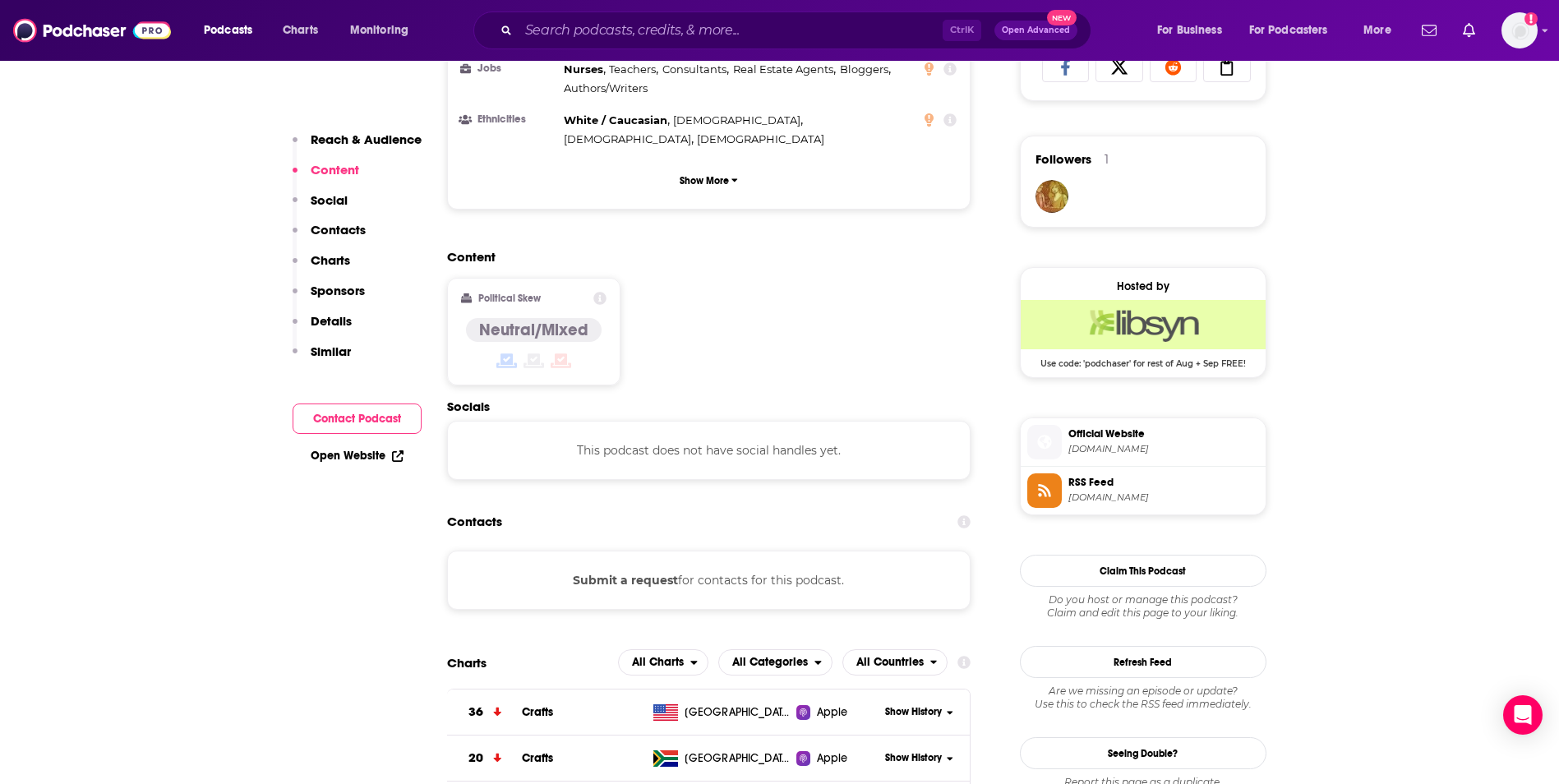
scroll to position [1150, 0]
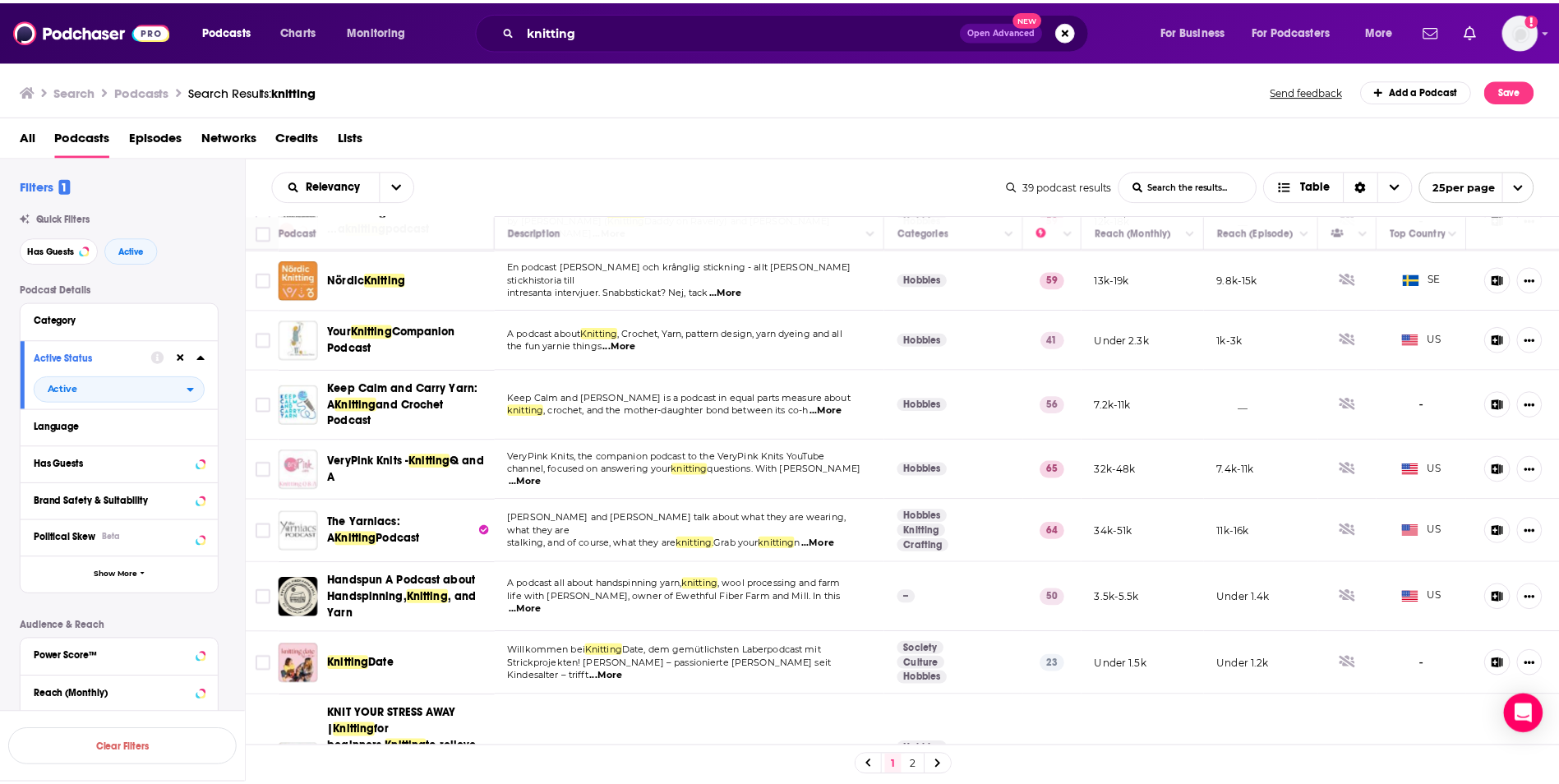
scroll to position [82, 0]
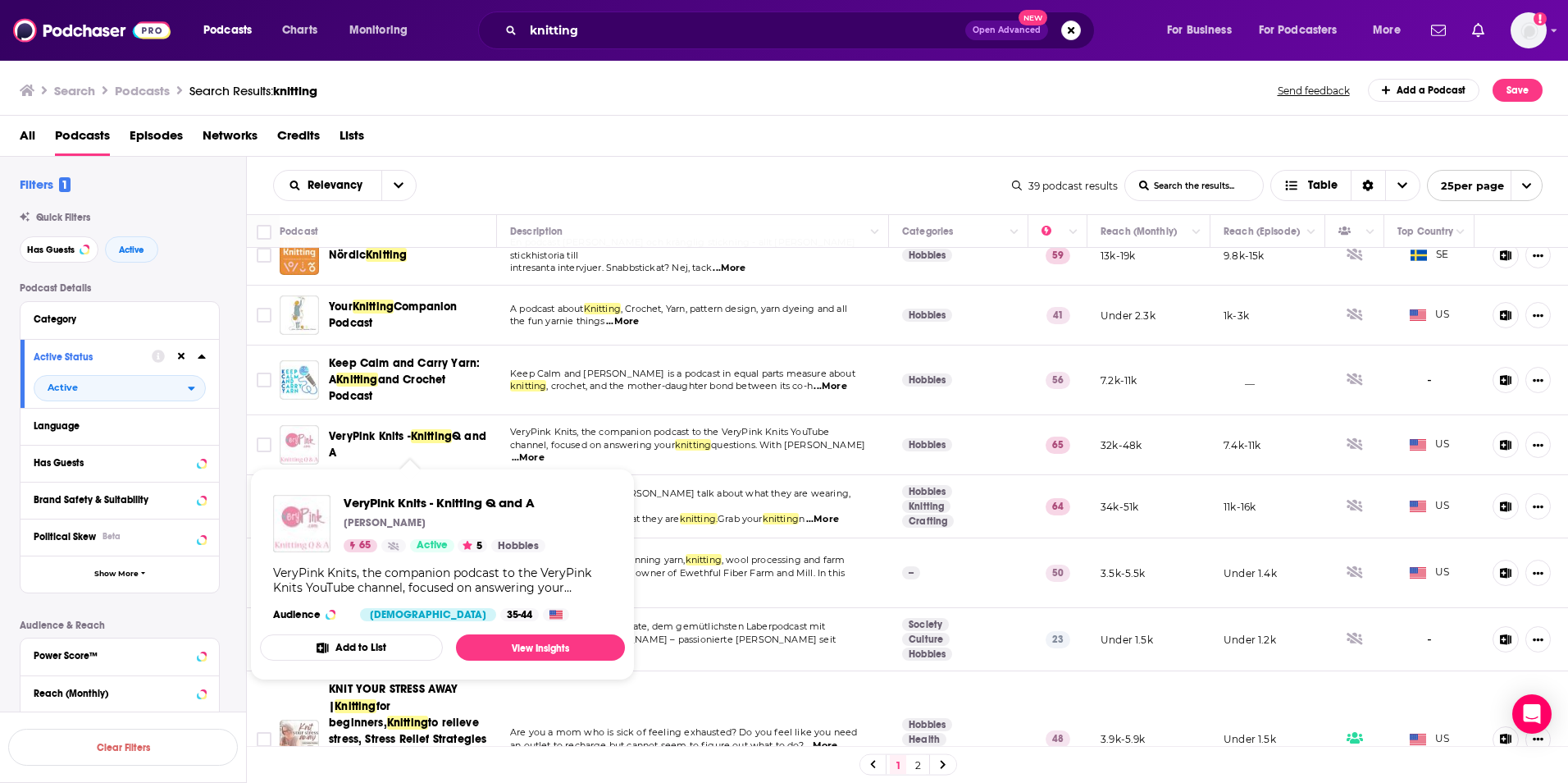
click at [374, 429] on span "VeryPink Knits -" at bounding box center [370, 435] width 82 height 14
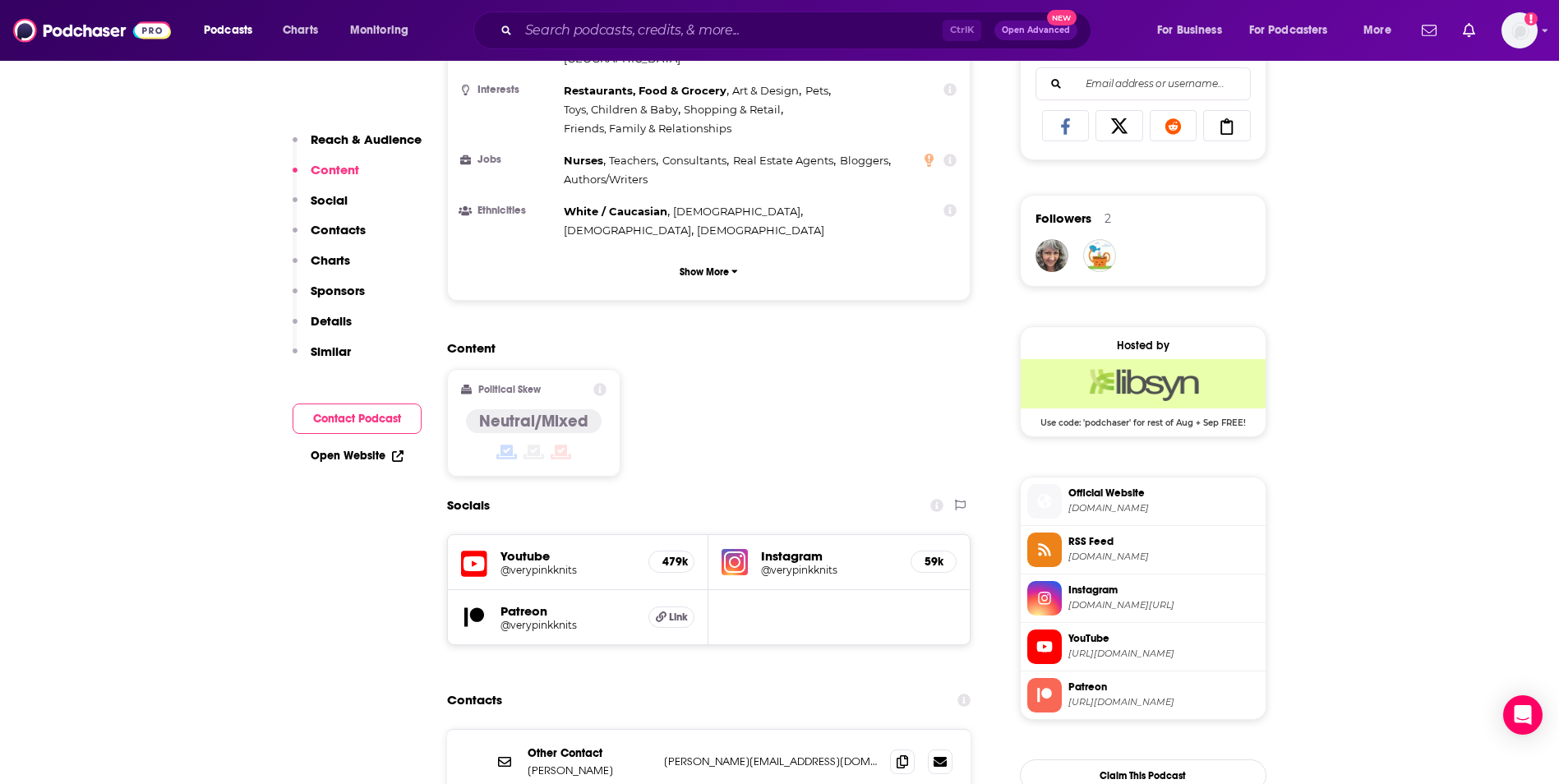
scroll to position [1150, 0]
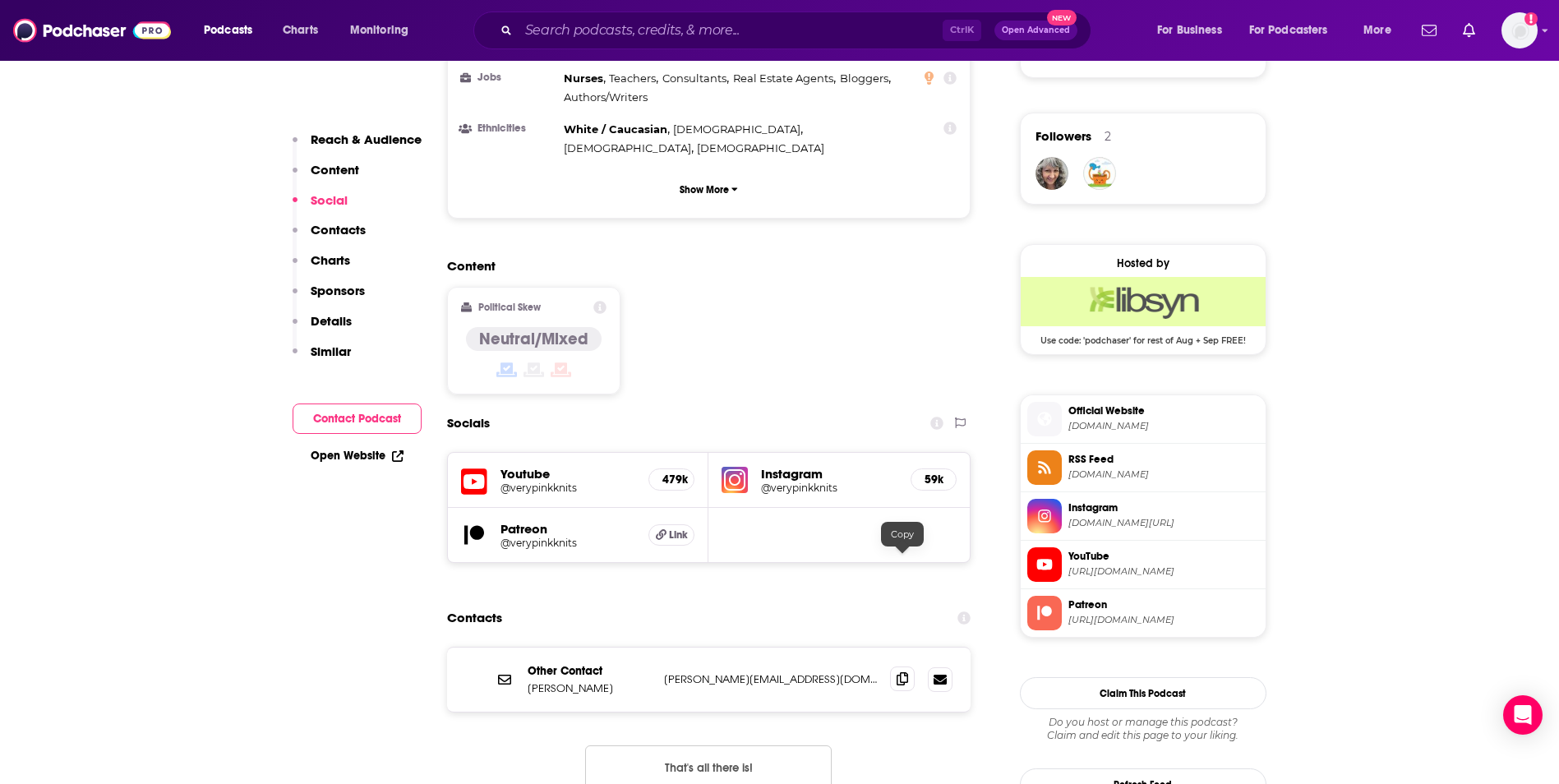
click at [903, 672] on icon at bounding box center [902, 678] width 11 height 13
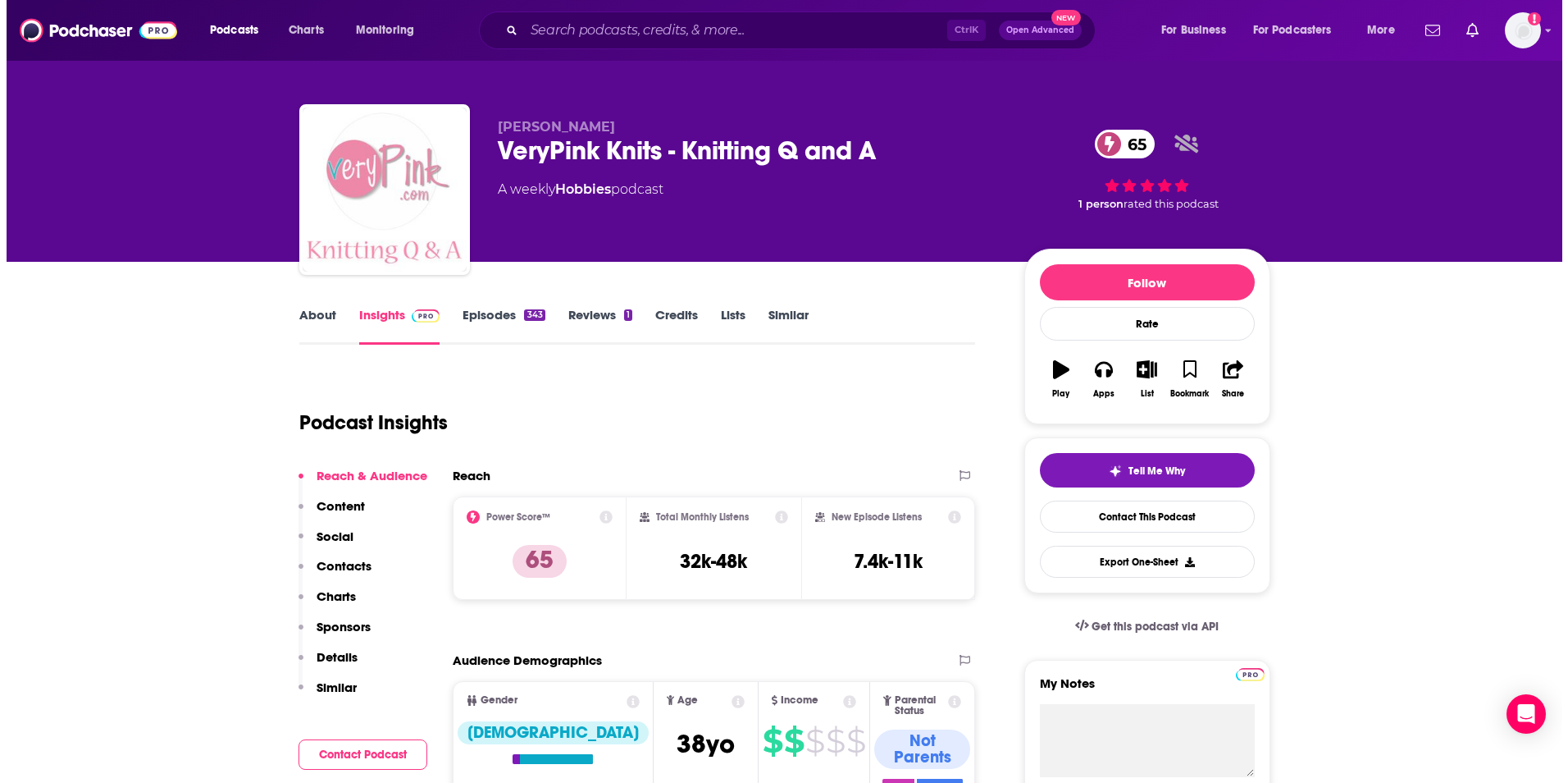
scroll to position [0, 0]
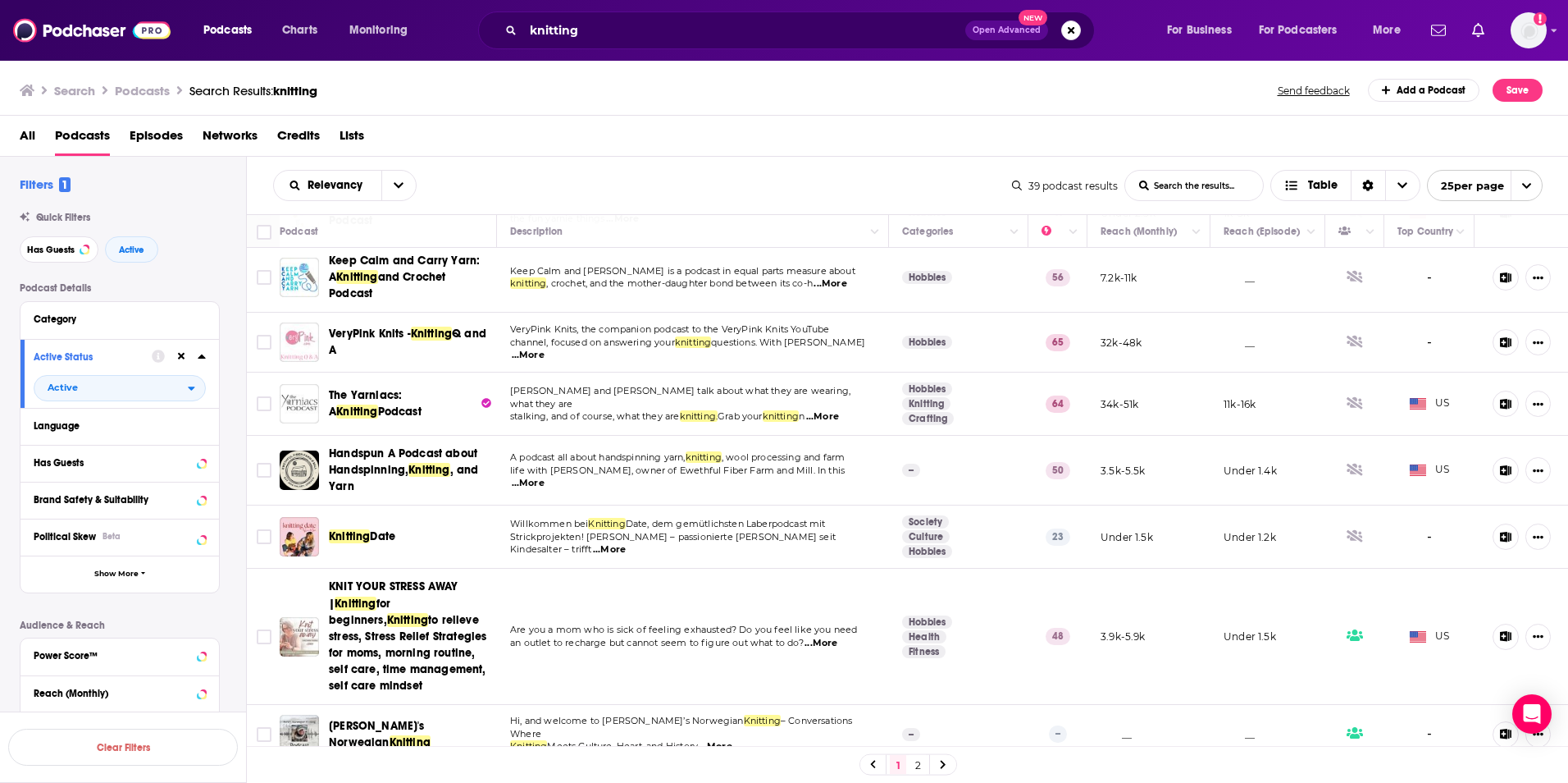
scroll to position [246, 0]
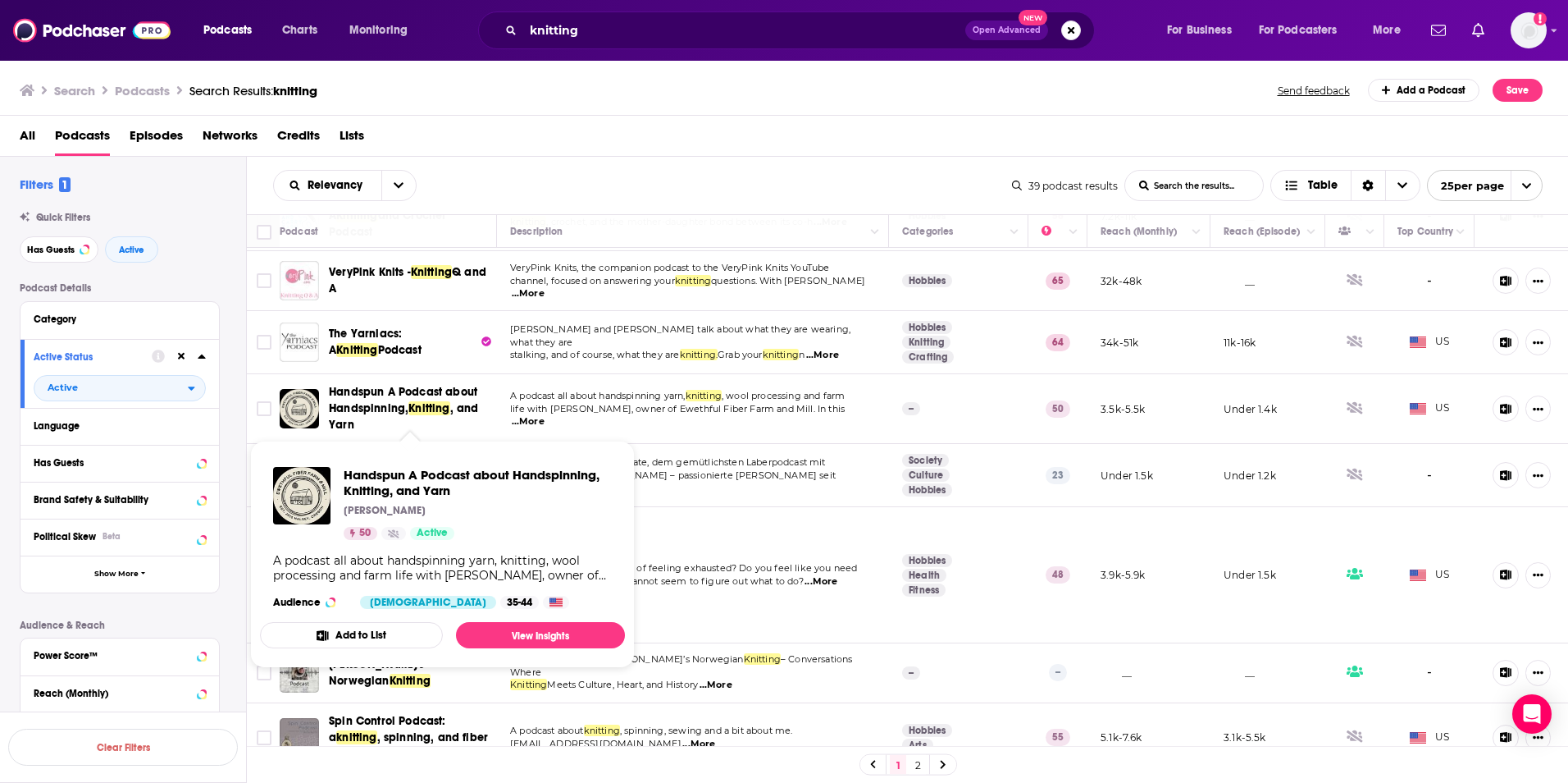
click at [368, 387] on span "Handspun A Podcast about Handspinning," at bounding box center [403, 400] width 148 height 30
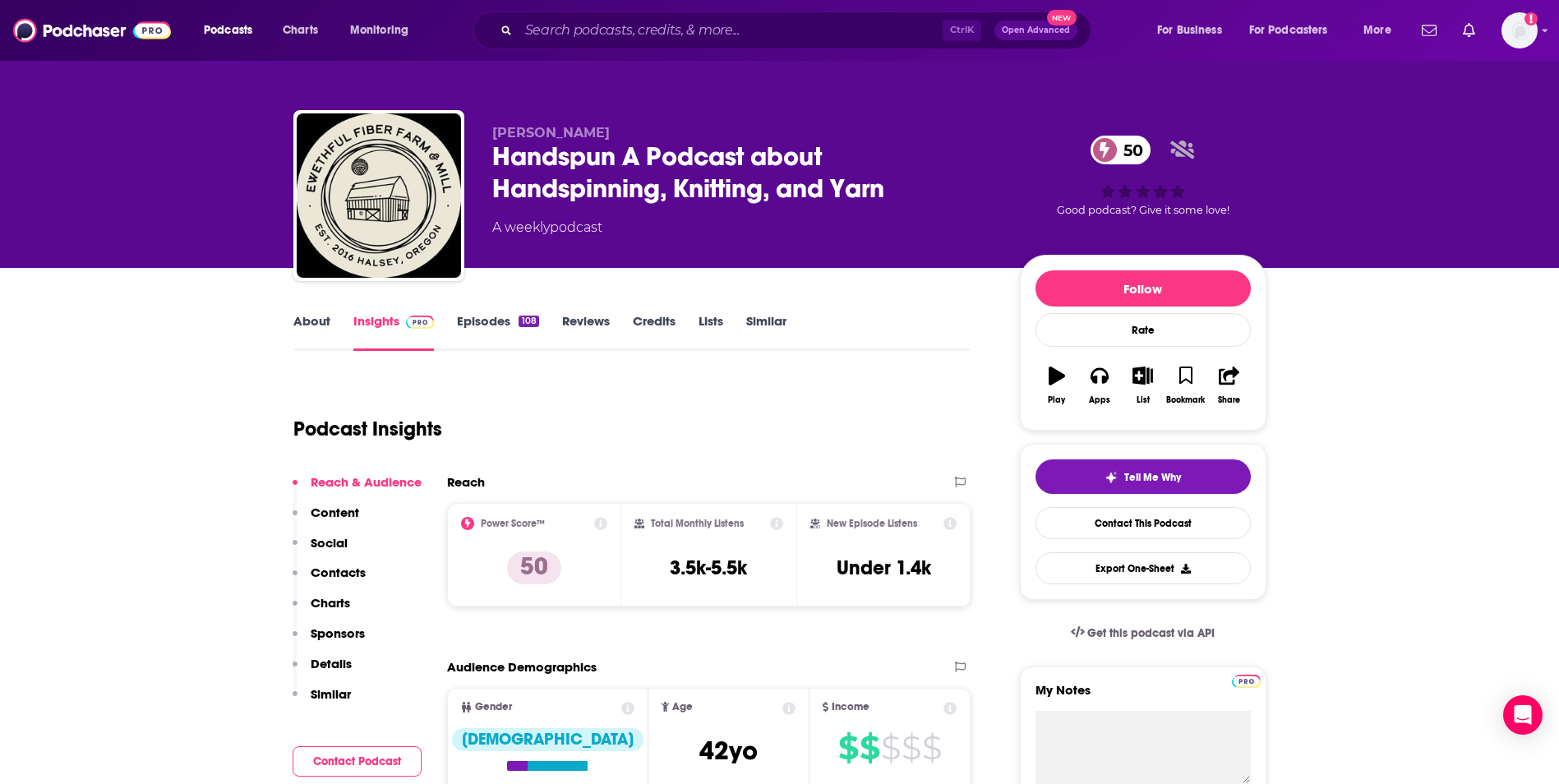
click at [319, 321] on link "About" at bounding box center [312, 332] width 37 height 37
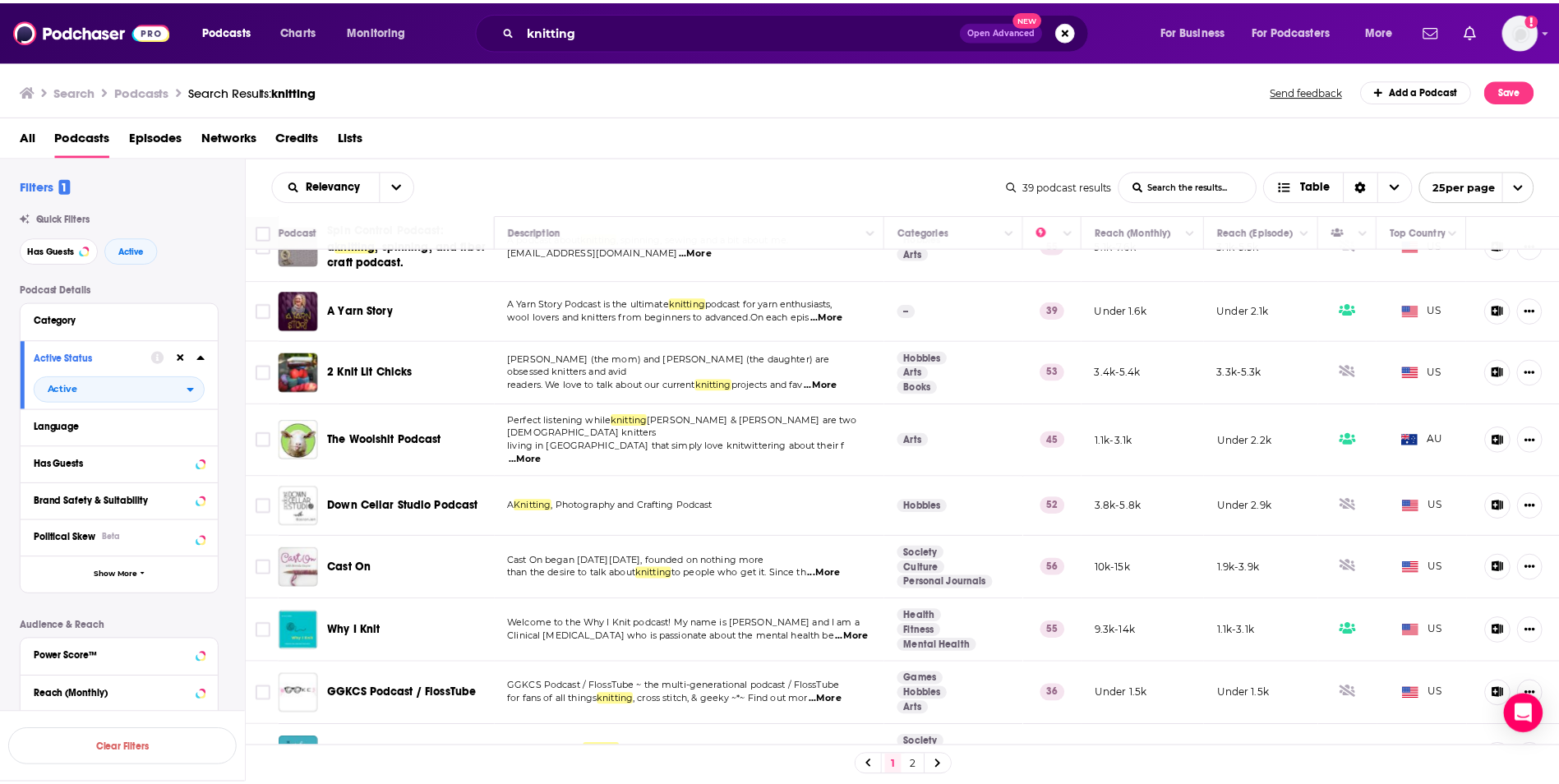
scroll to position [821, 0]
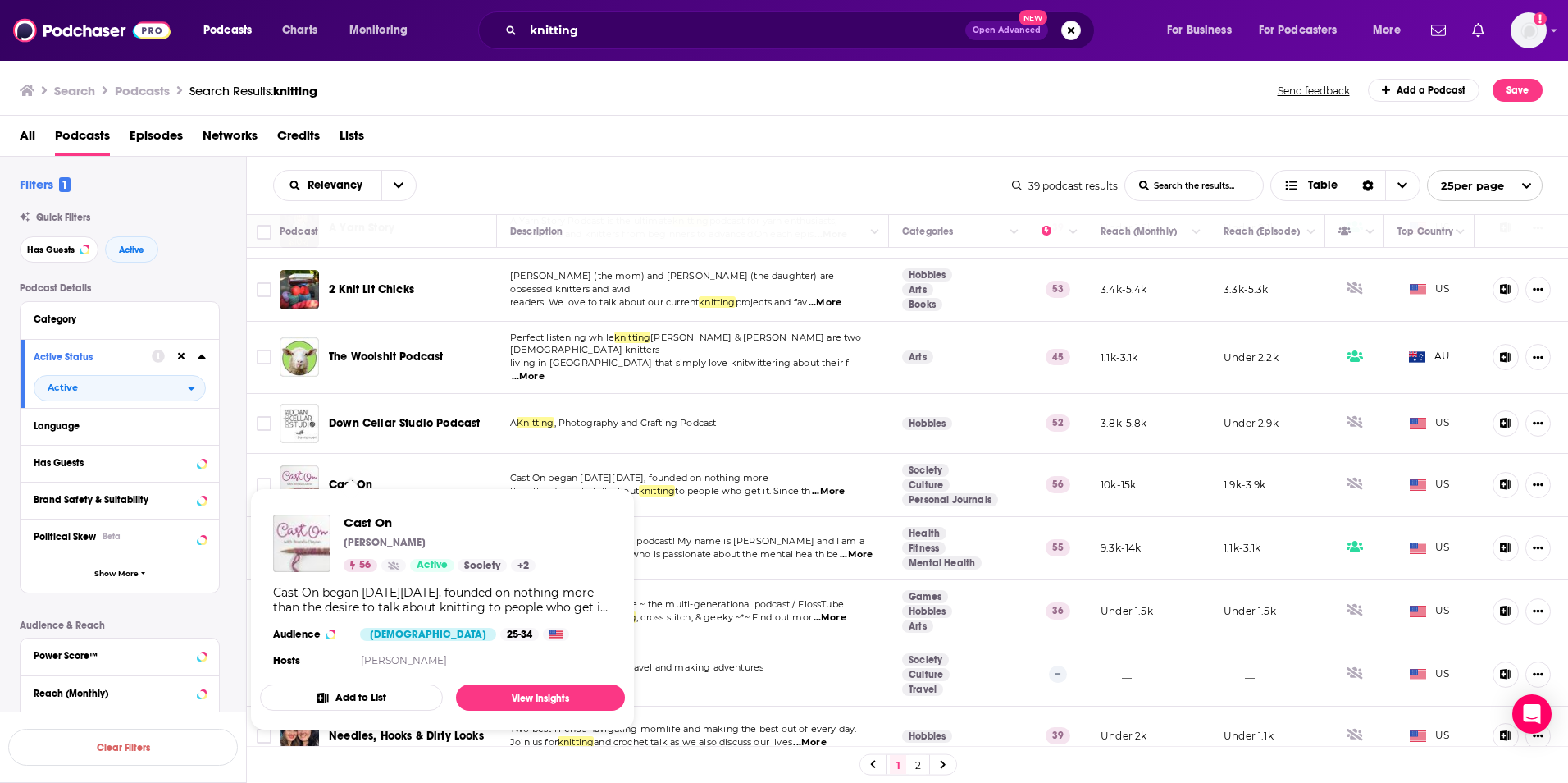
click at [360, 477] on span "Cast On" at bounding box center [350, 484] width 44 height 14
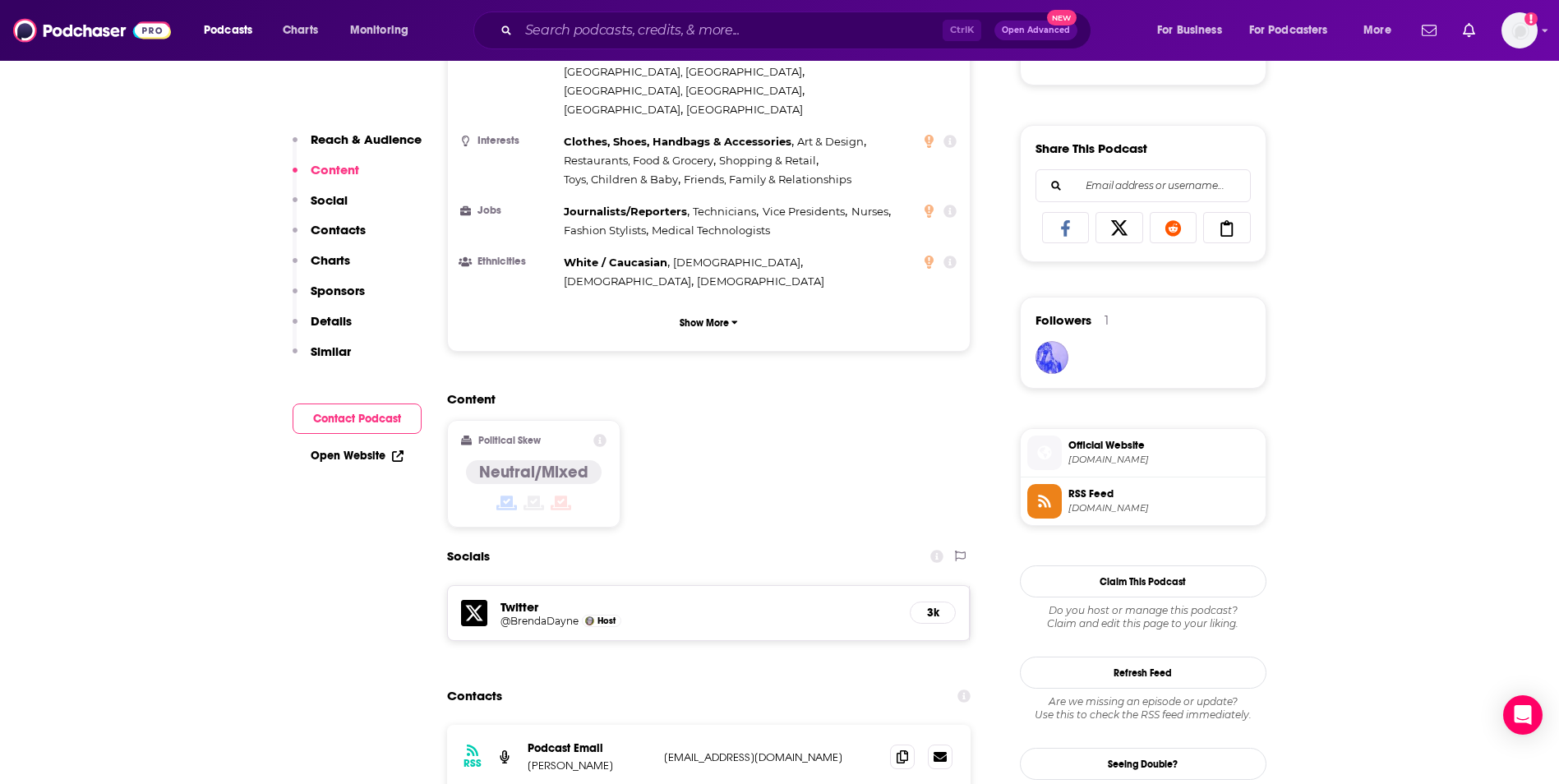
scroll to position [1068, 0]
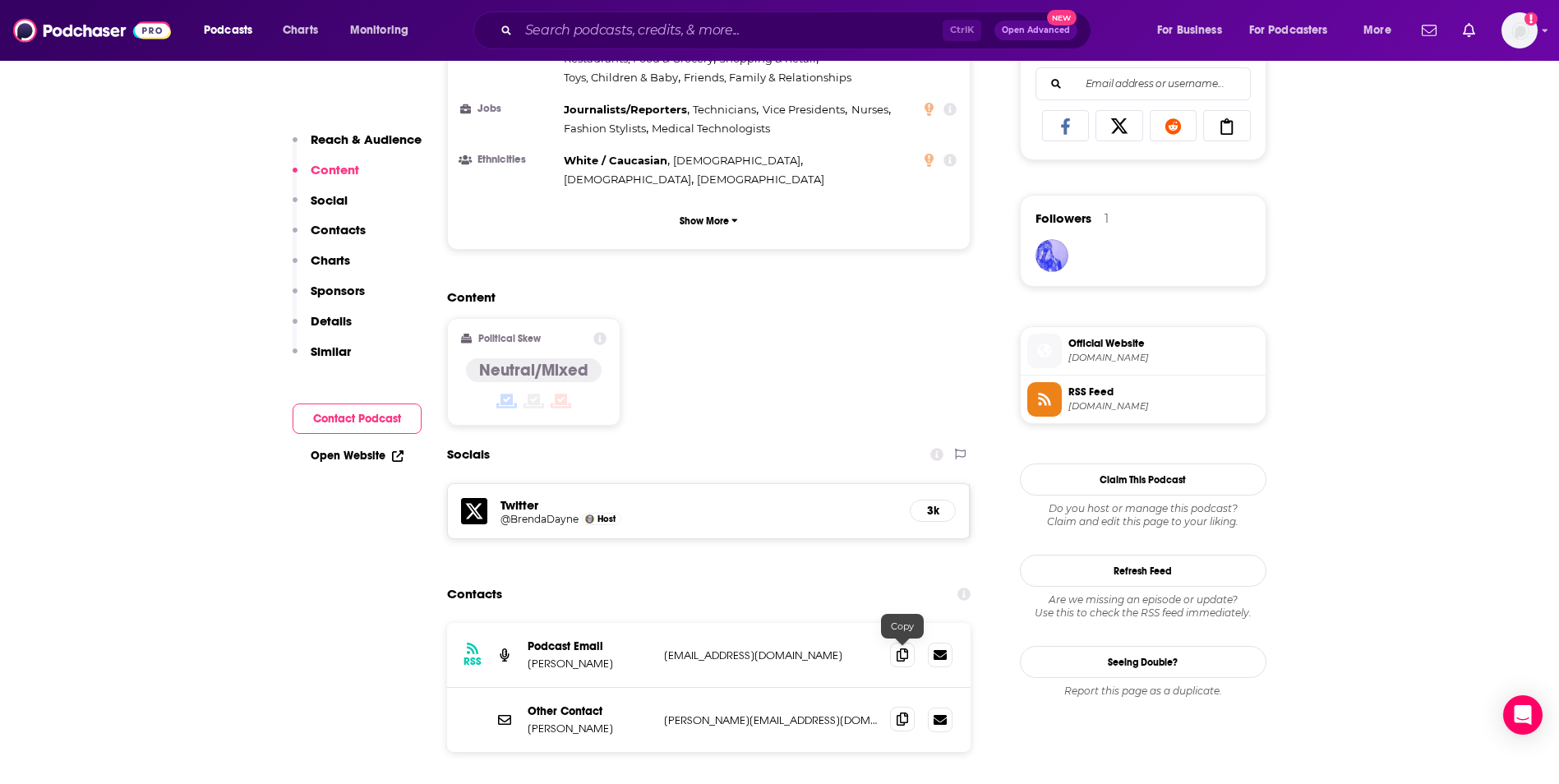
click at [900, 712] on icon at bounding box center [902, 719] width 11 height 13
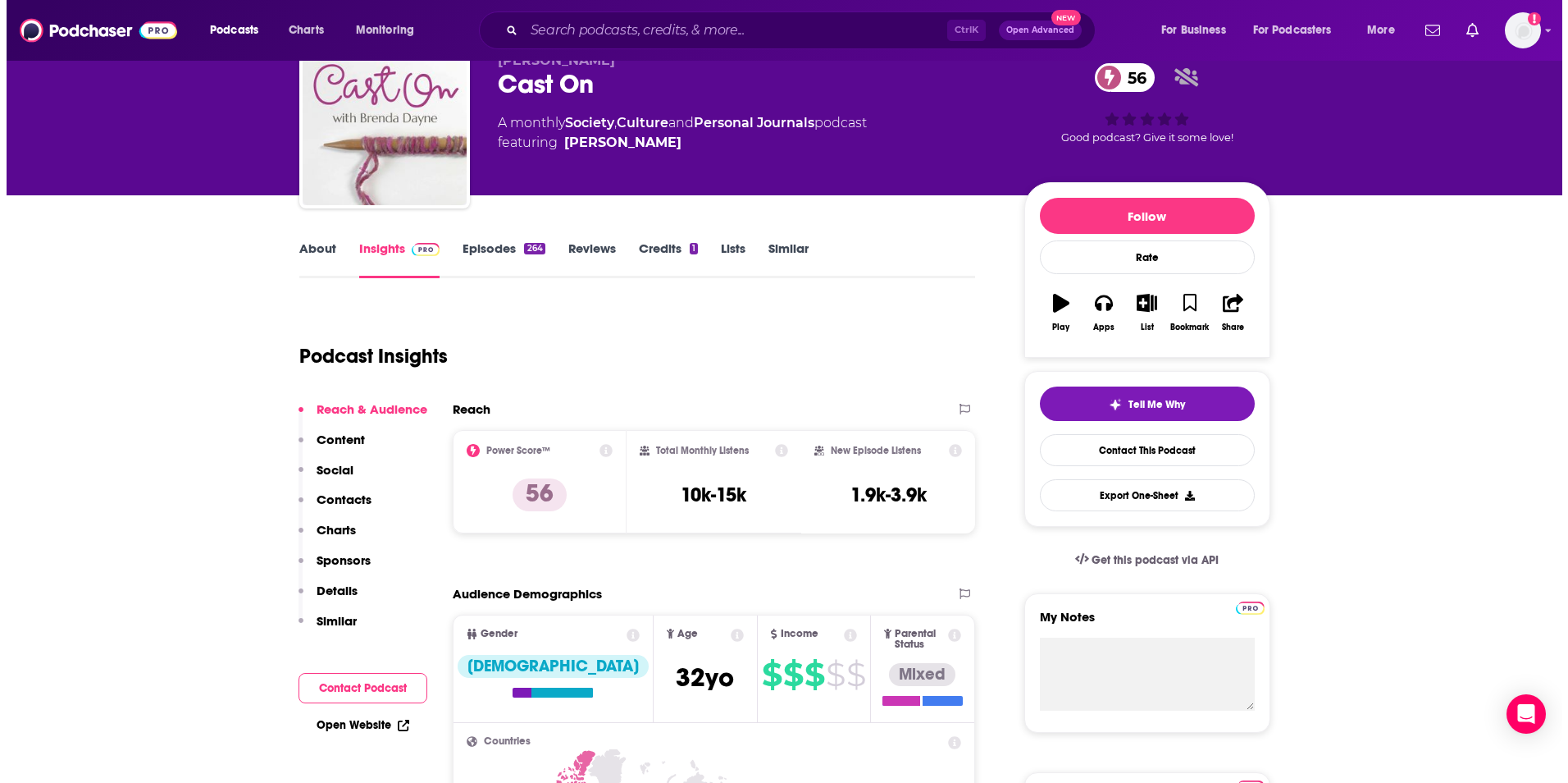
scroll to position [0, 0]
